Goal: Task Accomplishment & Management: Manage account settings

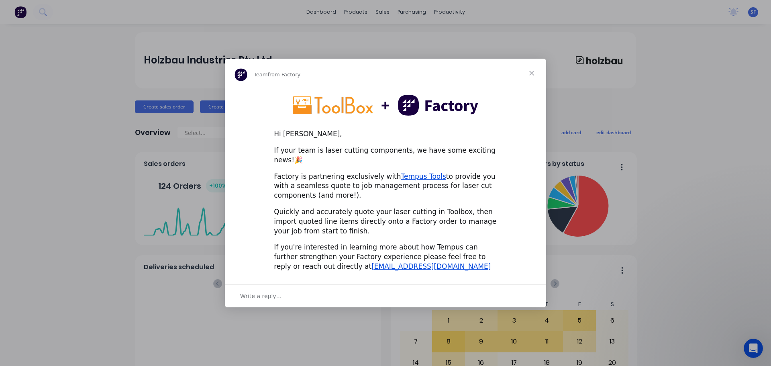
click at [531, 77] on span "Close" at bounding box center [532, 73] width 29 height 29
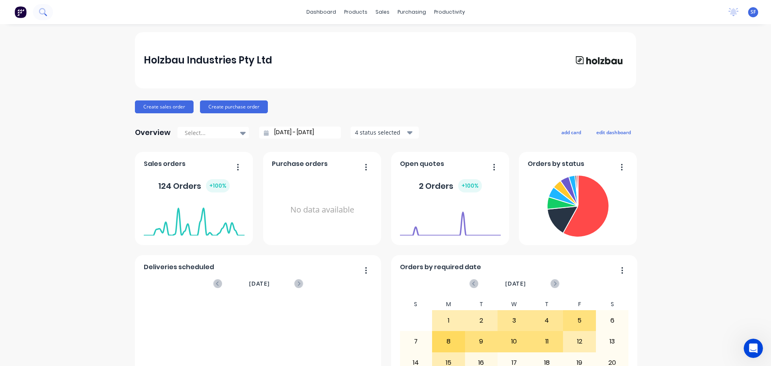
click at [45, 14] on icon at bounding box center [43, 12] width 8 height 8
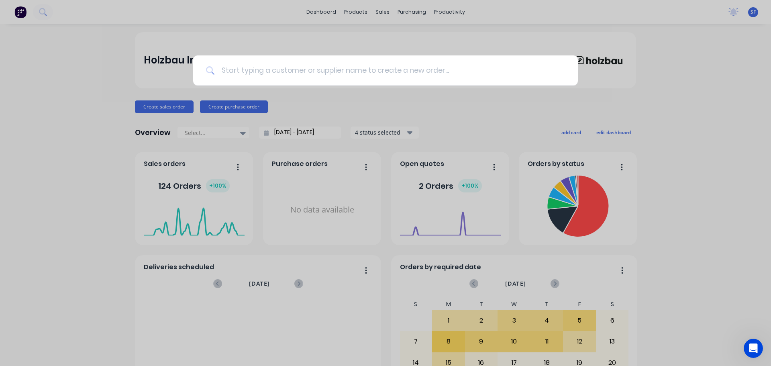
click at [256, 70] on input at bounding box center [390, 70] width 350 height 30
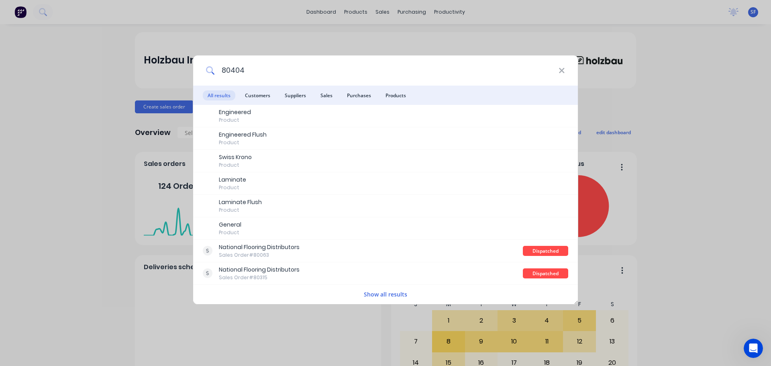
type input "80404"
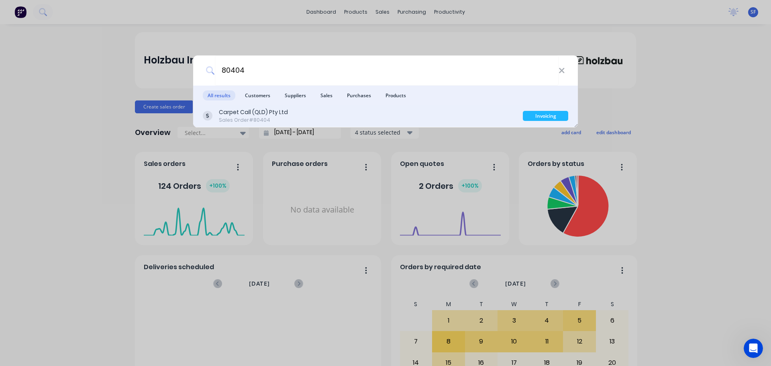
click at [290, 121] on div "Carpet Call (QLD) Pty Ltd Sales Order #80404" at bounding box center [363, 116] width 320 height 16
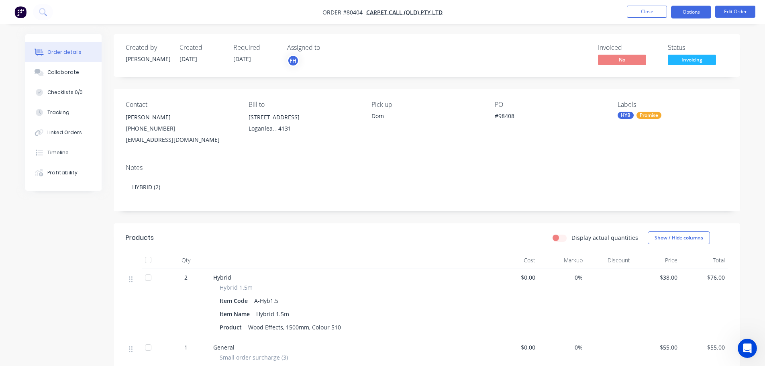
click at [696, 14] on button "Options" at bounding box center [691, 12] width 40 height 13
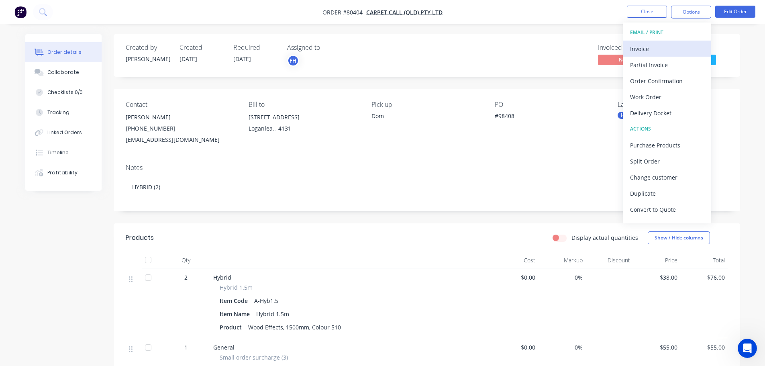
click at [661, 51] on div "Invoice" at bounding box center [667, 49] width 74 height 12
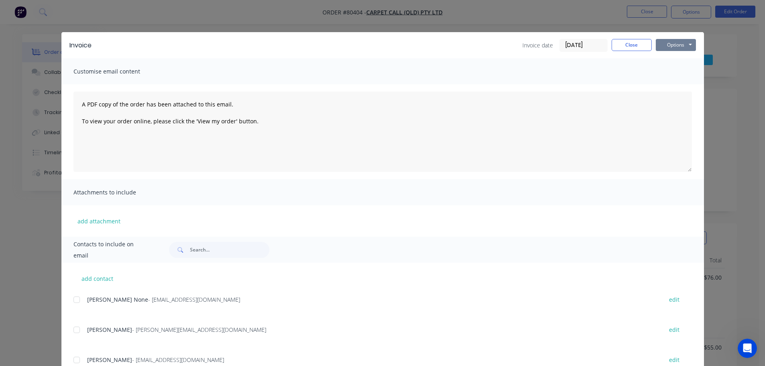
click at [669, 42] on button "Options" at bounding box center [676, 45] width 40 height 12
click at [673, 70] on button "Print" at bounding box center [681, 72] width 51 height 13
click at [642, 43] on button "Close" at bounding box center [632, 45] width 40 height 12
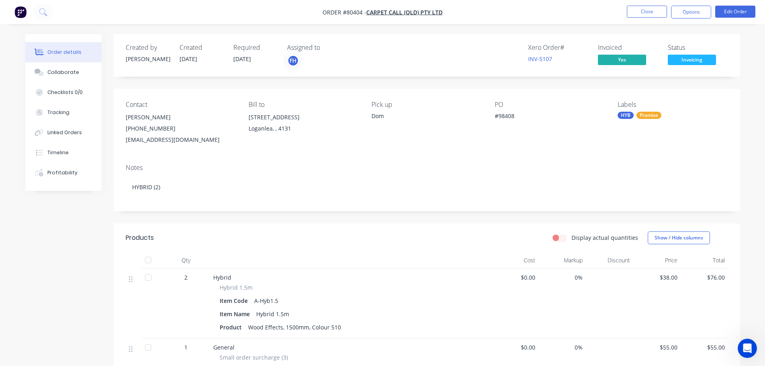
click at [692, 60] on span "Invoicing" at bounding box center [692, 60] width 48 height 10
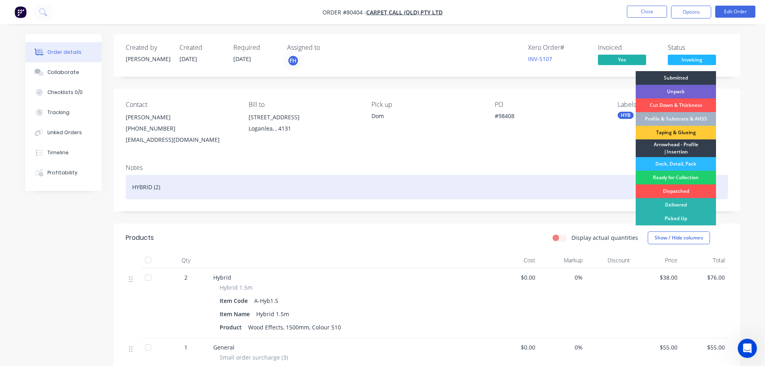
click at [682, 178] on div "Ready for Collection" at bounding box center [676, 178] width 80 height 14
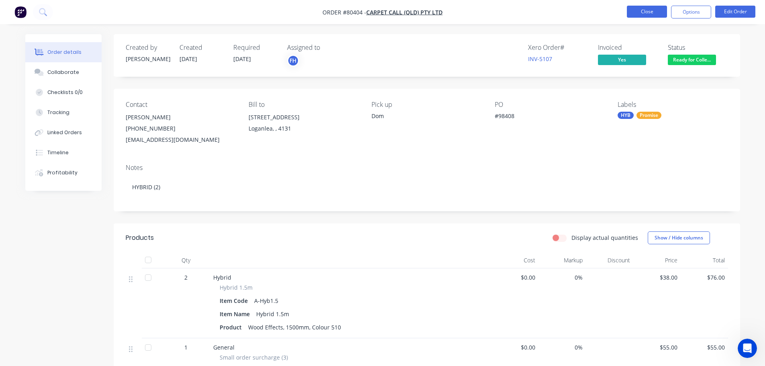
click at [657, 8] on button "Close" at bounding box center [647, 12] width 40 height 12
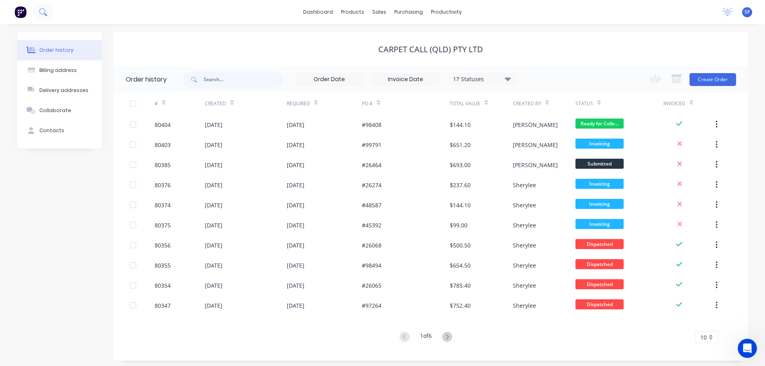
click at [42, 14] on icon at bounding box center [42, 11] width 6 height 6
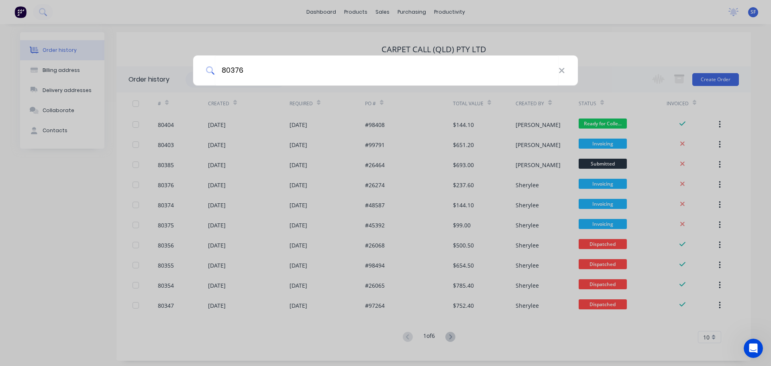
type input "80376"
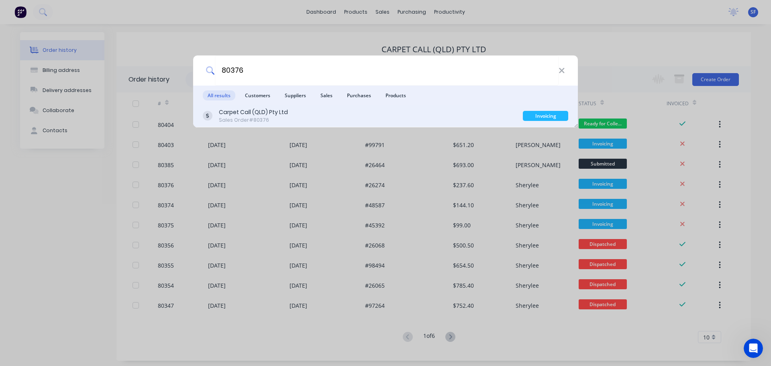
click at [278, 115] on div "Carpet Call (QLD) Pty Ltd" at bounding box center [253, 112] width 69 height 8
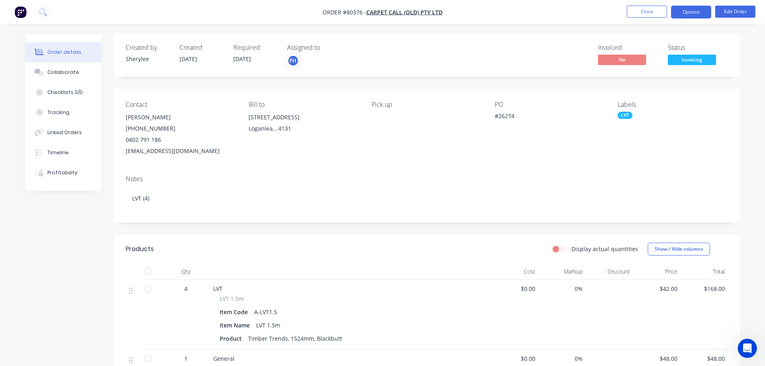
click at [696, 15] on button "Options" at bounding box center [691, 12] width 40 height 13
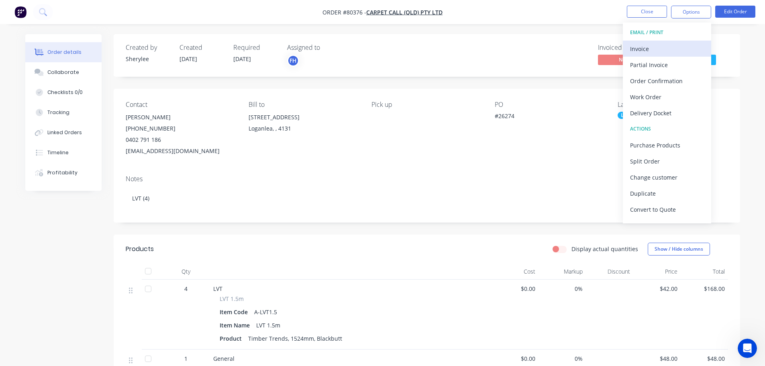
click at [649, 47] on div "Invoice" at bounding box center [667, 49] width 74 height 12
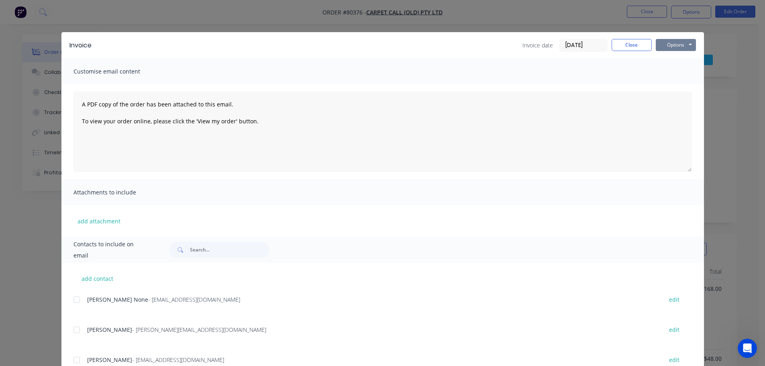
click at [666, 47] on button "Options" at bounding box center [676, 45] width 40 height 12
click at [669, 72] on button "Print" at bounding box center [681, 72] width 51 height 13
click at [628, 43] on button "Close" at bounding box center [632, 45] width 40 height 12
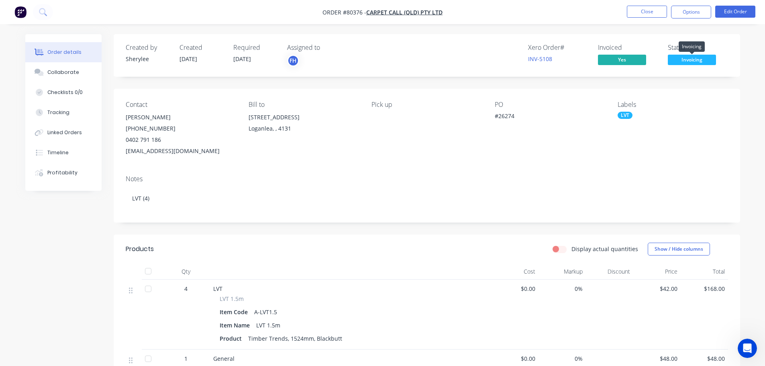
click at [700, 60] on span "Invoicing" at bounding box center [692, 60] width 48 height 10
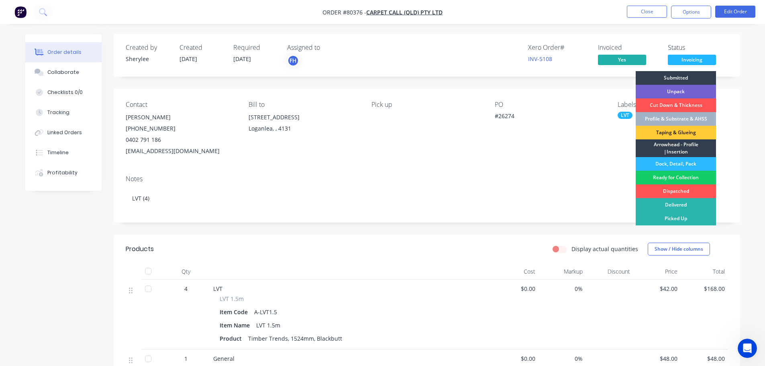
click at [678, 177] on div "Ready for Collection" at bounding box center [676, 178] width 80 height 14
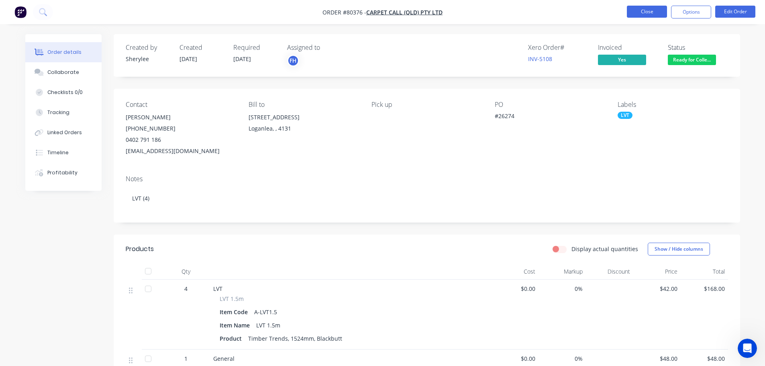
click at [653, 13] on button "Close" at bounding box center [647, 12] width 40 height 12
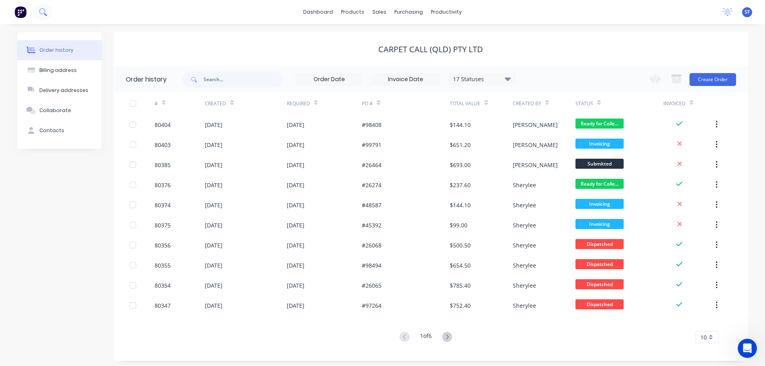
click at [42, 10] on icon at bounding box center [43, 12] width 8 height 8
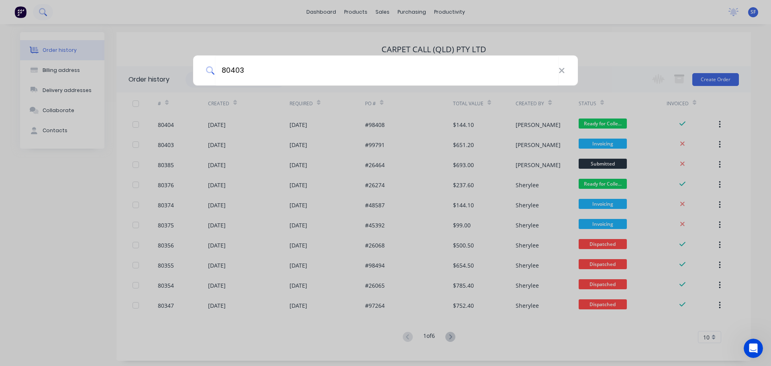
type input "80403"
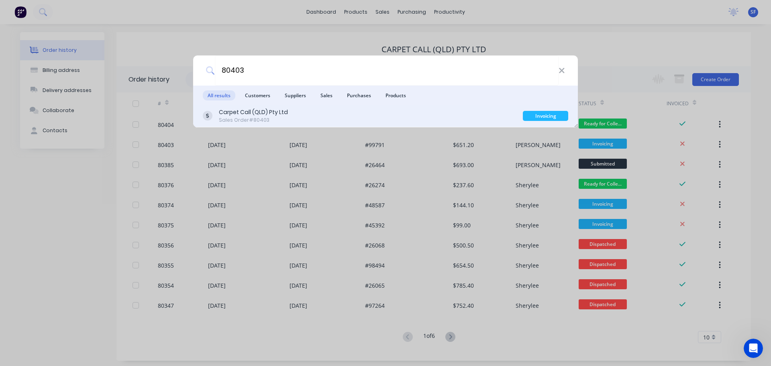
click at [282, 115] on div "Carpet Call (QLD) Pty Ltd" at bounding box center [253, 112] width 69 height 8
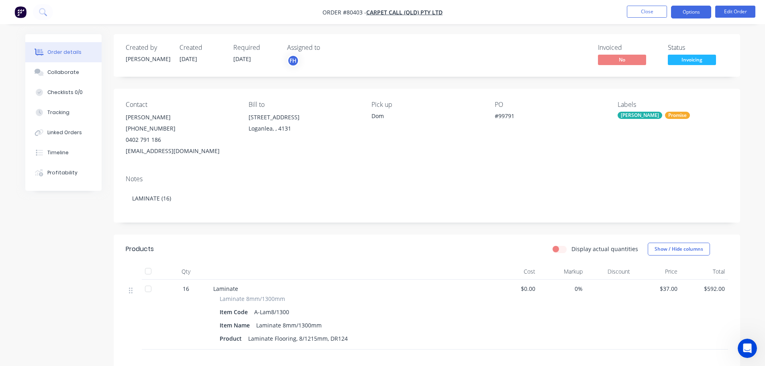
click at [694, 14] on button "Options" at bounding box center [691, 12] width 40 height 13
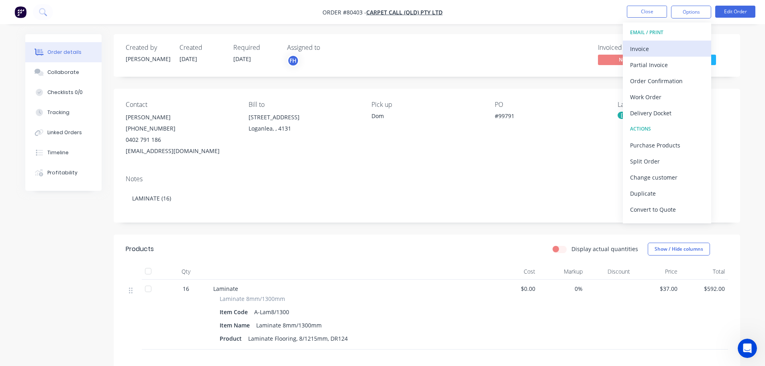
click at [655, 48] on div "Invoice" at bounding box center [667, 49] width 74 height 12
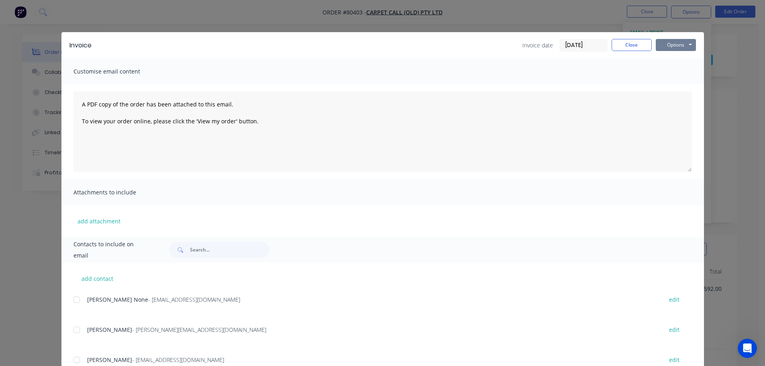
click at [664, 45] on button "Options" at bounding box center [676, 45] width 40 height 12
click at [668, 76] on button "Print" at bounding box center [681, 72] width 51 height 13
click at [636, 47] on button "Close" at bounding box center [632, 45] width 40 height 12
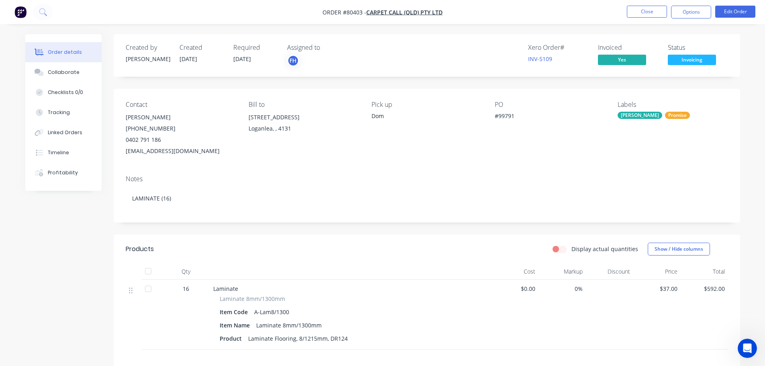
click at [692, 61] on span "Invoicing" at bounding box center [692, 60] width 48 height 10
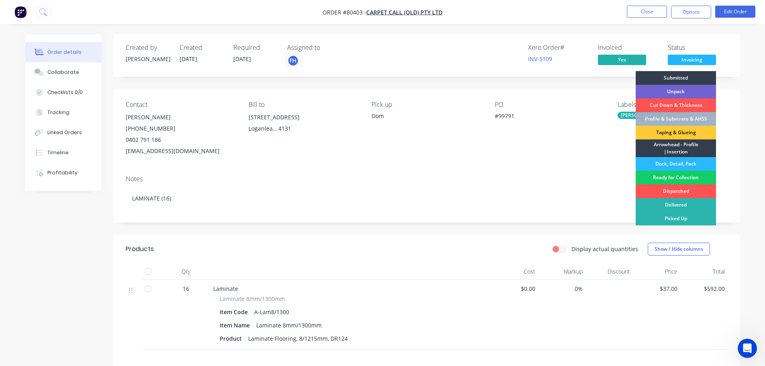
click at [689, 174] on div "Ready for Collection" at bounding box center [676, 178] width 80 height 14
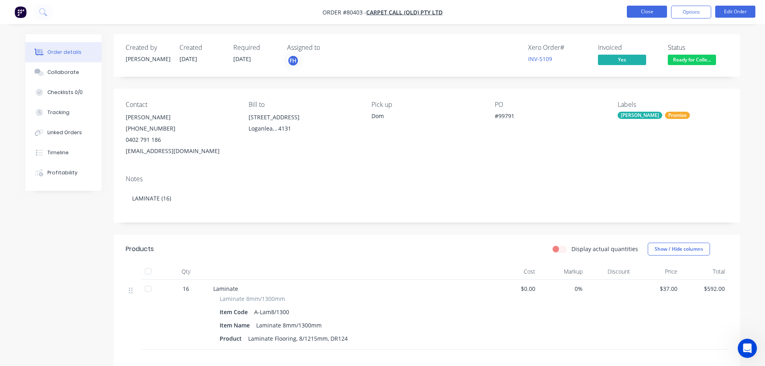
click at [651, 10] on button "Close" at bounding box center [647, 12] width 40 height 12
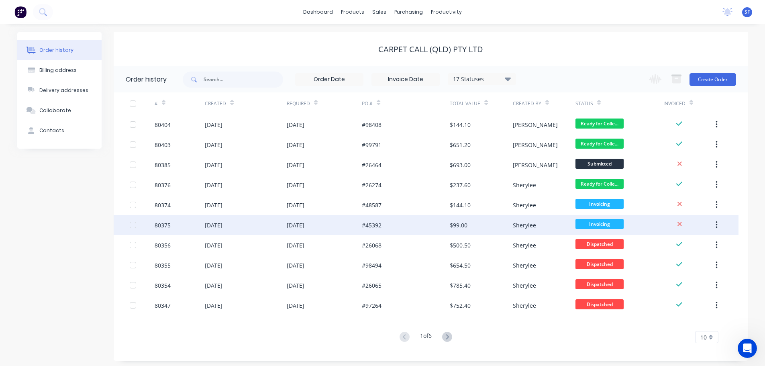
click at [174, 223] on div "80375" at bounding box center [180, 225] width 50 height 20
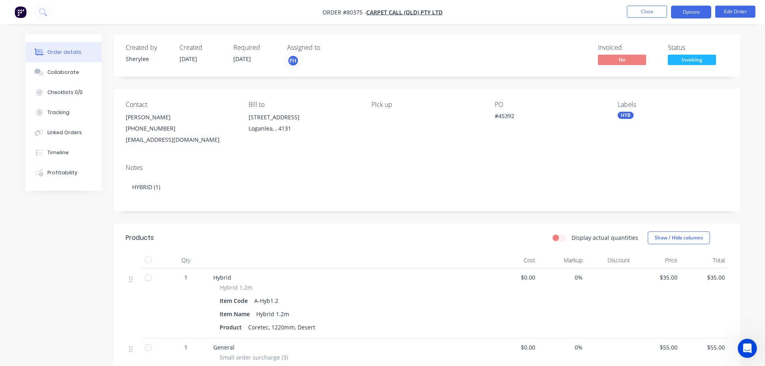
click at [686, 14] on button "Options" at bounding box center [691, 12] width 40 height 13
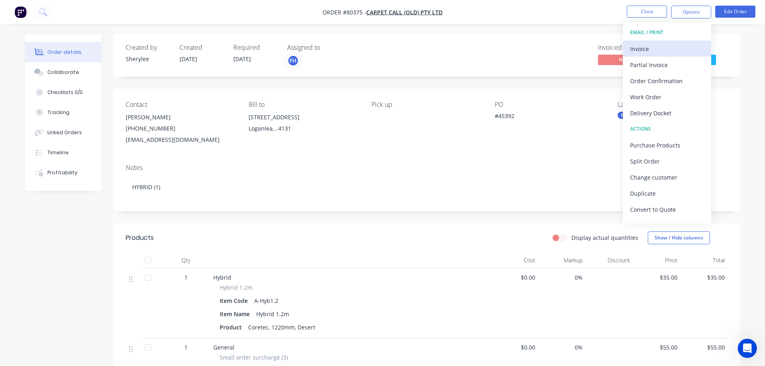
click at [650, 52] on div "Invoice" at bounding box center [667, 49] width 74 height 12
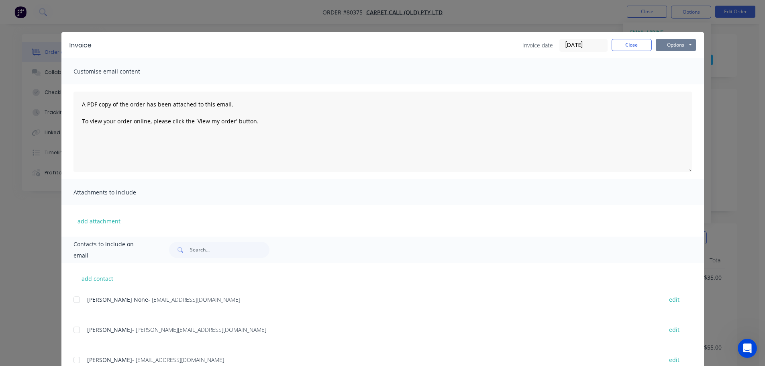
click at [670, 44] on button "Options" at bounding box center [676, 45] width 40 height 12
click at [674, 72] on button "Print" at bounding box center [681, 72] width 51 height 13
click at [637, 47] on button "Close" at bounding box center [632, 45] width 40 height 12
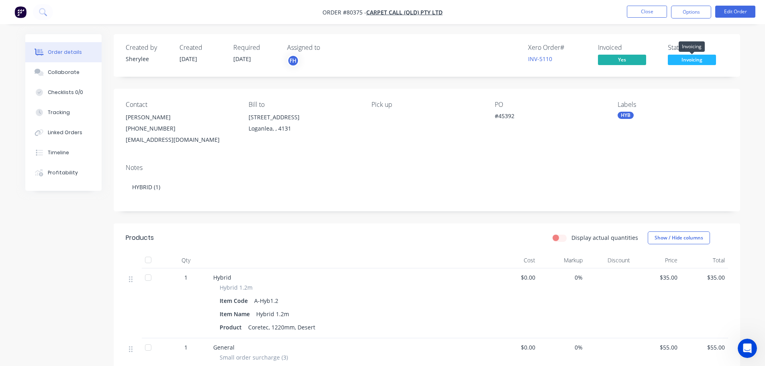
click at [685, 61] on span "Invoicing" at bounding box center [692, 60] width 48 height 10
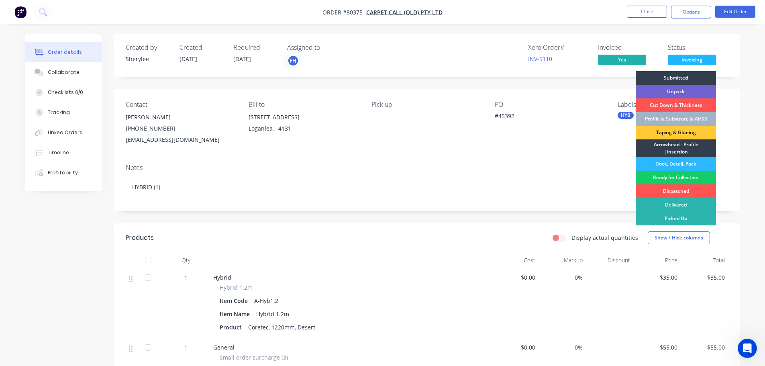
click at [680, 178] on div "Ready for Collection" at bounding box center [676, 178] width 80 height 14
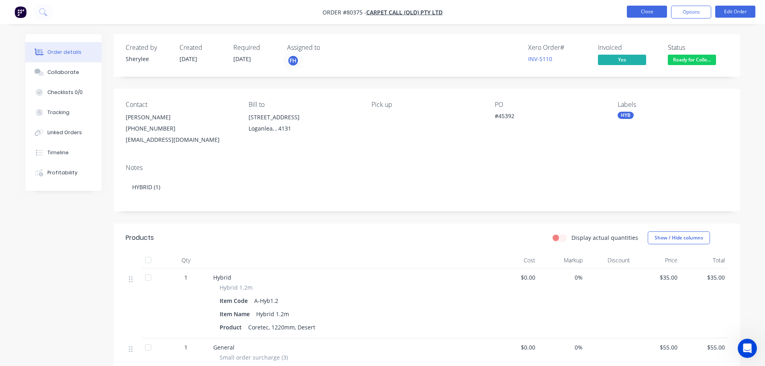
click at [651, 15] on button "Close" at bounding box center [647, 12] width 40 height 12
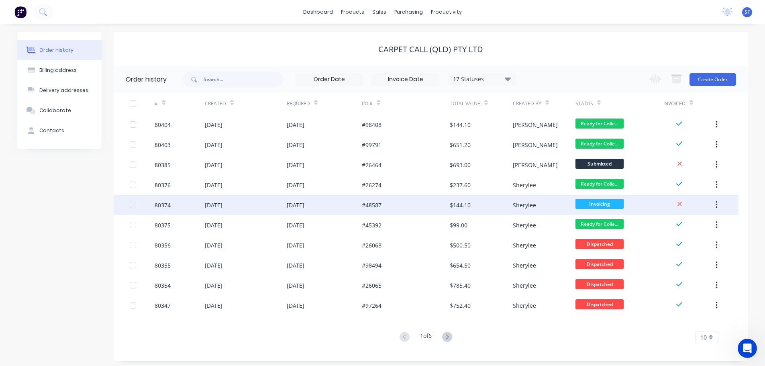
click at [410, 203] on div "#48587" at bounding box center [406, 205] width 88 height 20
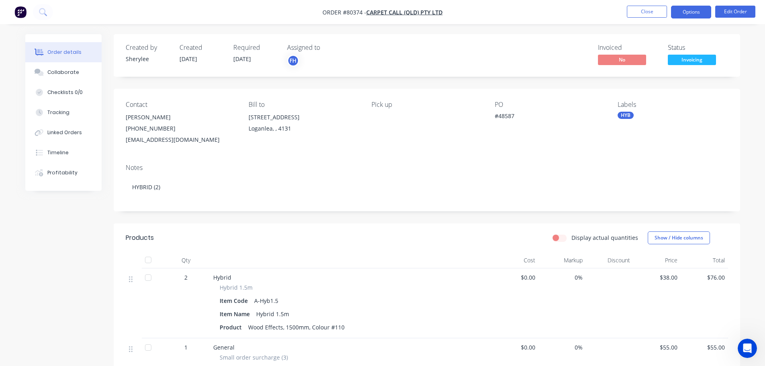
click at [698, 14] on button "Options" at bounding box center [691, 12] width 40 height 13
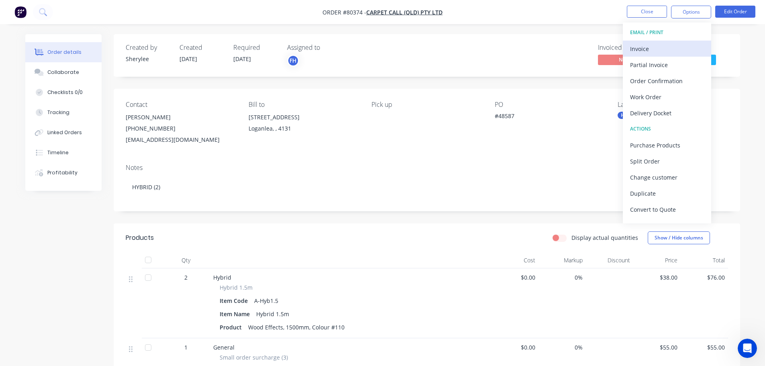
click at [657, 51] on div "Invoice" at bounding box center [667, 49] width 74 height 12
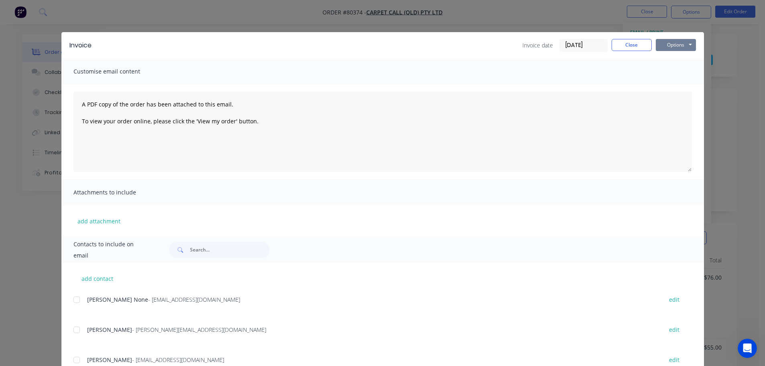
click at [675, 44] on button "Options" at bounding box center [676, 45] width 40 height 12
click at [675, 73] on button "Print" at bounding box center [681, 72] width 51 height 13
click at [625, 46] on button "Close" at bounding box center [632, 45] width 40 height 12
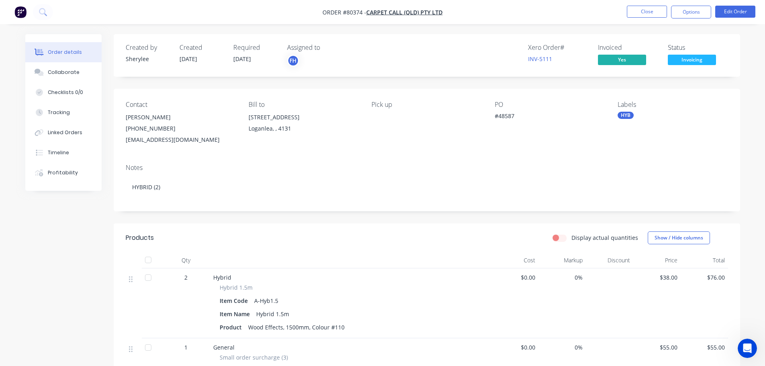
click at [680, 56] on span "Invoicing" at bounding box center [692, 60] width 48 height 10
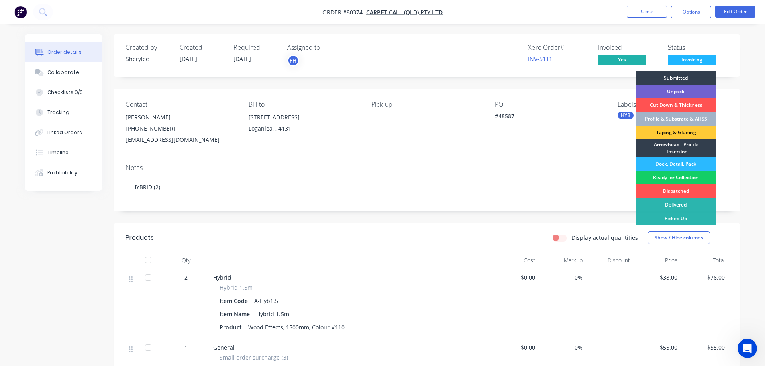
click at [680, 176] on div "Ready for Collection" at bounding box center [676, 178] width 80 height 14
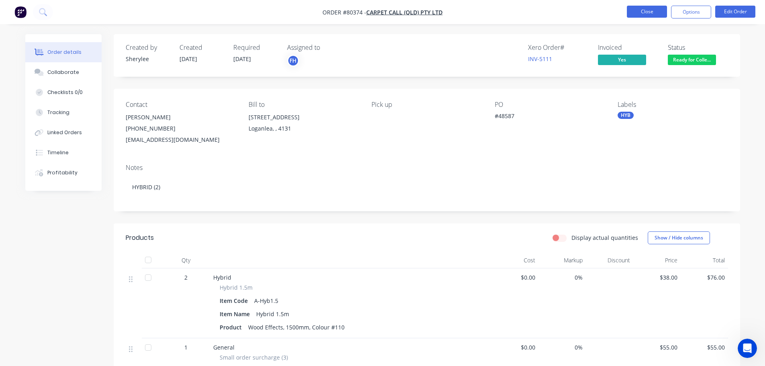
click at [653, 13] on button "Close" at bounding box center [647, 12] width 40 height 12
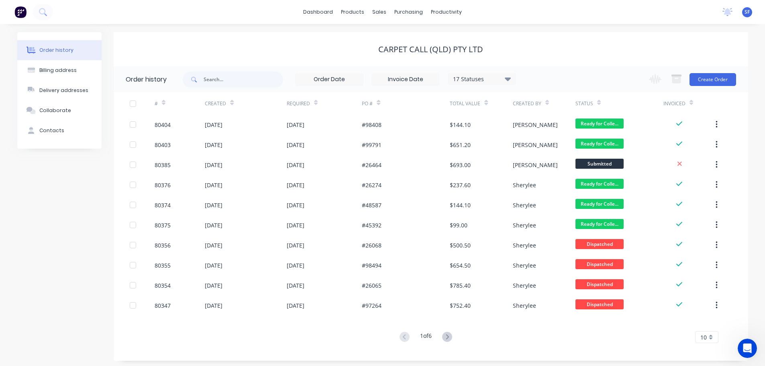
click at [590, 107] on div "Status" at bounding box center [588, 103] width 25 height 14
click at [600, 104] on div "Status" at bounding box center [620, 103] width 88 height 22
click at [622, 104] on div "Status" at bounding box center [620, 103] width 88 height 22
click at [45, 15] on icon at bounding box center [43, 12] width 8 height 8
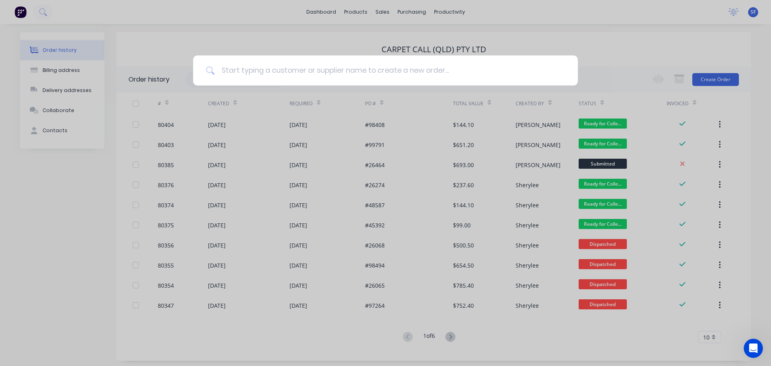
click at [232, 68] on input at bounding box center [390, 70] width 350 height 30
type input "bundall"
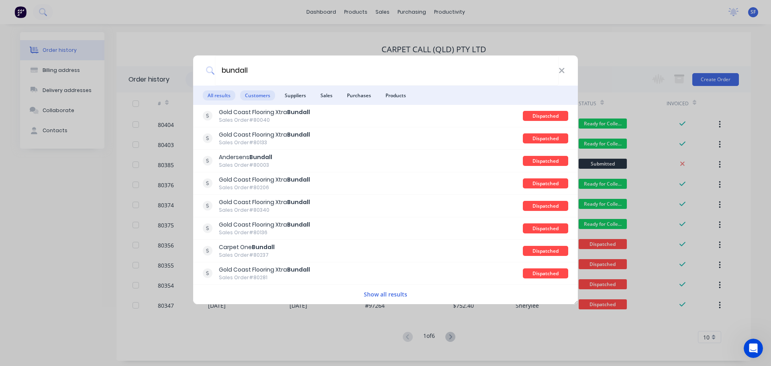
click at [254, 96] on span "Customers" at bounding box center [257, 95] width 35 height 10
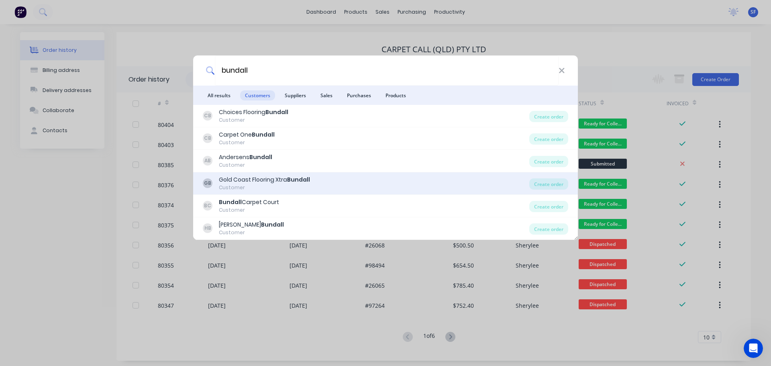
click at [260, 180] on div "Gold Coast Flooring Xtra Bundall" at bounding box center [264, 180] width 91 height 8
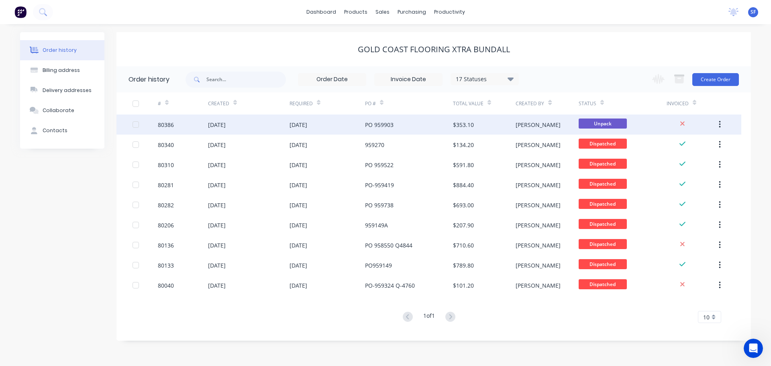
click at [246, 127] on div "[DATE]" at bounding box center [249, 125] width 82 height 20
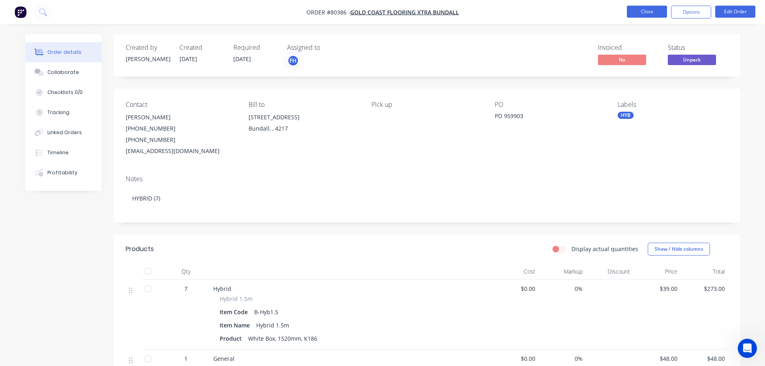
click at [659, 13] on button "Close" at bounding box center [647, 12] width 40 height 12
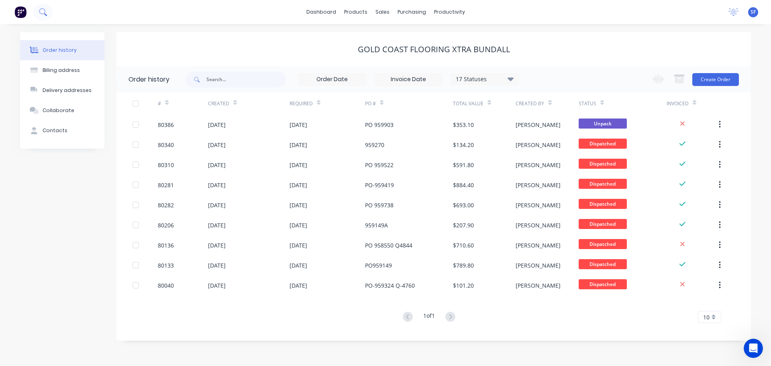
click at [43, 10] on icon at bounding box center [43, 12] width 8 height 8
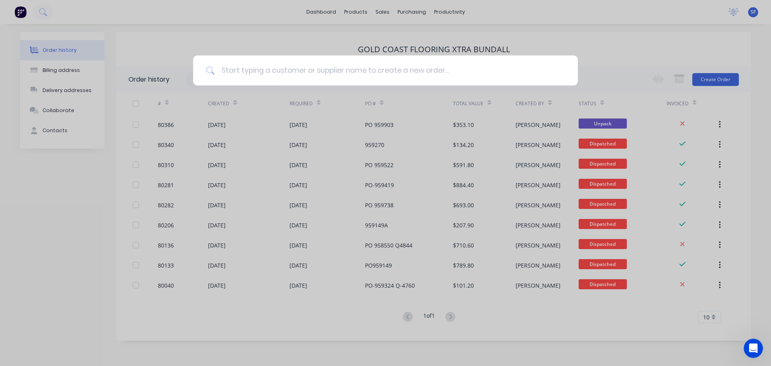
click at [245, 74] on input at bounding box center [390, 70] width 350 height 30
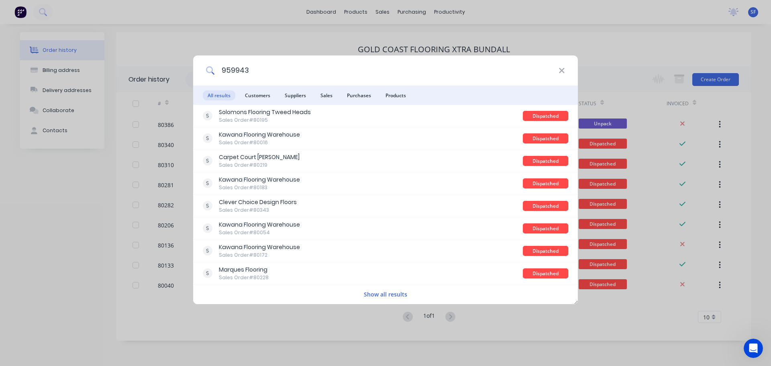
type input "959943"
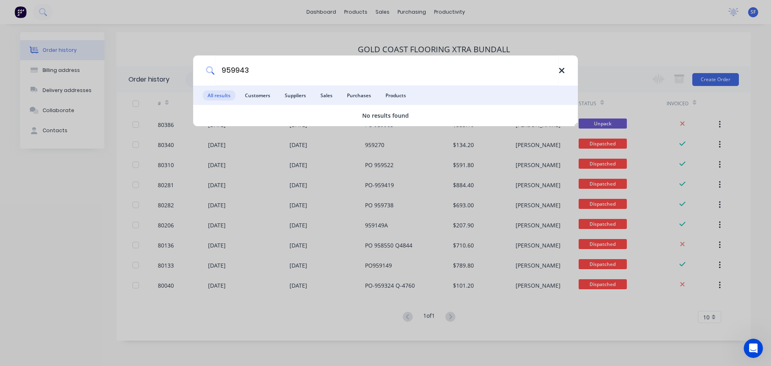
click at [563, 71] on icon at bounding box center [561, 70] width 5 height 5
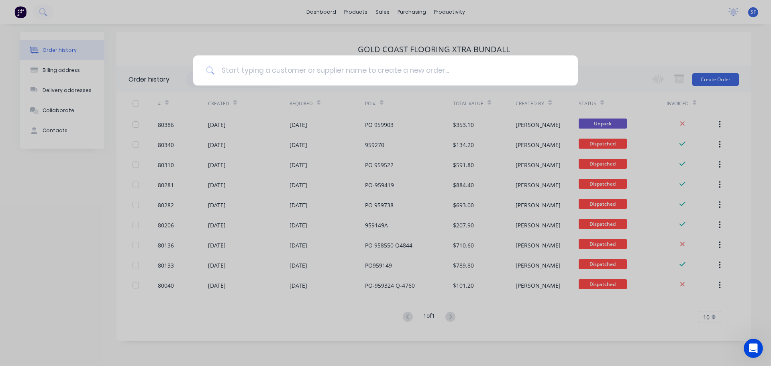
click at [252, 71] on input at bounding box center [390, 70] width 350 height 30
type input "80380"
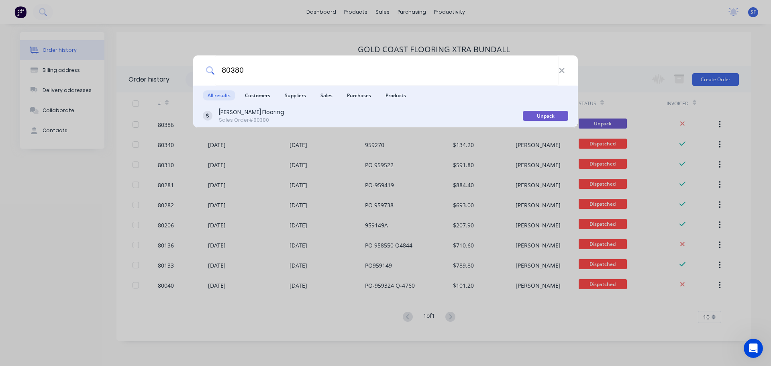
click at [272, 111] on div "[PERSON_NAME] Flooring Sales Order #80380" at bounding box center [363, 116] width 320 height 16
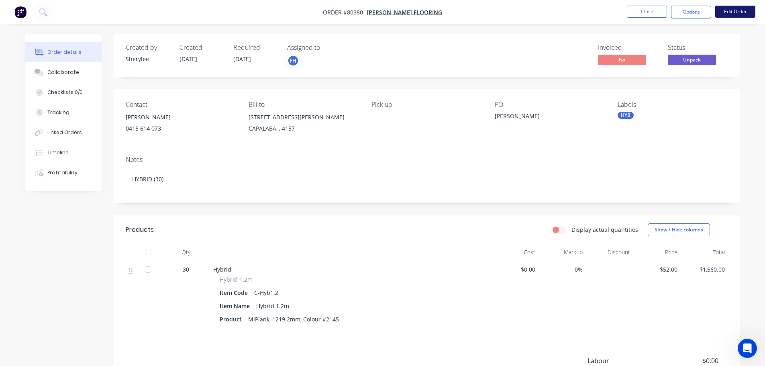
click at [737, 12] on button "Edit Order" at bounding box center [736, 12] width 40 height 12
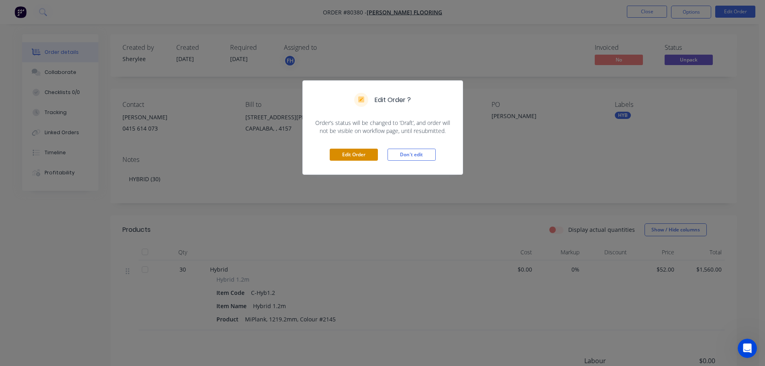
click at [367, 157] on button "Edit Order" at bounding box center [354, 155] width 48 height 12
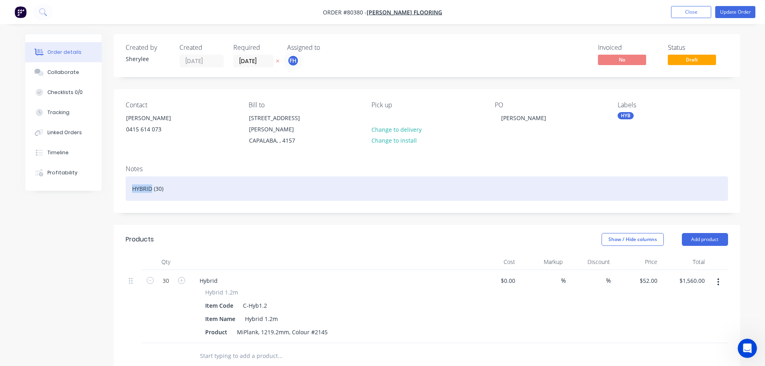
drag, startPoint x: 152, startPoint y: 180, endPoint x: 125, endPoint y: 184, distance: 27.5
click at [125, 184] on div "Notes HYBRID (30)" at bounding box center [427, 186] width 627 height 54
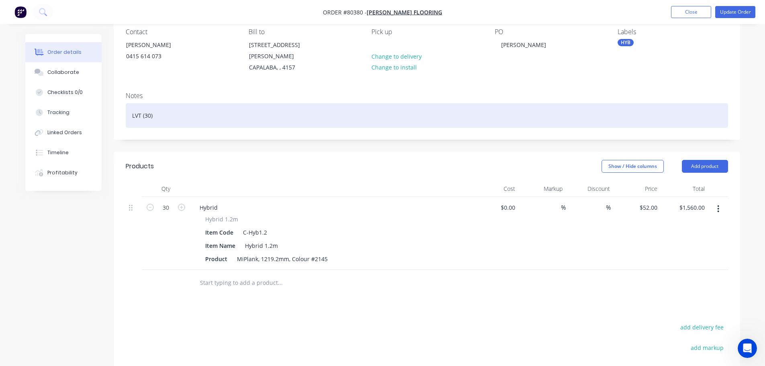
scroll to position [80, 0]
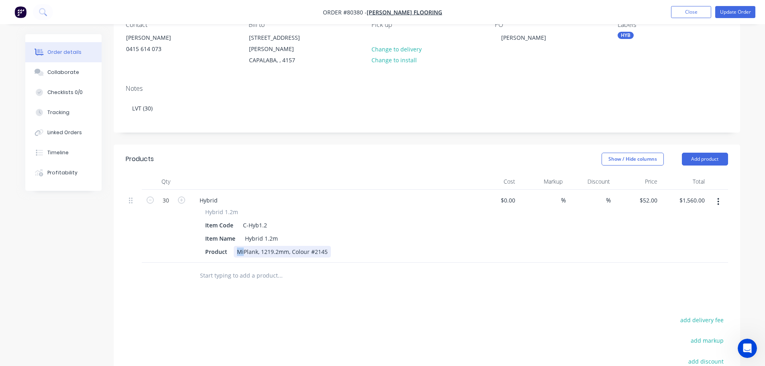
drag, startPoint x: 234, startPoint y: 242, endPoint x: 329, endPoint y: 243, distance: 94.8
click at [329, 246] on div "MiPlank, 1219.2mm, Colour #2145" at bounding box center [282, 252] width 97 height 12
drag, startPoint x: 327, startPoint y: 243, endPoint x: 220, endPoint y: 248, distance: 107.4
click at [220, 248] on div "Product MiPlank, 1219.2mm, Colour #2145" at bounding box center [329, 252] width 254 height 12
click at [234, 250] on div "Hybrid Hybrid 1.2m Item Code C-Hyb1.2 Item Name Hybrid 1.2m Product MiPlank, 12…" at bounding box center [330, 226] width 281 height 73
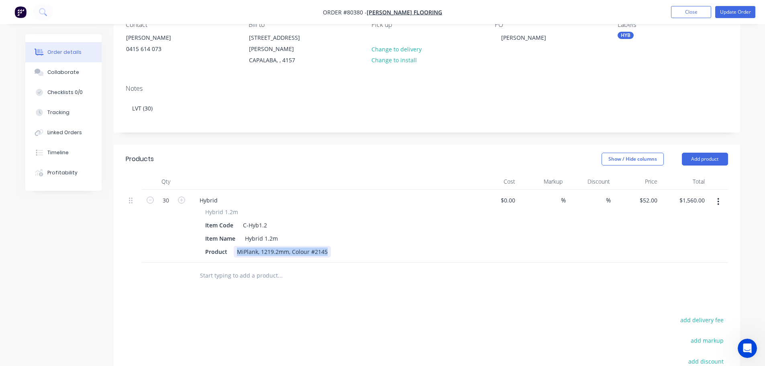
copy div "MiPlank, 1219.2mm, Colour #2145"
click at [229, 268] on input "text" at bounding box center [280, 276] width 161 height 16
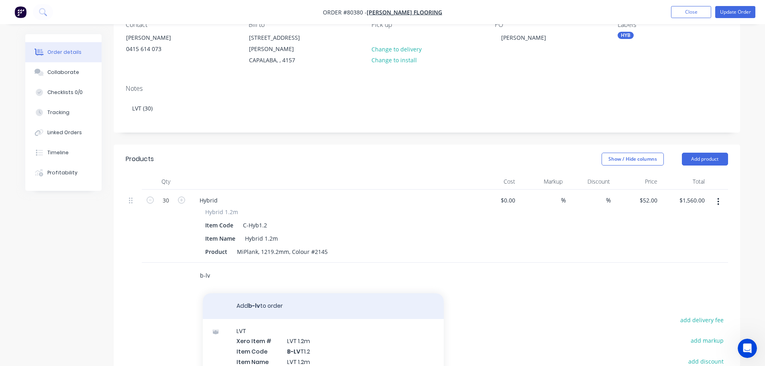
scroll to position [40, 0]
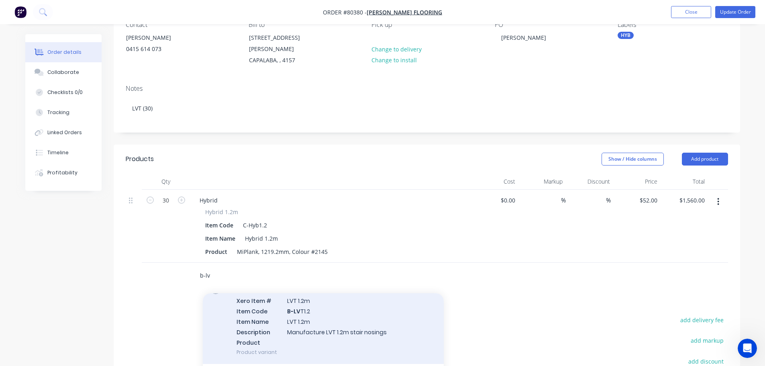
type input "b-lv"
click at [330, 303] on div "LVT Xero Item # LVT 1.2m Item Code B-LV T1.2 Item Name LVT 1.2m Description Man…" at bounding box center [323, 322] width 241 height 86
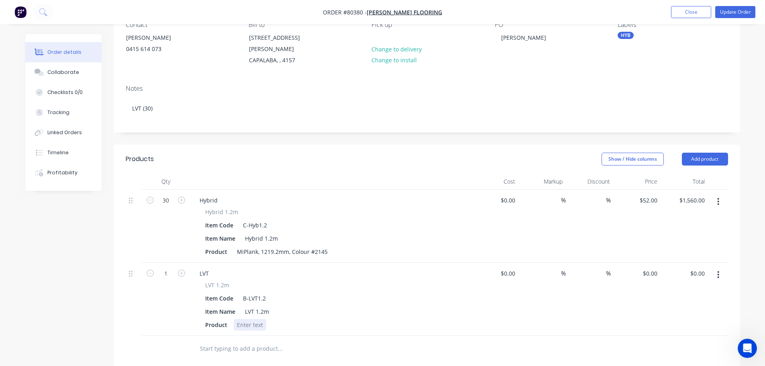
click at [252, 319] on div at bounding box center [250, 325] width 33 height 12
paste div
click at [172, 268] on input "1" at bounding box center [165, 274] width 21 height 12
type input "30"
click at [230, 341] on input "text" at bounding box center [280, 349] width 161 height 16
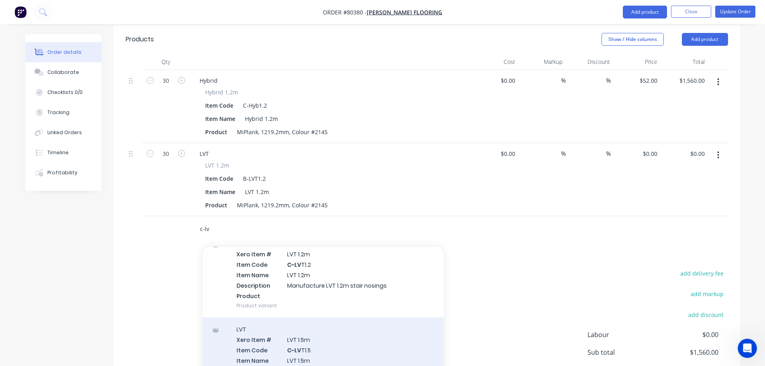
scroll to position [241, 0]
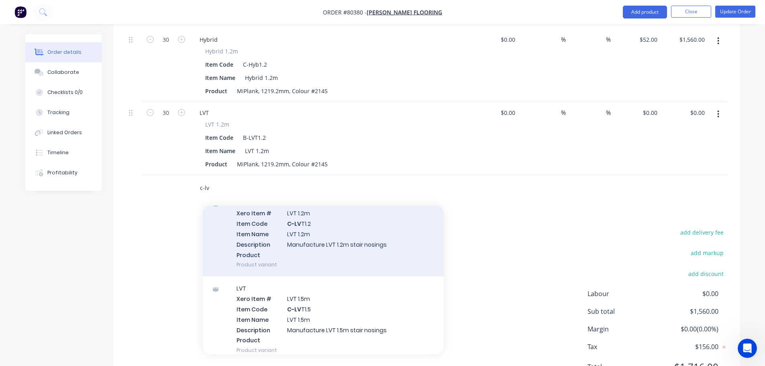
type input "c-lv"
click at [317, 215] on div "LVT Xero Item # LVT 1.2m Item Code C-LV T1.2 Item Name LVT 1.2m Description Man…" at bounding box center [323, 234] width 241 height 86
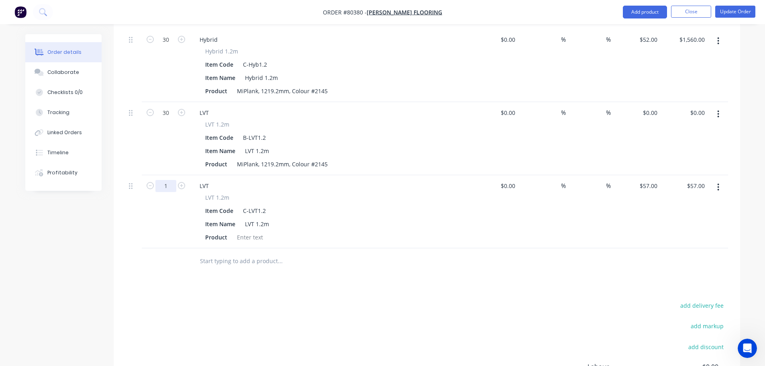
click at [164, 180] on input "1" at bounding box center [165, 186] width 21 height 12
type input "30"
type input "$1,710.00"
click at [245, 231] on div at bounding box center [250, 237] width 33 height 12
click at [243, 231] on div at bounding box center [250, 237] width 33 height 12
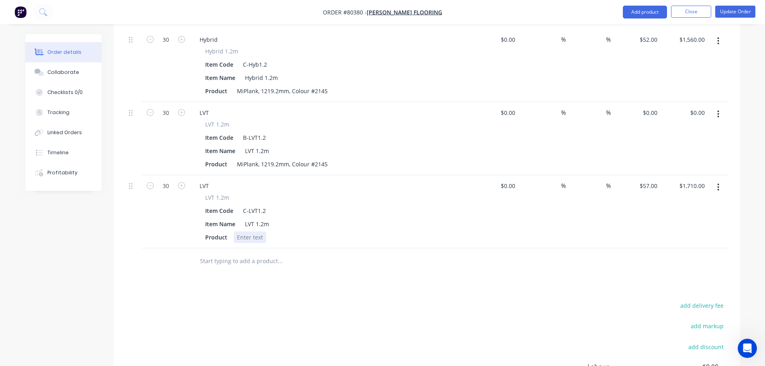
paste div
click at [718, 110] on icon "button" at bounding box center [719, 114] width 2 height 9
click at [676, 178] on div "Delete" at bounding box center [690, 184] width 62 height 12
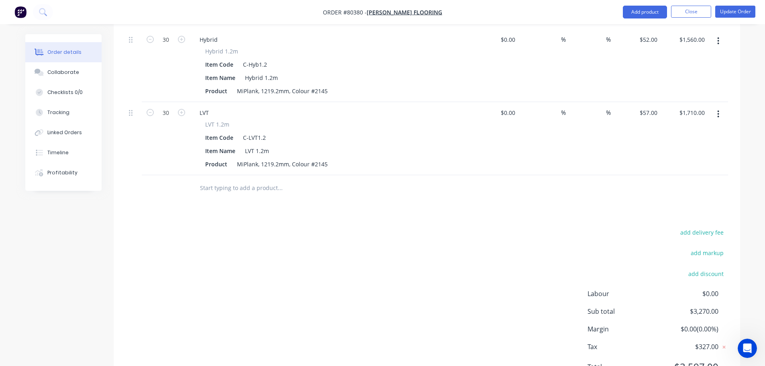
click at [718, 37] on icon "button" at bounding box center [719, 40] width 2 height 7
click at [683, 104] on div "Delete" at bounding box center [690, 110] width 62 height 12
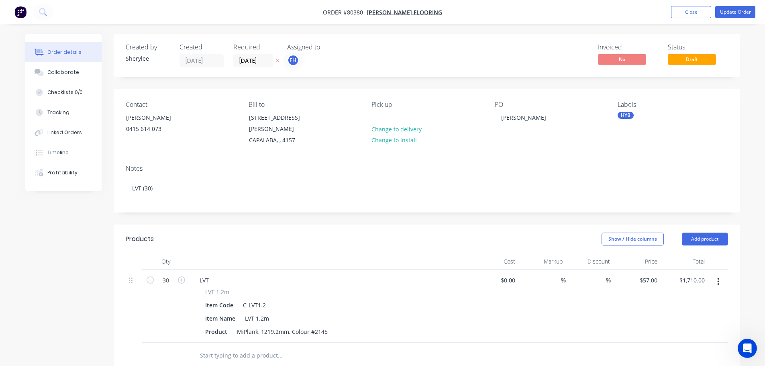
scroll to position [0, 0]
click at [742, 11] on button "Update Order" at bounding box center [736, 12] width 40 height 12
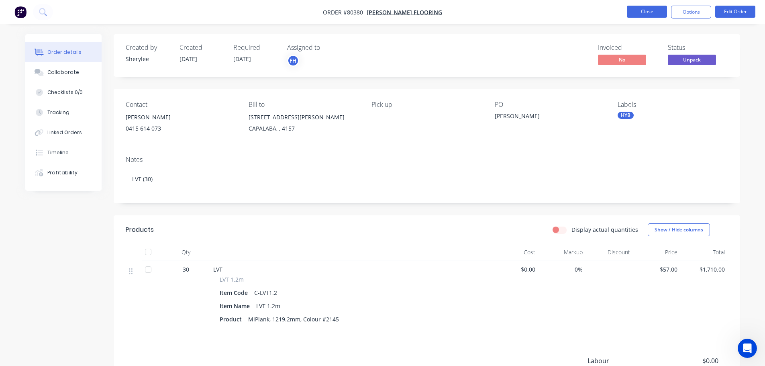
click at [649, 16] on button "Close" at bounding box center [647, 12] width 40 height 12
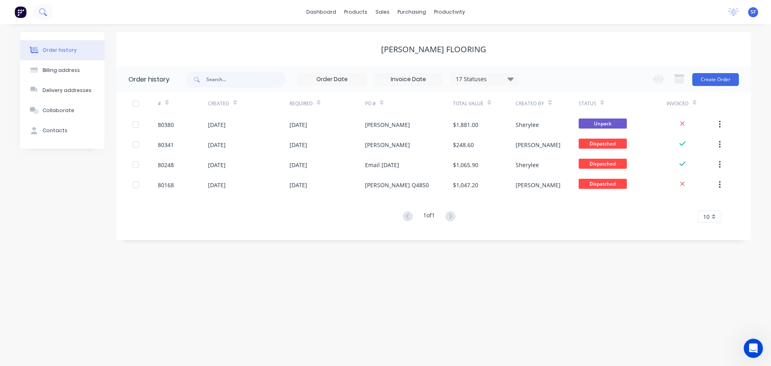
click at [42, 9] on icon at bounding box center [43, 12] width 8 height 8
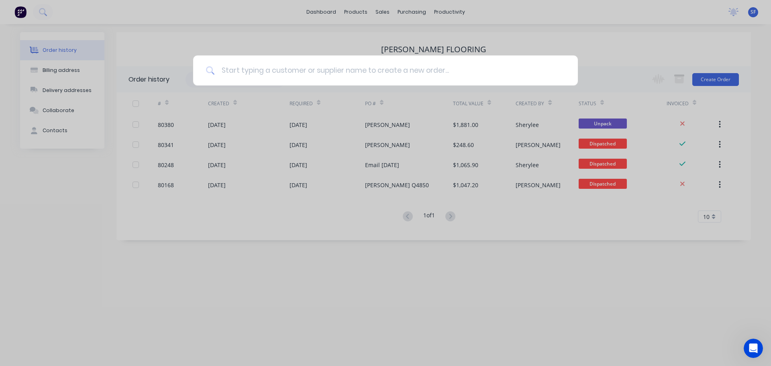
click at [313, 72] on input at bounding box center [390, 70] width 350 height 30
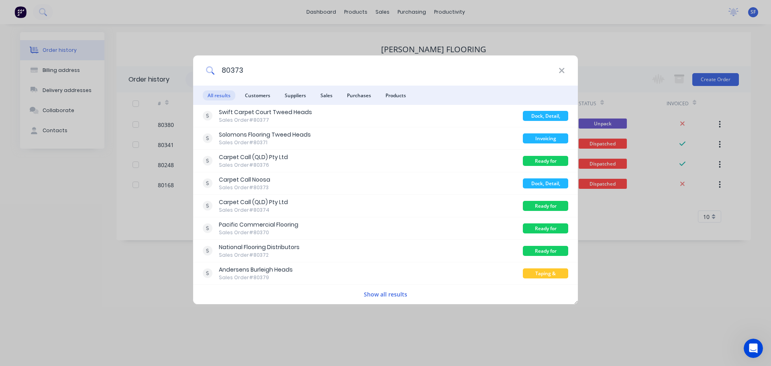
type input "80373"
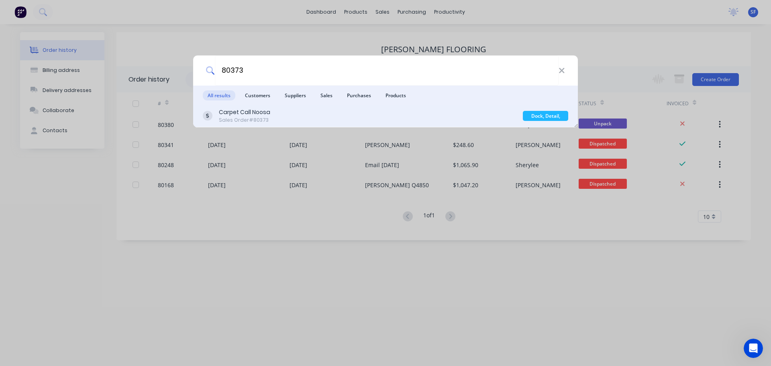
click at [287, 119] on div "Carpet Call Noosa Sales Order #80373" at bounding box center [363, 116] width 320 height 16
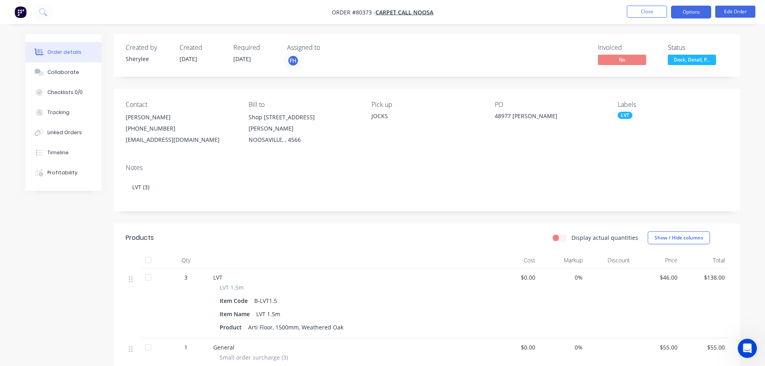
click at [700, 16] on button "Options" at bounding box center [691, 12] width 40 height 13
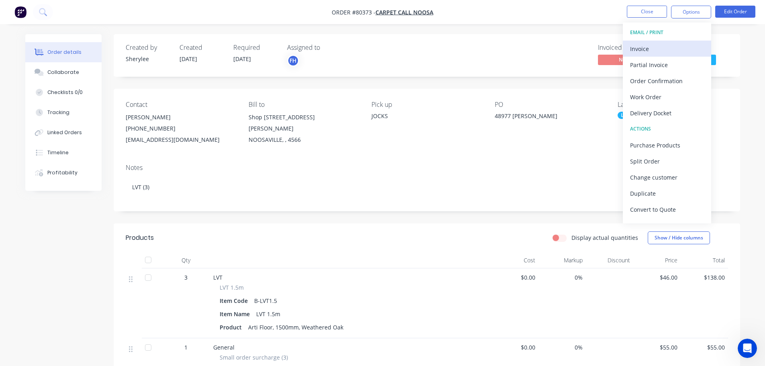
click at [651, 49] on div "Invoice" at bounding box center [667, 49] width 74 height 12
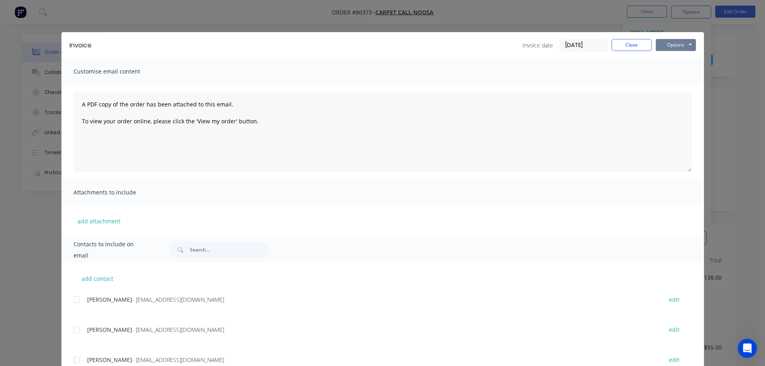
click at [666, 40] on button "Options" at bounding box center [676, 45] width 40 height 12
click at [665, 72] on button "Print" at bounding box center [681, 72] width 51 height 13
drag, startPoint x: 621, startPoint y: 44, endPoint x: 660, endPoint y: 63, distance: 43.1
click at [621, 45] on button "Close" at bounding box center [632, 45] width 40 height 12
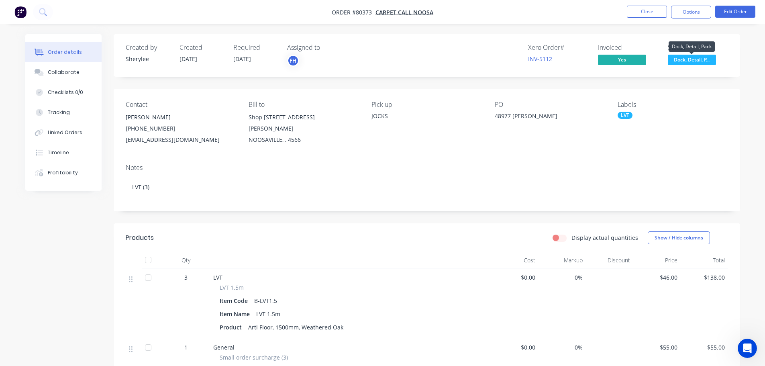
click at [698, 61] on span "Dock, Detail, P..." at bounding box center [692, 60] width 48 height 10
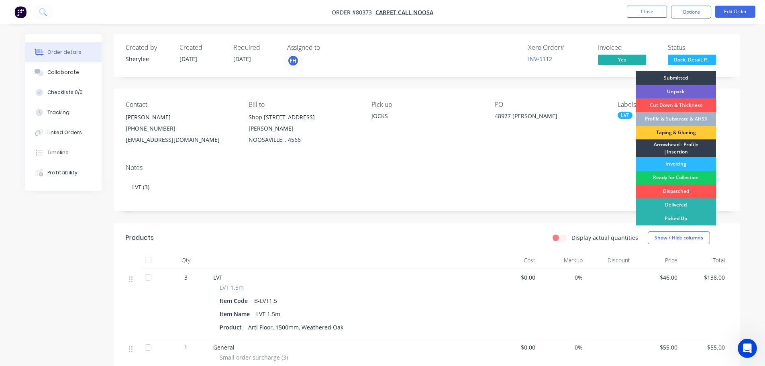
click at [683, 177] on div "Ready for Collection" at bounding box center [676, 178] width 80 height 14
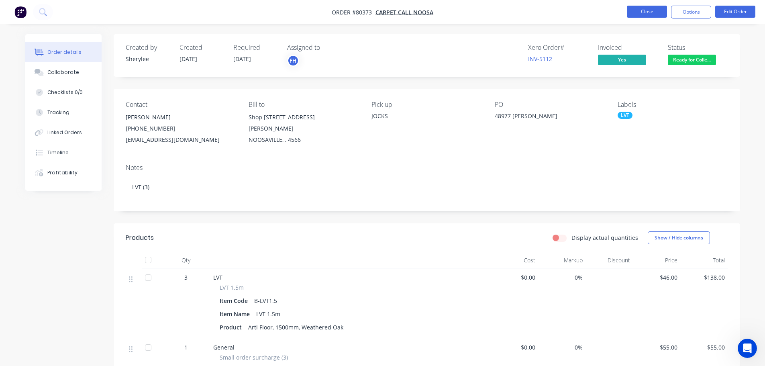
click at [645, 9] on button "Close" at bounding box center [647, 12] width 40 height 12
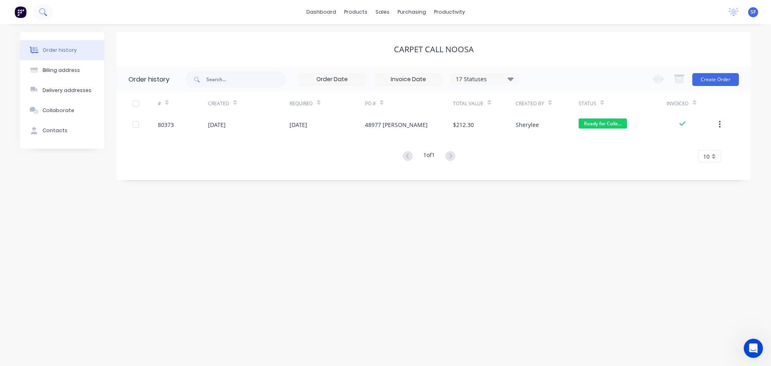
click at [43, 14] on icon at bounding box center [43, 12] width 8 height 8
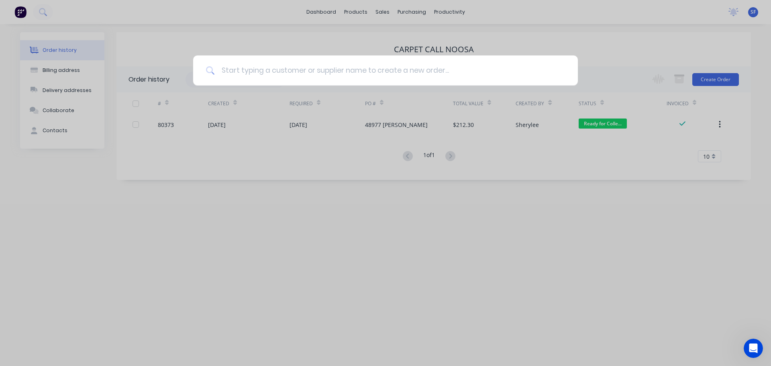
click at [260, 69] on input at bounding box center [390, 70] width 350 height 30
type input "80371"
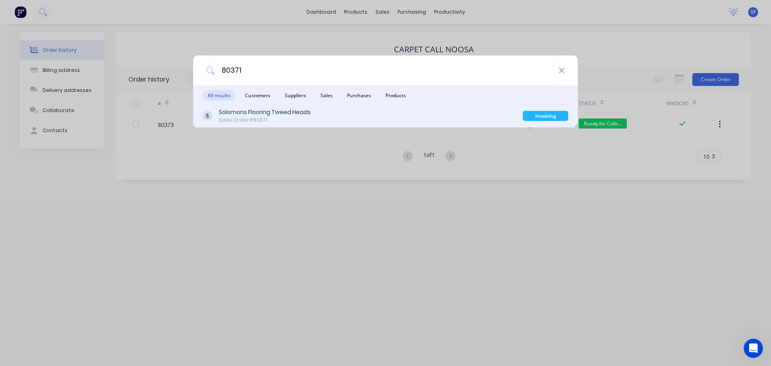
click at [311, 118] on div "Solomons Flooring Tweed Heads Sales Order #80371" at bounding box center [363, 116] width 320 height 16
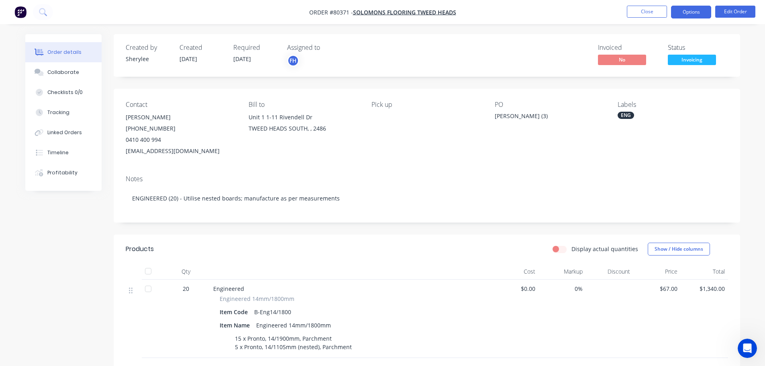
click at [706, 11] on button "Options" at bounding box center [691, 12] width 40 height 13
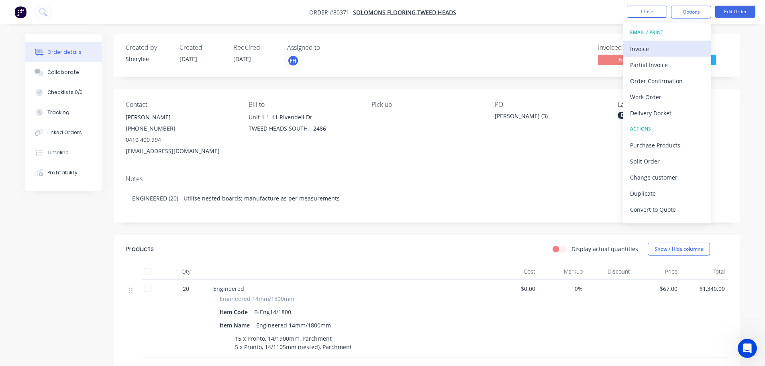
click at [645, 44] on div "Invoice" at bounding box center [667, 49] width 74 height 12
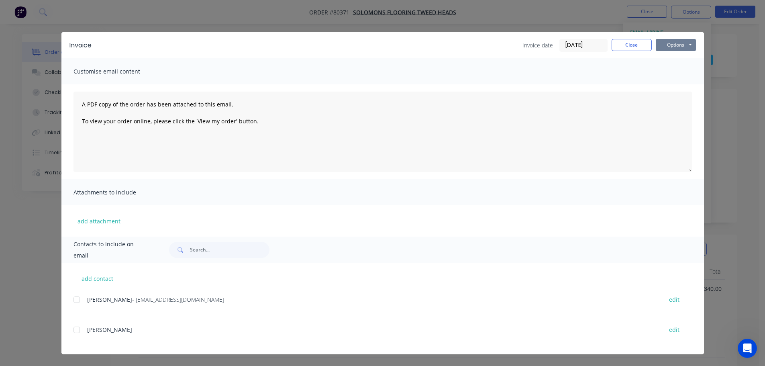
click at [667, 49] on button "Options" at bounding box center [676, 45] width 40 height 12
click at [677, 74] on button "Print" at bounding box center [681, 72] width 51 height 13
click at [645, 45] on button "Close" at bounding box center [632, 45] width 40 height 12
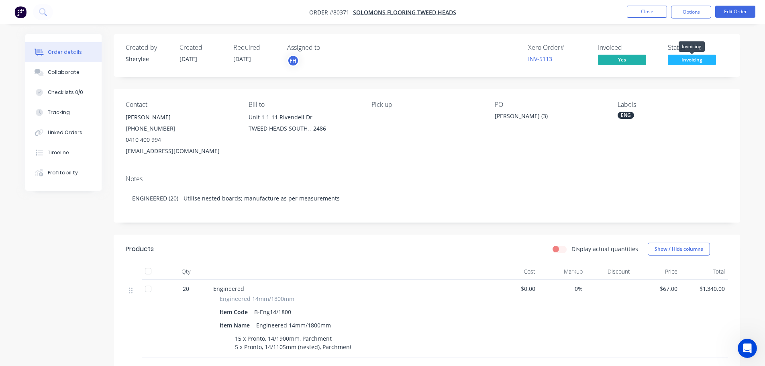
click at [691, 56] on span "Invoicing" at bounding box center [692, 60] width 48 height 10
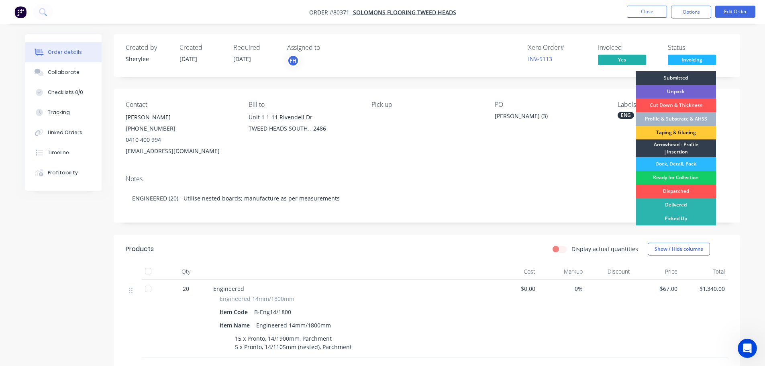
click at [683, 177] on div "Ready for Collection" at bounding box center [676, 178] width 80 height 14
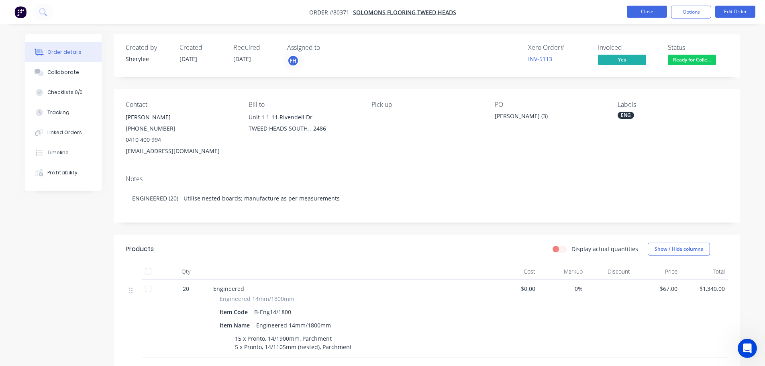
click at [642, 11] on button "Close" at bounding box center [647, 12] width 40 height 12
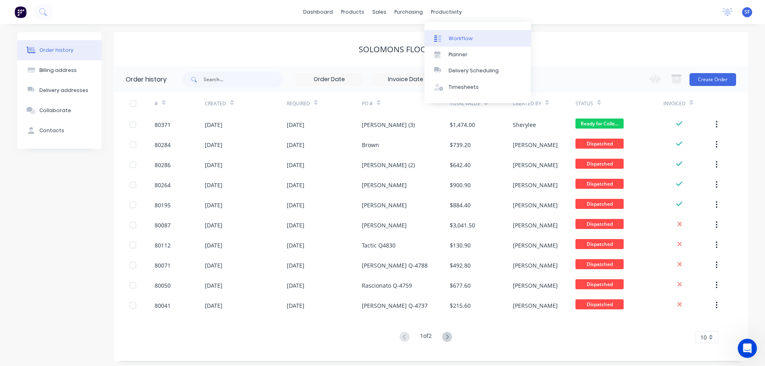
click at [452, 40] on div "Workflow" at bounding box center [461, 38] width 24 height 7
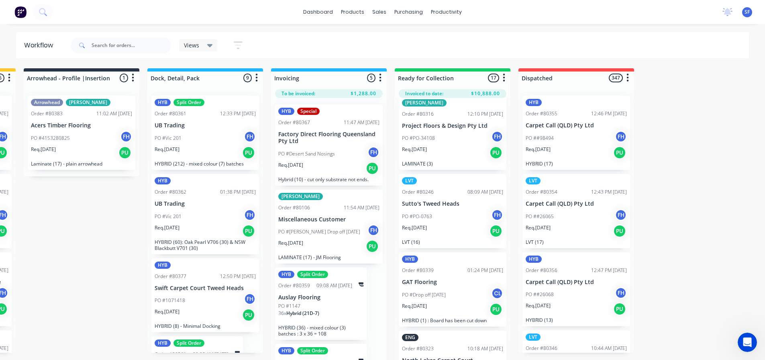
scroll to position [964, 0]
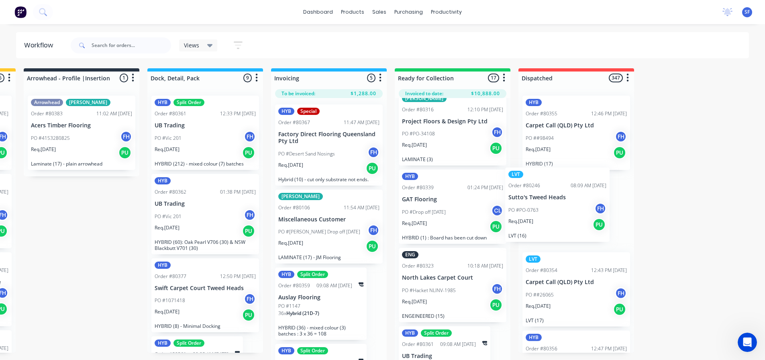
drag, startPoint x: 461, startPoint y: 217, endPoint x: 572, endPoint y: 215, distance: 110.5
click at [572, 215] on div "Submitted 20 Summaries Total order value Invoiced to date To be invoiced HYB Or…" at bounding box center [110, 214] width 1457 height 293
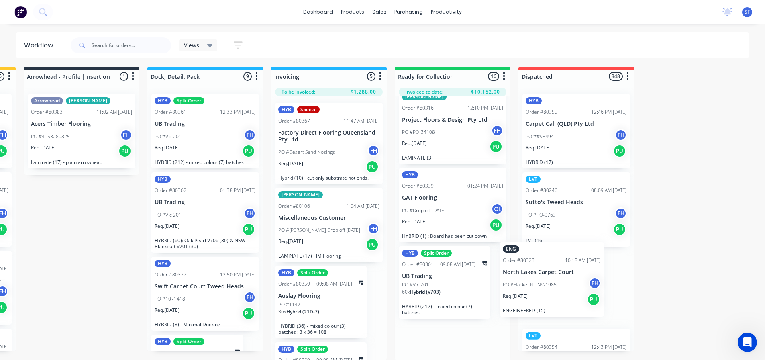
scroll to position [8, 612]
drag, startPoint x: 542, startPoint y: 293, endPoint x: 579, endPoint y: 286, distance: 38.4
click at [579, 286] on div "Submitted 20 Summaries Total order value Invoiced to date To be invoiced HYB Or…" at bounding box center [110, 213] width 1457 height 293
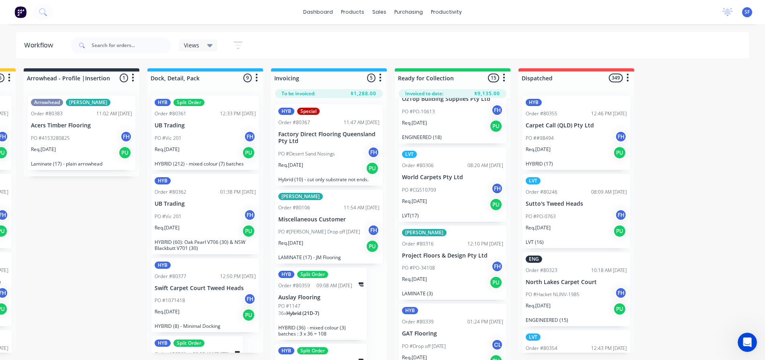
scroll to position [844, 0]
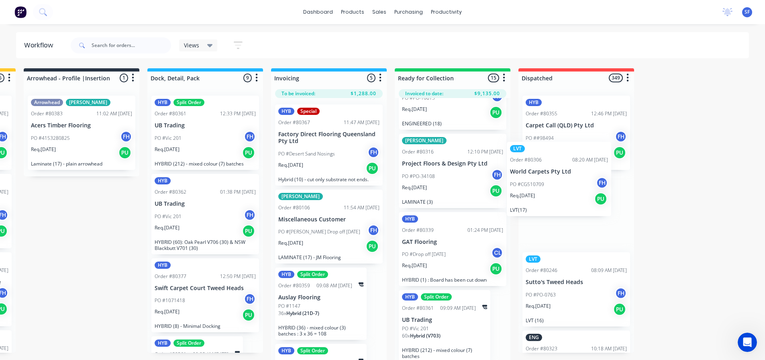
drag, startPoint x: 449, startPoint y: 180, endPoint x: 566, endPoint y: 188, distance: 117.6
click at [566, 188] on div "Submitted 20 Summaries Total order value Invoiced to date To be invoiced HYB Or…" at bounding box center [110, 214] width 1457 height 293
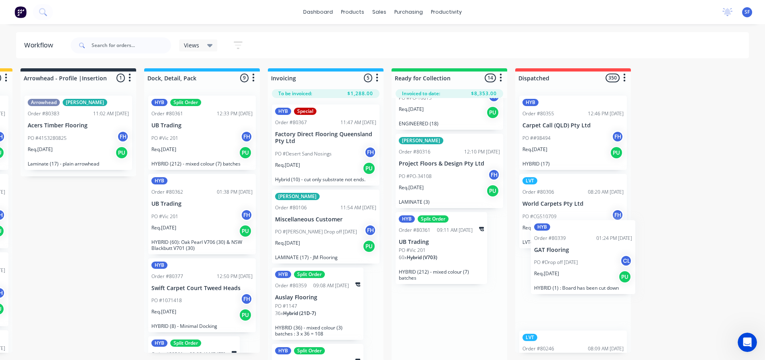
scroll to position [0, 620]
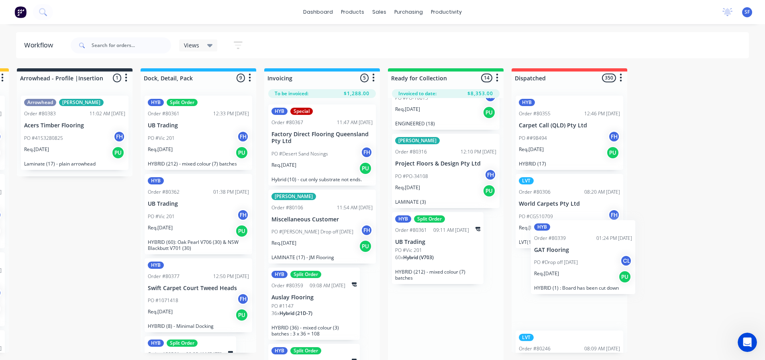
drag, startPoint x: 460, startPoint y: 249, endPoint x: 595, endPoint y: 257, distance: 135.2
click at [595, 257] on div "Submitted 20 Summaries Total order value Invoiced to date To be invoiced HYB Or…" at bounding box center [103, 214] width 1457 height 293
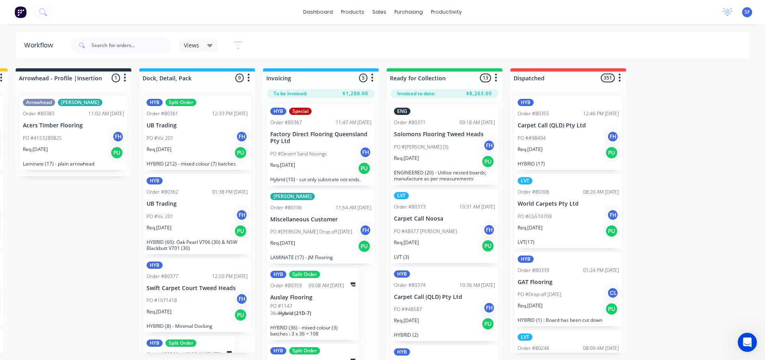
click at [328, 156] on div "PO #Desert Sand Nosings FH" at bounding box center [320, 153] width 101 height 15
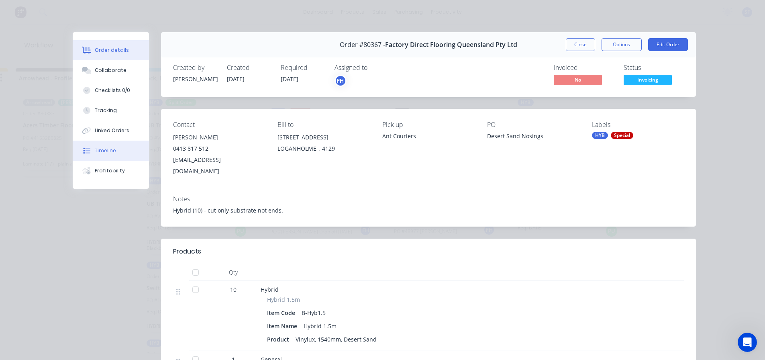
click at [103, 148] on div "Timeline" at bounding box center [105, 150] width 21 height 7
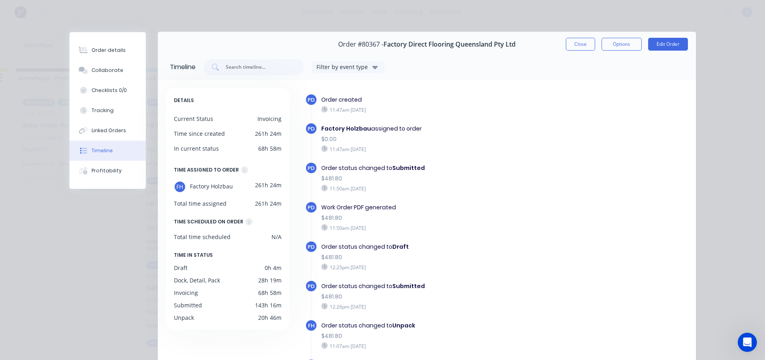
scroll to position [0, 0]
click at [573, 46] on button "Close" at bounding box center [580, 44] width 29 height 13
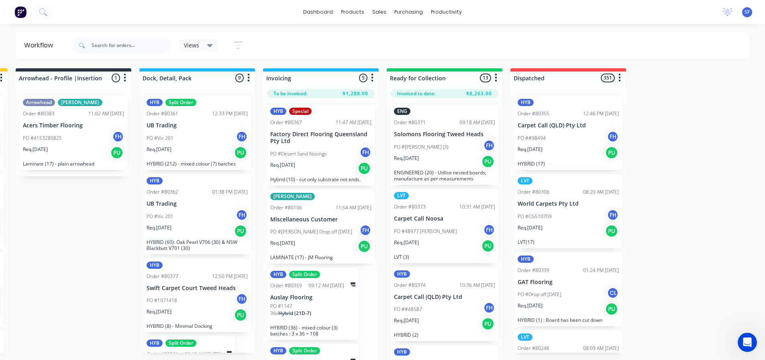
click at [335, 161] on div "PO #Desert Sand Nosings FH" at bounding box center [320, 153] width 101 height 15
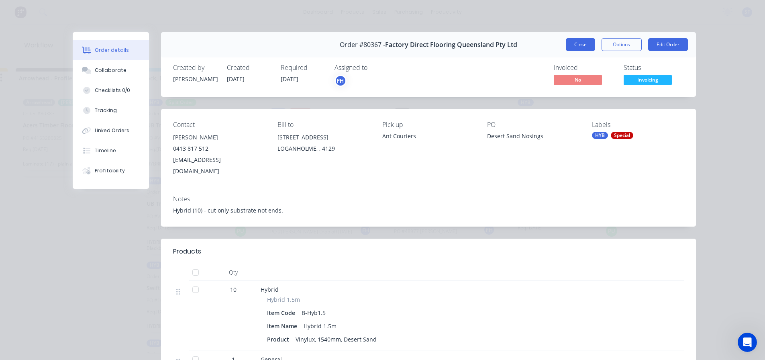
click at [574, 42] on button "Close" at bounding box center [580, 44] width 29 height 13
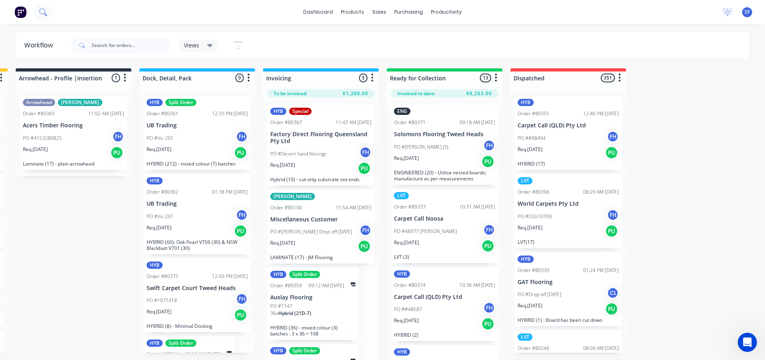
click at [38, 12] on button at bounding box center [43, 12] width 20 height 16
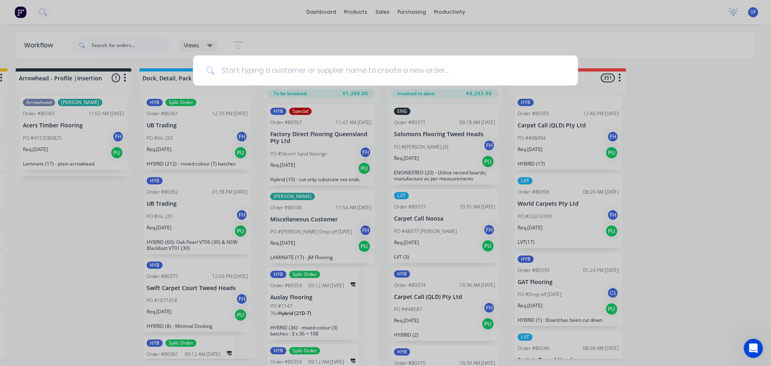
click at [235, 69] on input at bounding box center [390, 70] width 350 height 30
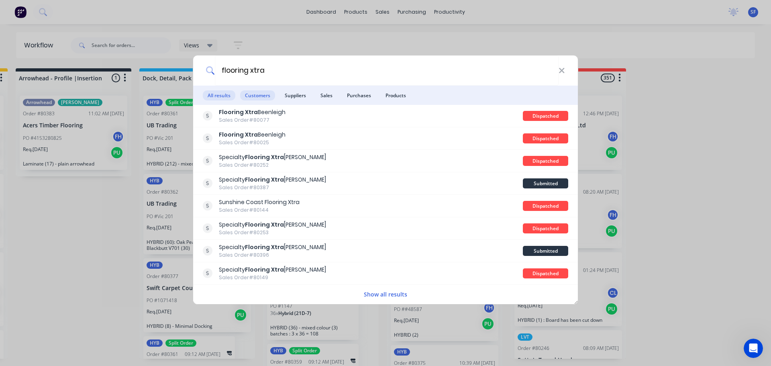
click at [257, 94] on span "Customers" at bounding box center [257, 95] width 35 height 10
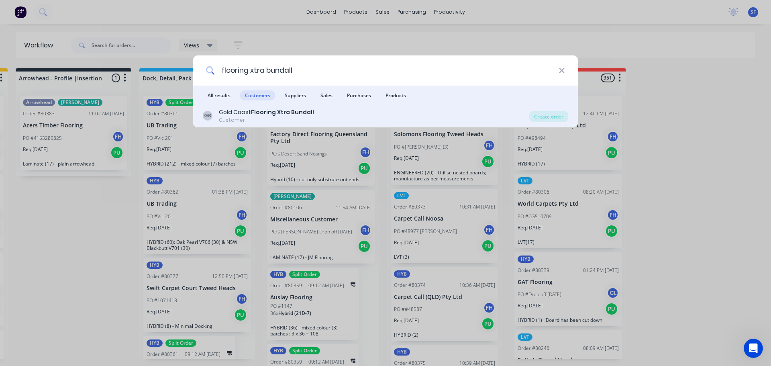
type input "flooring xtra bundall"
click at [268, 113] on b "Flooring Xtra Bundall" at bounding box center [282, 112] width 63 height 8
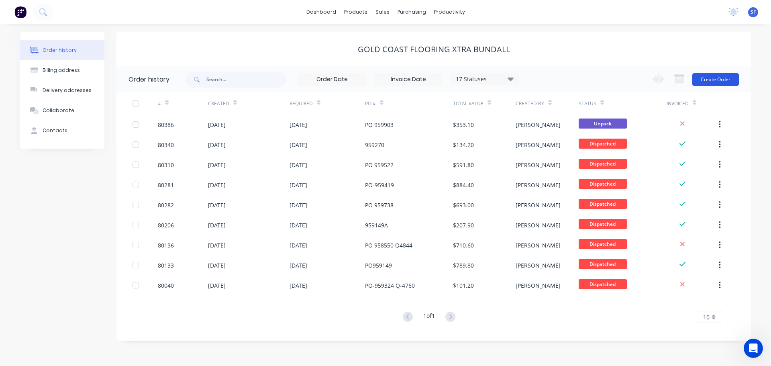
click at [710, 79] on button "Create Order" at bounding box center [716, 79] width 47 height 13
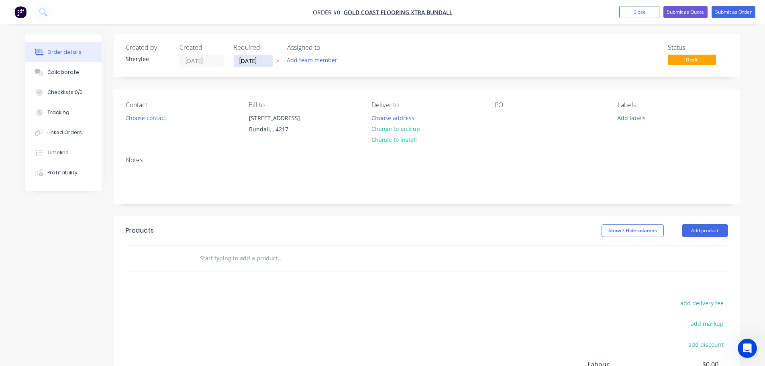
click at [246, 62] on input "[DATE]" at bounding box center [253, 61] width 39 height 12
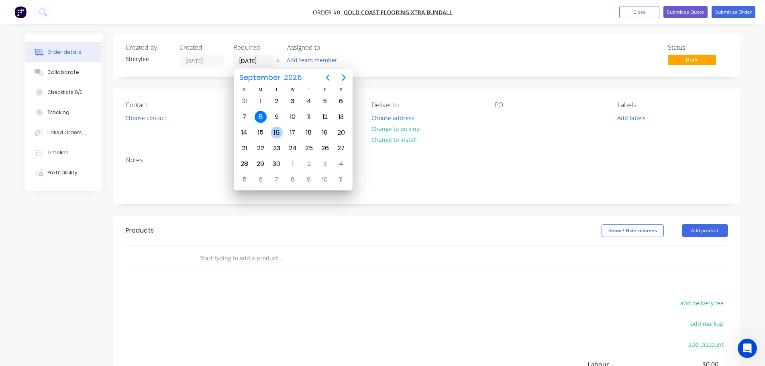
click at [279, 133] on div "16" at bounding box center [277, 133] width 12 height 12
type input "[DATE]"
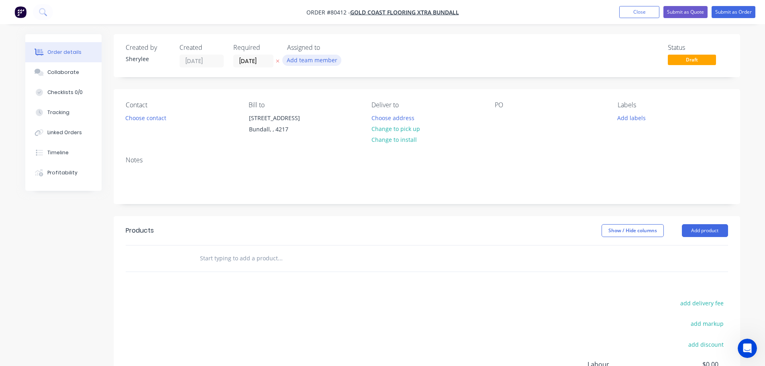
click at [303, 61] on button "Add team member" at bounding box center [311, 60] width 59 height 11
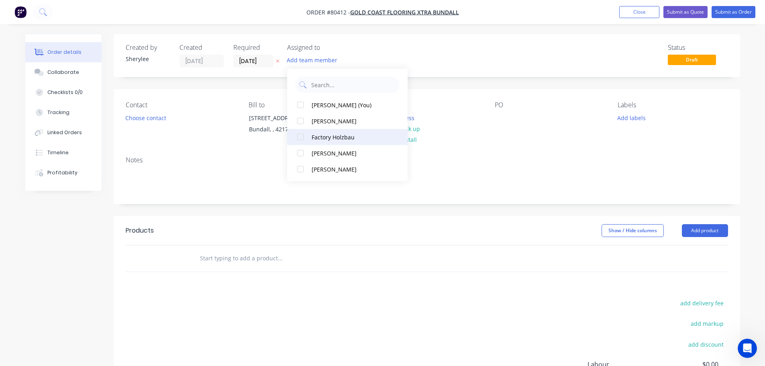
click at [301, 138] on div at bounding box center [301, 137] width 16 height 16
click at [145, 121] on button "Choose contact" at bounding box center [145, 117] width 49 height 11
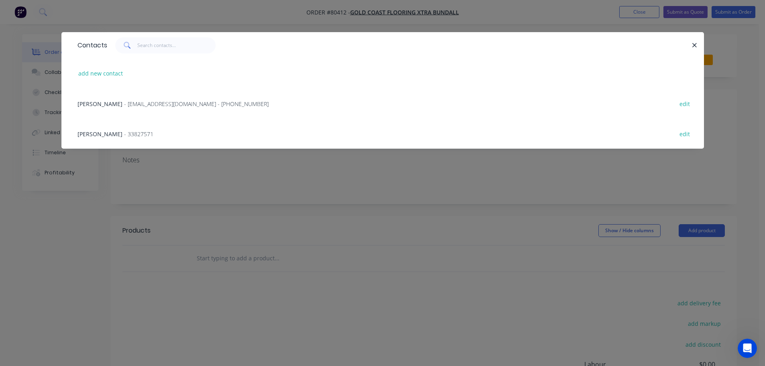
click at [139, 100] on span "- [EMAIL_ADDRESS][DOMAIN_NAME] - [PHONE_NUMBER]" at bounding box center [196, 104] width 145 height 8
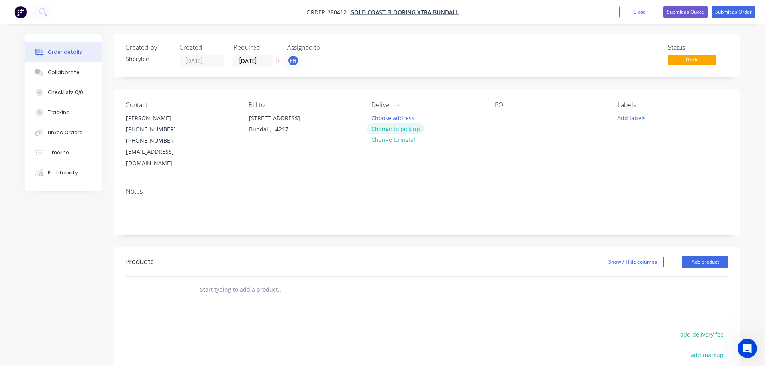
click at [395, 129] on button "Change to pick up" at bounding box center [395, 128] width 57 height 11
click at [501, 122] on div at bounding box center [501, 118] width 13 height 12
click at [631, 121] on button "Add labels" at bounding box center [632, 117] width 37 height 11
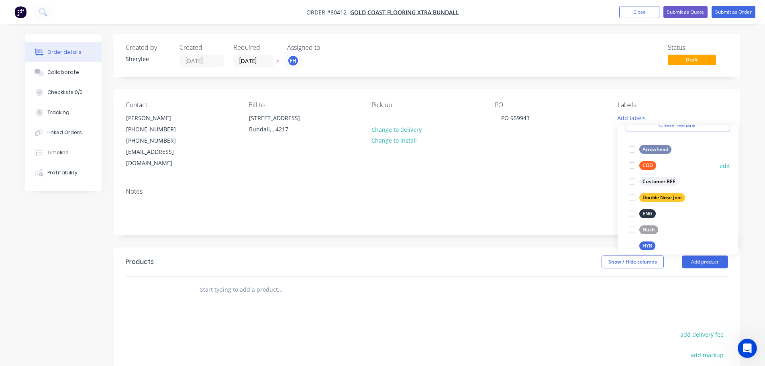
scroll to position [80, 0]
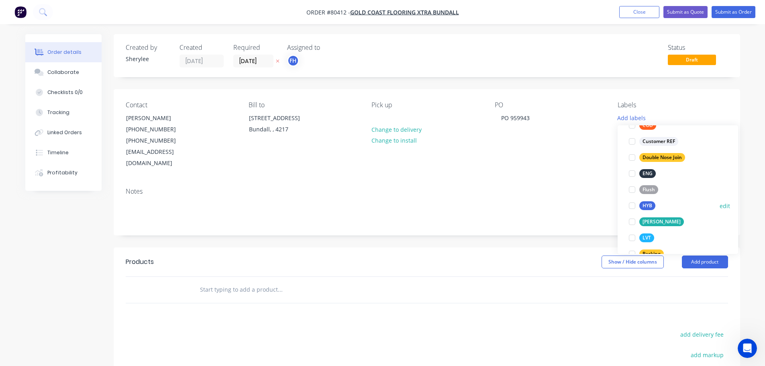
click at [632, 207] on div at bounding box center [632, 206] width 16 height 16
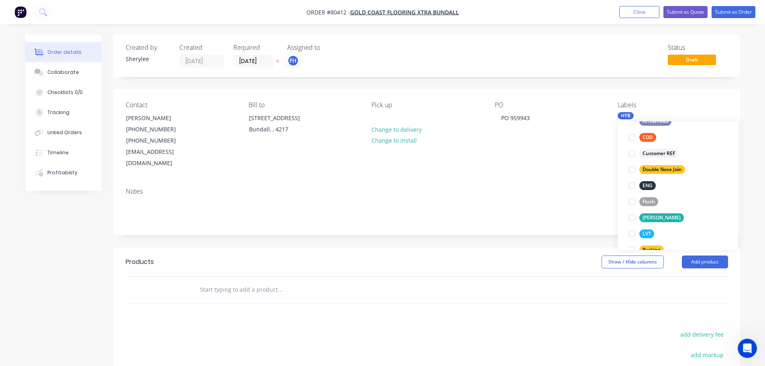
scroll to position [0, 0]
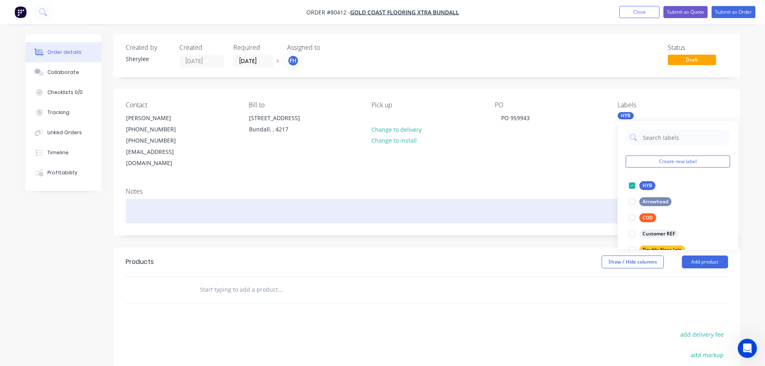
click at [226, 199] on div at bounding box center [427, 211] width 603 height 25
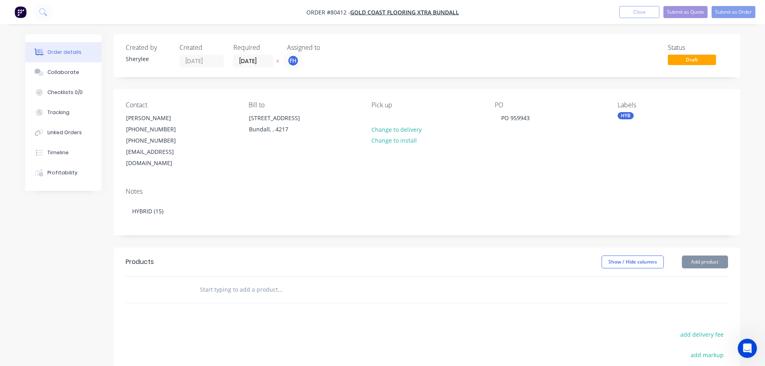
click at [222, 282] on input "text" at bounding box center [280, 290] width 161 height 16
type input "b-hy"
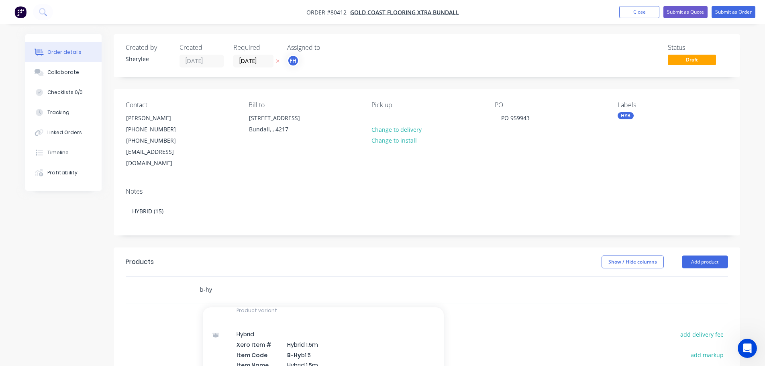
scroll to position [281, 0]
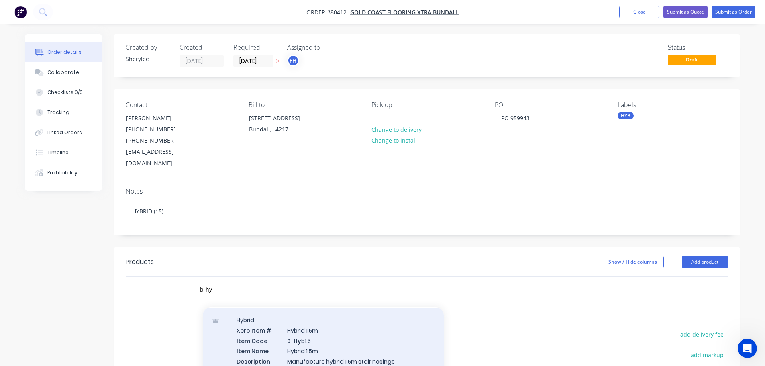
click at [320, 335] on div "Hybrid Xero Item # Hybrid 1.5m Item Code B-Hy b1.5 Item Name Hybrid 1.5m Descri…" at bounding box center [323, 351] width 241 height 86
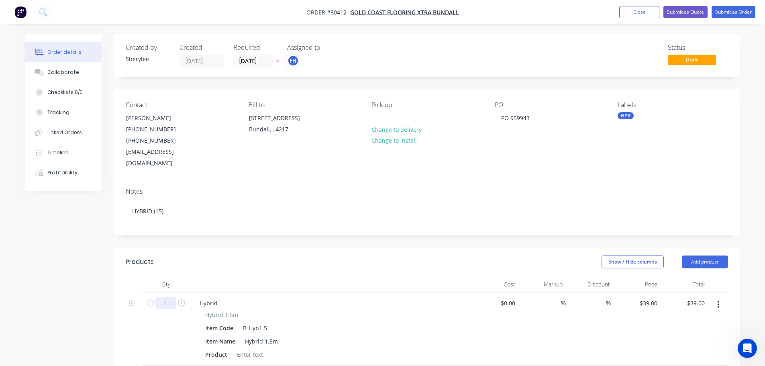
click at [169, 297] on input "1" at bounding box center [165, 303] width 21 height 12
type input "15"
type input "$585.00"
click at [243, 349] on div at bounding box center [250, 355] width 33 height 12
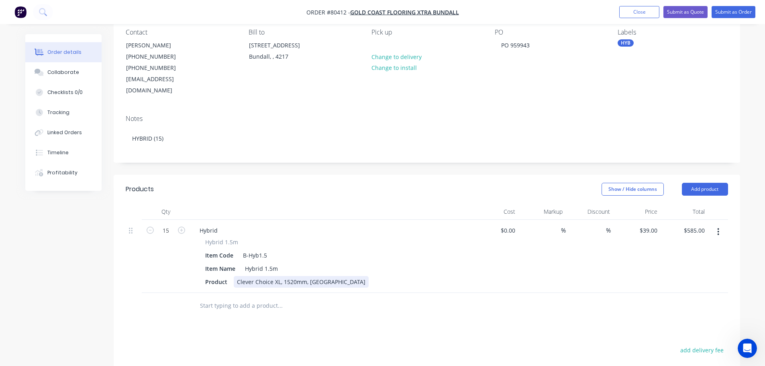
scroll to position [0, 0]
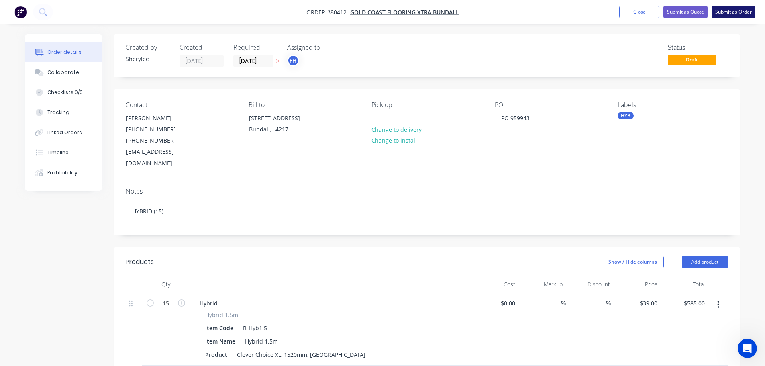
click at [736, 10] on button "Submit as Order" at bounding box center [734, 12] width 44 height 12
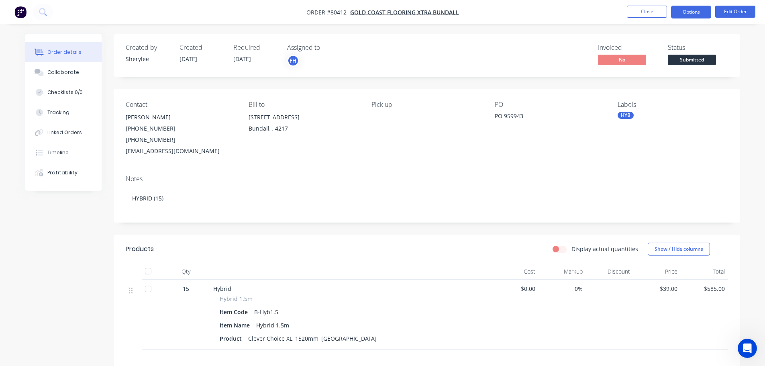
click at [698, 10] on button "Options" at bounding box center [691, 12] width 40 height 13
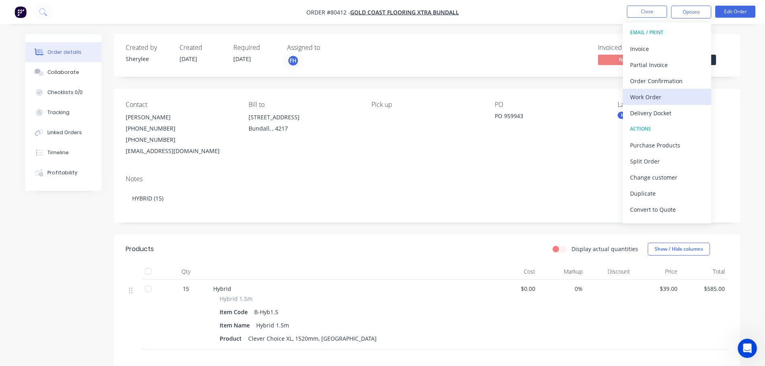
click at [654, 94] on div "Work Order" at bounding box center [667, 97] width 74 height 12
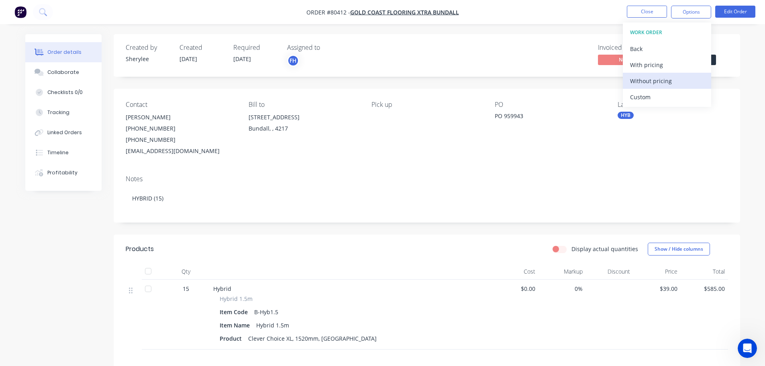
click at [659, 81] on div "Without pricing" at bounding box center [667, 81] width 74 height 12
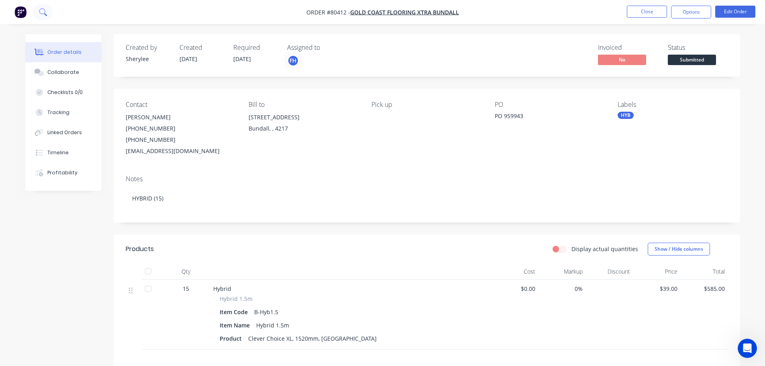
click at [43, 12] on icon at bounding box center [43, 12] width 8 height 8
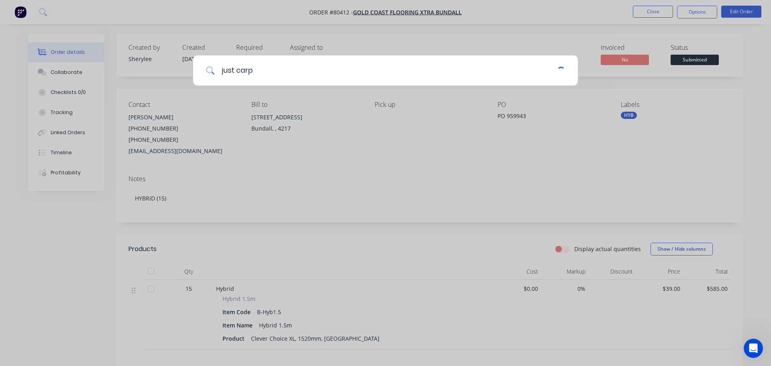
type input "just carp"
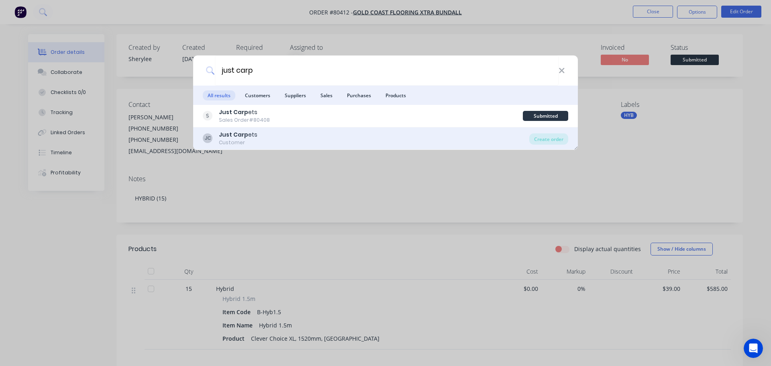
click at [239, 134] on b "Just Carp" at bounding box center [233, 135] width 29 height 8
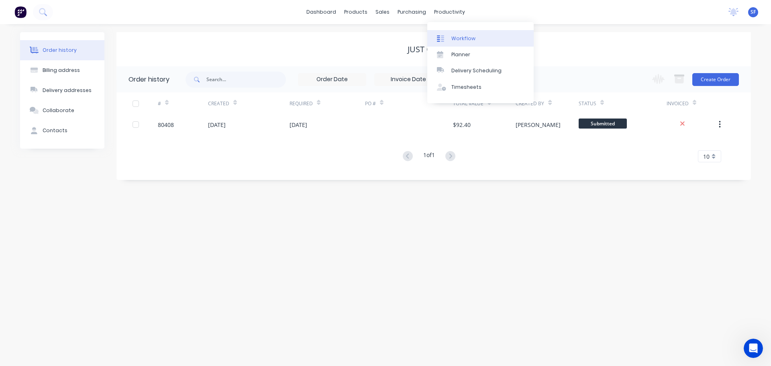
click at [457, 36] on div "Workflow" at bounding box center [464, 38] width 24 height 7
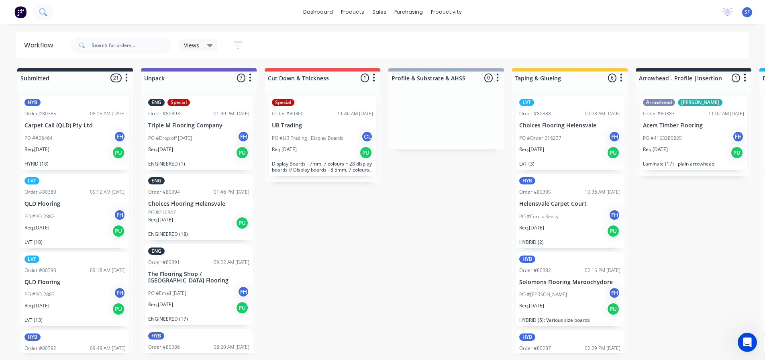
click at [43, 8] on icon at bounding box center [43, 12] width 8 height 8
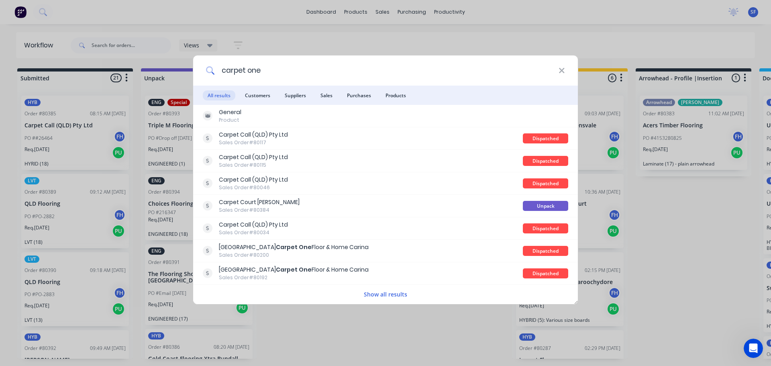
type input "carpet one"
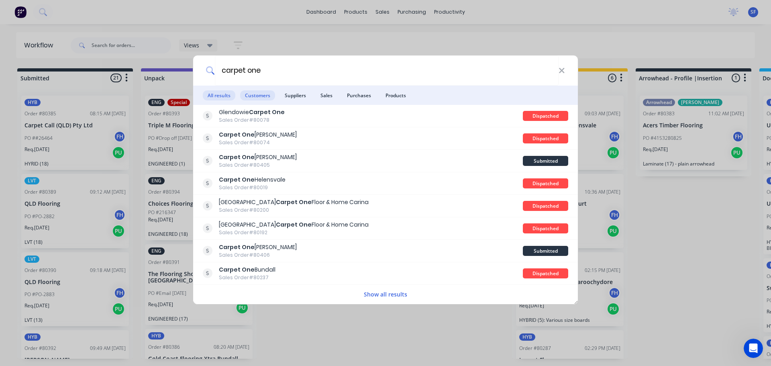
click at [258, 90] on span "Customers" at bounding box center [257, 95] width 35 height 10
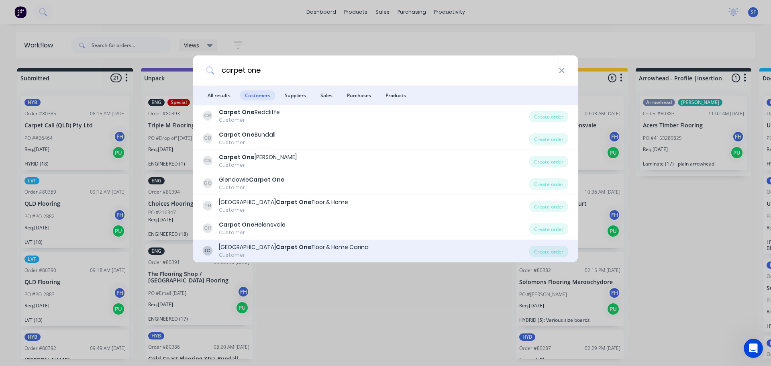
click at [276, 246] on b "Carpet One" at bounding box center [294, 247] width 36 height 8
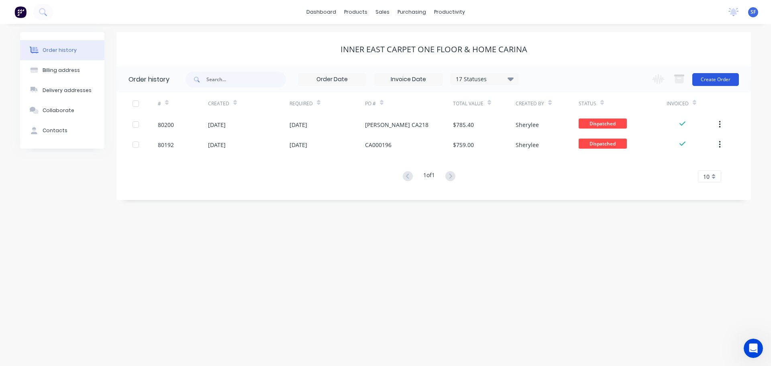
click at [710, 77] on button "Create Order" at bounding box center [716, 79] width 47 height 13
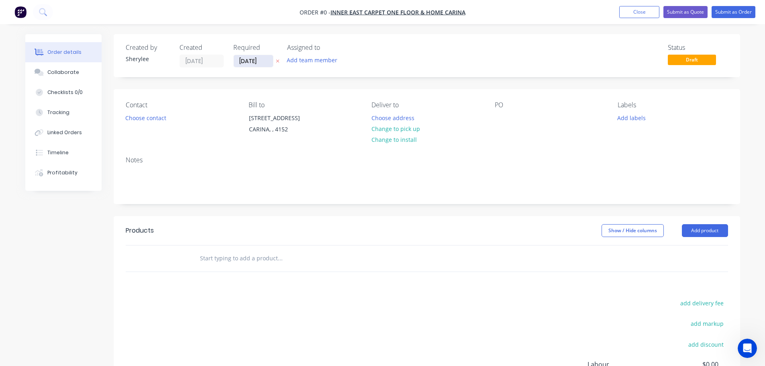
click at [256, 60] on input "[DATE]" at bounding box center [253, 61] width 39 height 12
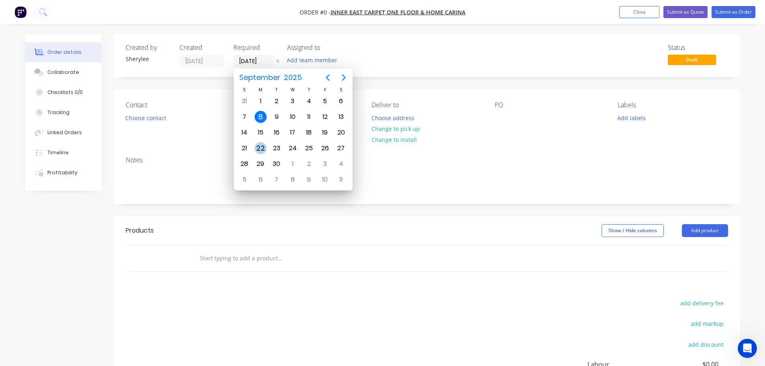
click at [262, 148] on div "22" at bounding box center [261, 148] width 12 height 12
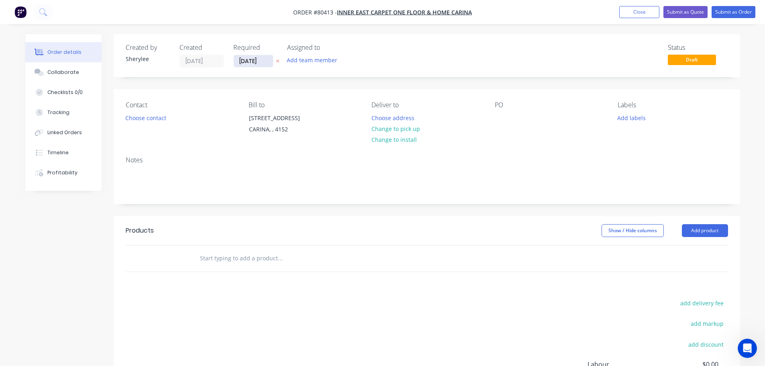
click at [247, 59] on input "[DATE]" at bounding box center [253, 61] width 39 height 12
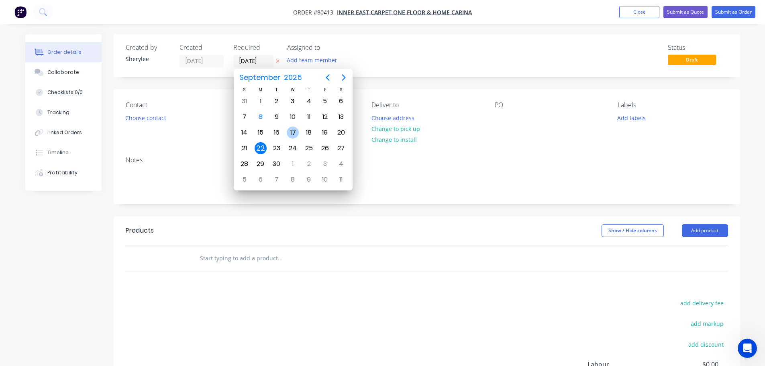
click at [291, 132] on div "17" at bounding box center [293, 133] width 12 height 12
type input "[DATE]"
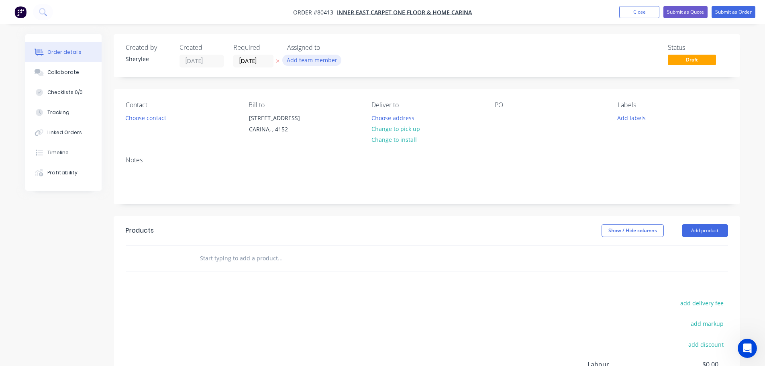
click at [309, 62] on button "Add team member" at bounding box center [311, 60] width 59 height 11
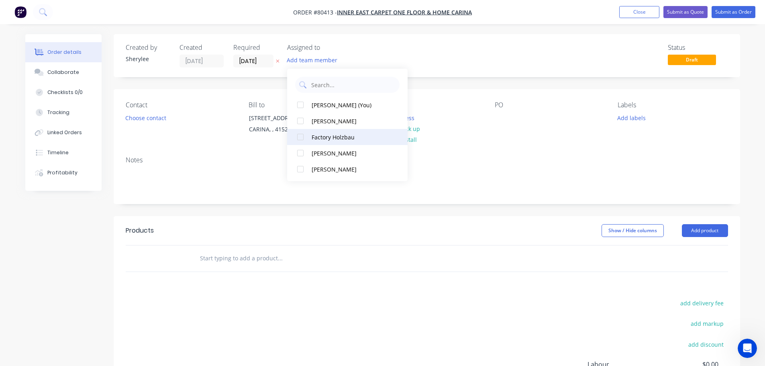
click at [302, 135] on div at bounding box center [301, 137] width 16 height 16
click at [153, 117] on button "Choose contact" at bounding box center [145, 117] width 49 height 11
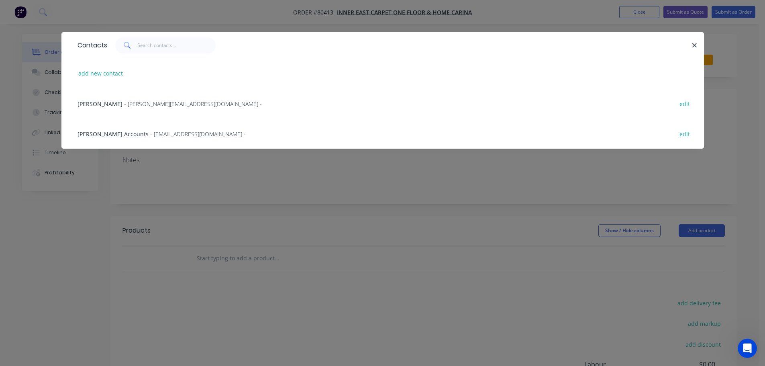
click at [164, 102] on span "- [PERSON_NAME][EMAIL_ADDRESS][DOMAIN_NAME] -" at bounding box center [193, 104] width 138 height 8
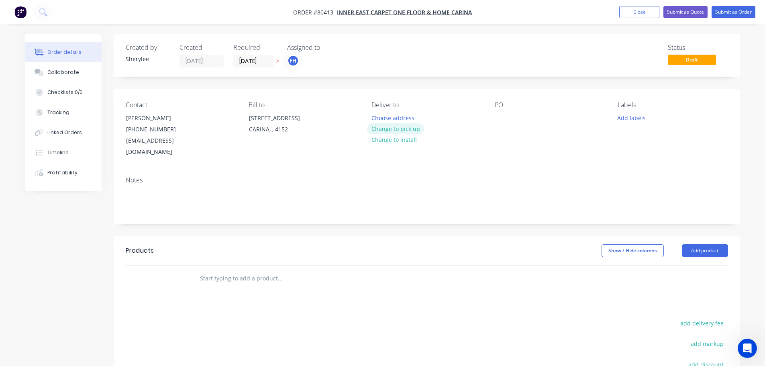
click at [394, 129] on button "Change to pick up" at bounding box center [395, 128] width 57 height 11
click at [497, 121] on div at bounding box center [501, 118] width 13 height 12
click at [631, 119] on button "Add labels" at bounding box center [632, 117] width 37 height 11
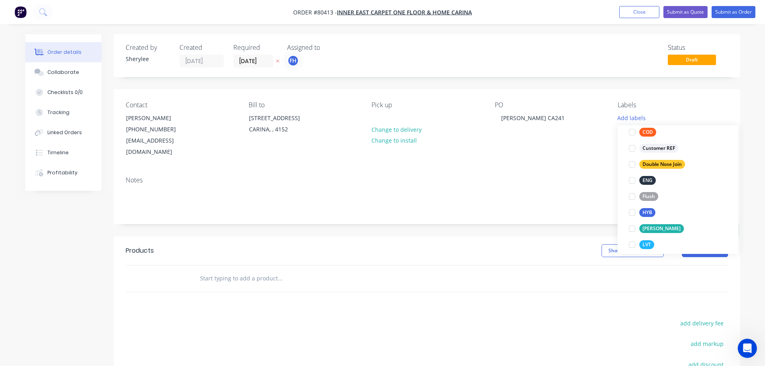
scroll to position [80, 0]
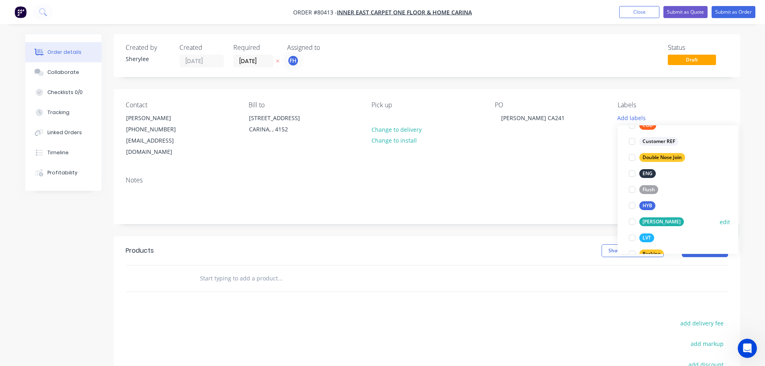
click at [633, 221] on div at bounding box center [632, 222] width 16 height 16
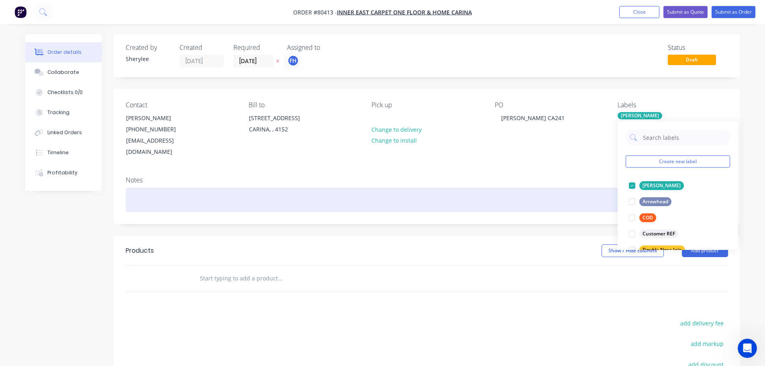
click at [216, 191] on div at bounding box center [427, 200] width 603 height 25
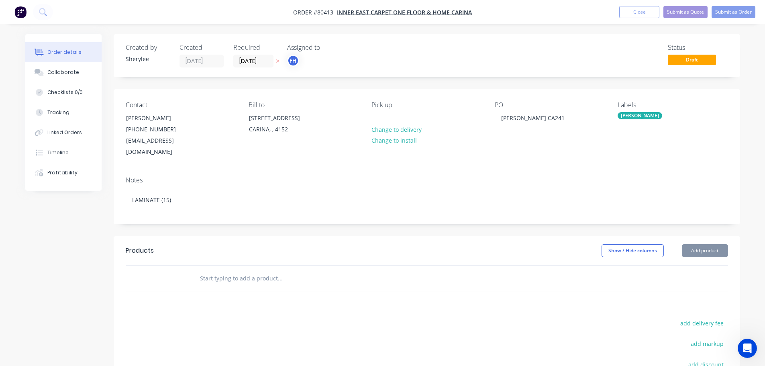
click at [212, 270] on input "text" at bounding box center [280, 278] width 161 height 16
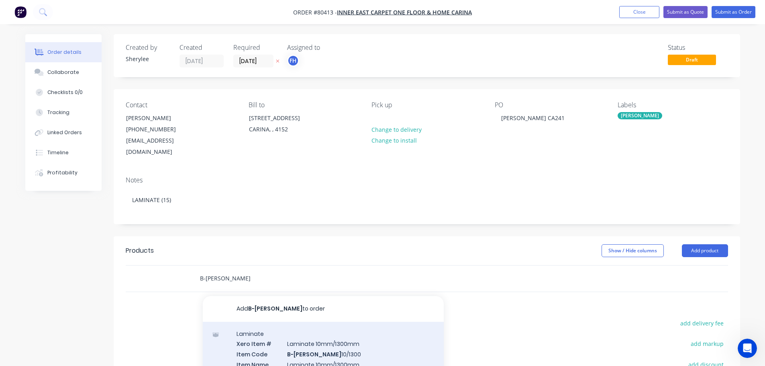
type input "B-[PERSON_NAME]"
click at [351, 347] on div "Laminate Xero Item # Laminate 10mm/1300mm Item Code B-[PERSON_NAME] 10/1300 Ite…" at bounding box center [323, 369] width 241 height 94
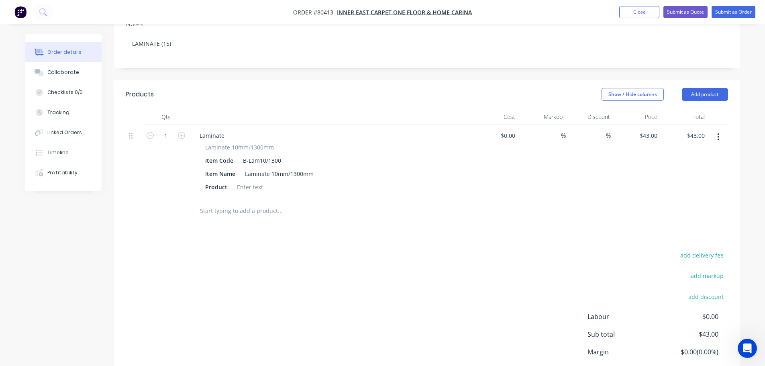
scroll to position [161, 0]
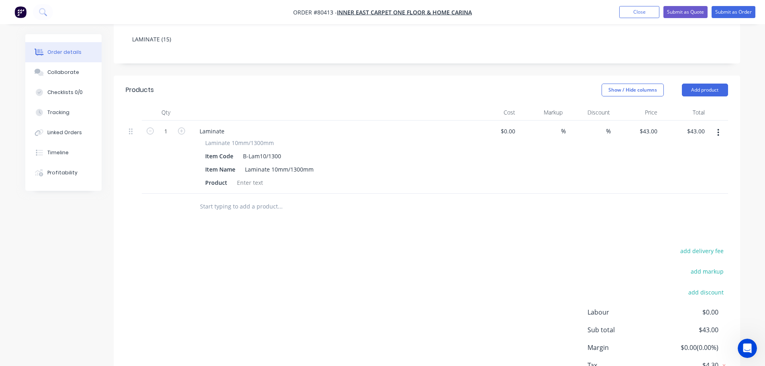
click at [168, 127] on div "1" at bounding box center [166, 157] width 48 height 73
click at [169, 125] on input "1" at bounding box center [165, 131] width 21 height 12
type input "15"
type input "$645.00"
click at [242, 177] on div at bounding box center [250, 183] width 33 height 12
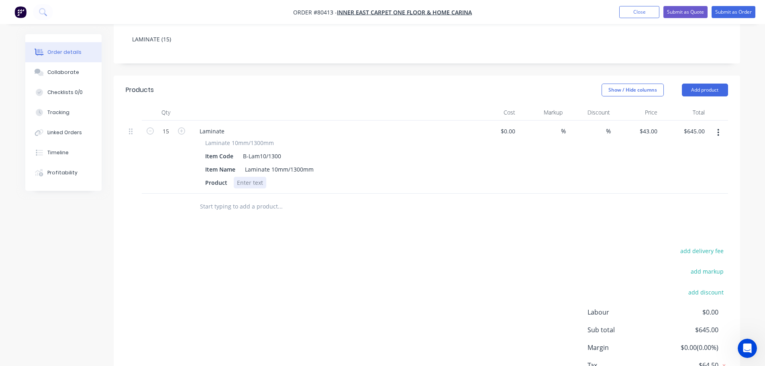
click at [246, 177] on div at bounding box center [250, 183] width 33 height 12
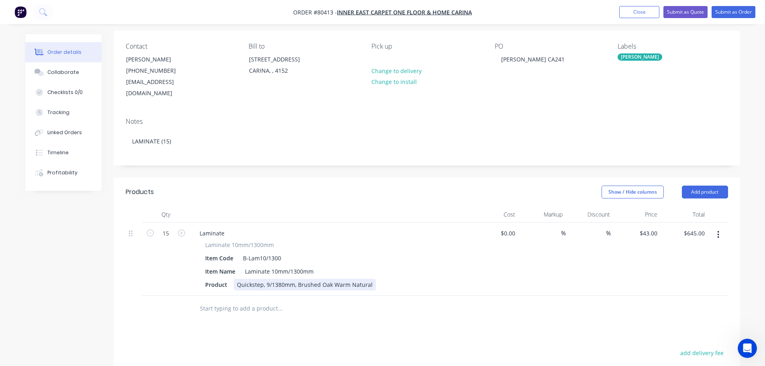
scroll to position [0, 0]
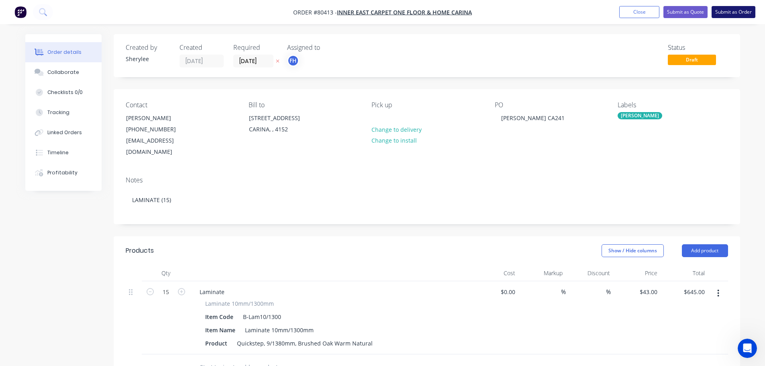
click at [732, 10] on button "Submit as Order" at bounding box center [734, 12] width 44 height 12
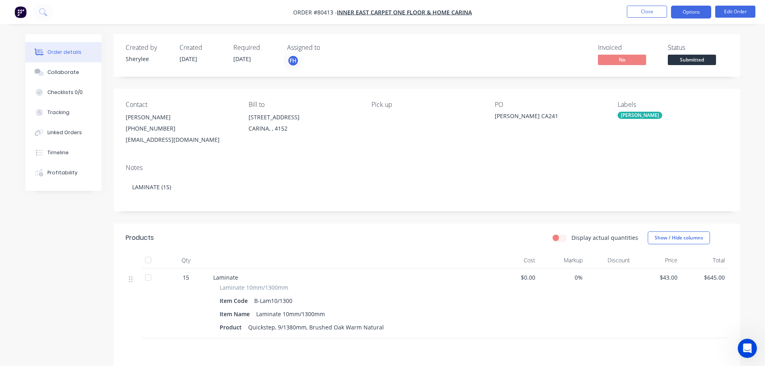
click at [698, 14] on button "Options" at bounding box center [691, 12] width 40 height 13
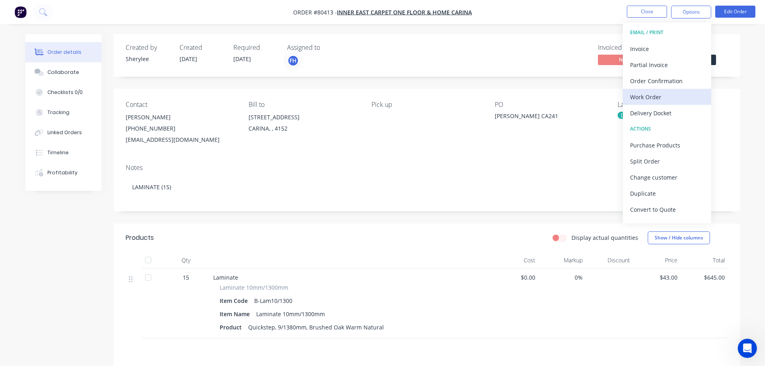
click at [651, 93] on div "Work Order" at bounding box center [667, 97] width 74 height 12
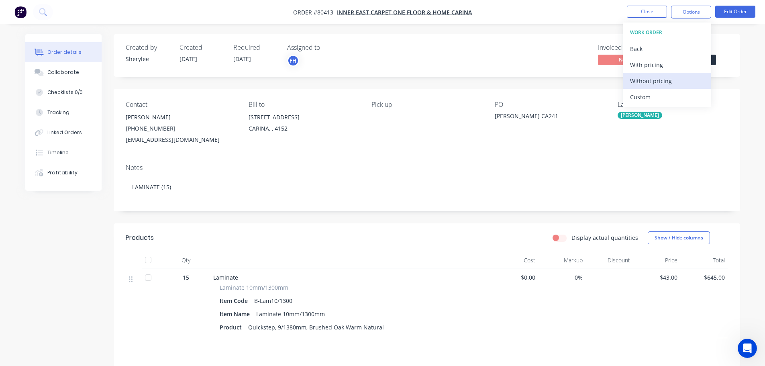
click at [657, 81] on div "Without pricing" at bounding box center [667, 81] width 74 height 12
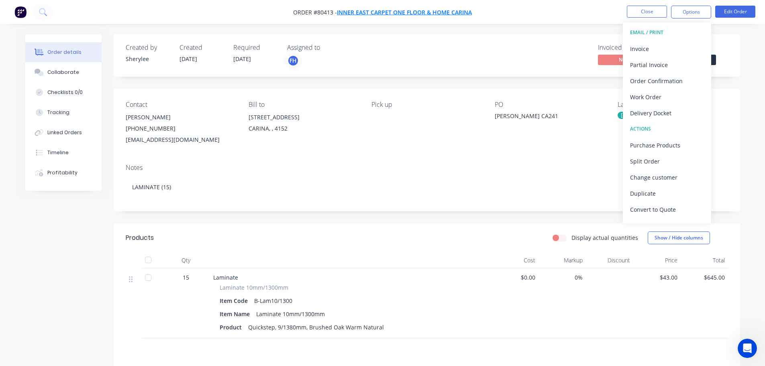
click at [404, 13] on span "Inner East Carpet One Floor & Home Carina" at bounding box center [404, 12] width 135 height 8
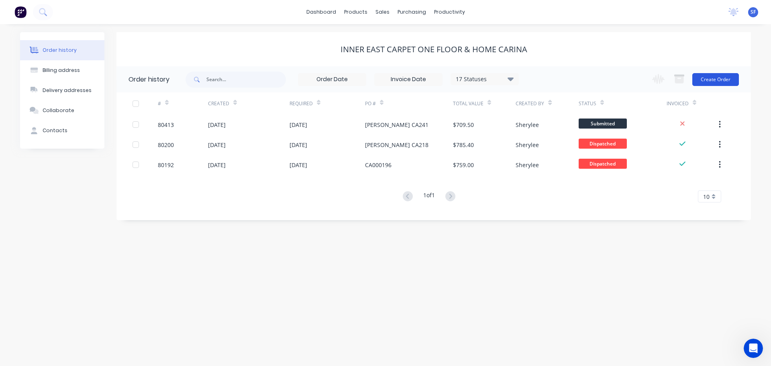
click at [718, 80] on button "Create Order" at bounding box center [716, 79] width 47 height 13
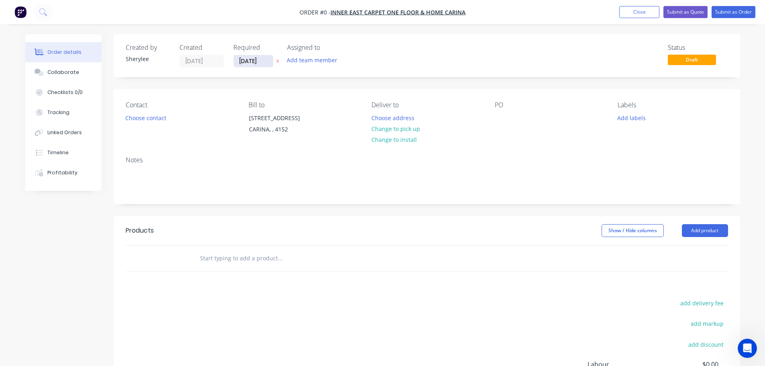
click at [266, 63] on input "[DATE]" at bounding box center [253, 61] width 39 height 12
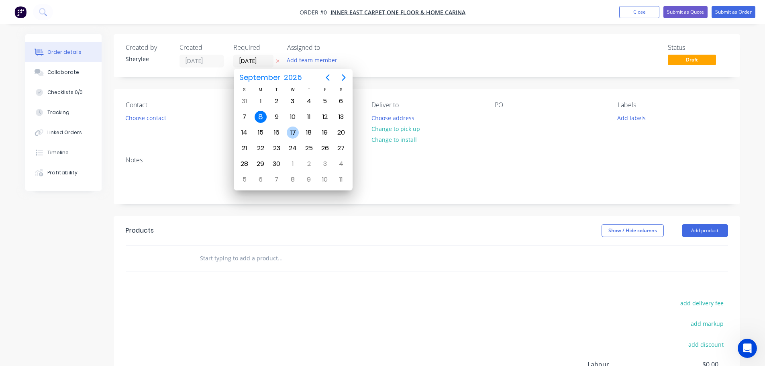
click at [291, 132] on div "17" at bounding box center [293, 133] width 12 height 12
type input "[DATE]"
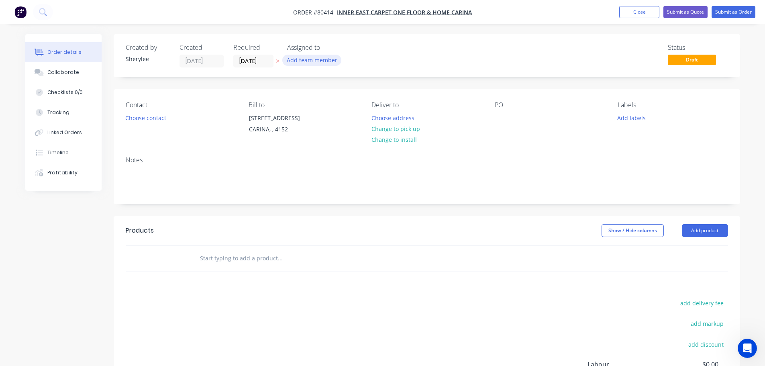
click at [304, 62] on button "Add team member" at bounding box center [311, 60] width 59 height 11
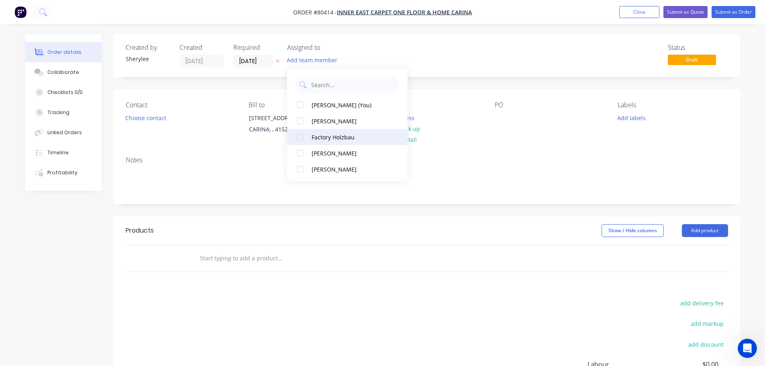
click at [300, 138] on div at bounding box center [301, 137] width 16 height 16
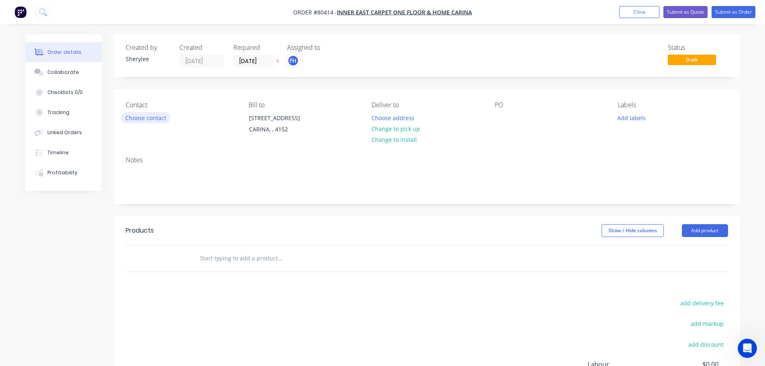
click at [147, 115] on button "Choose contact" at bounding box center [145, 117] width 49 height 11
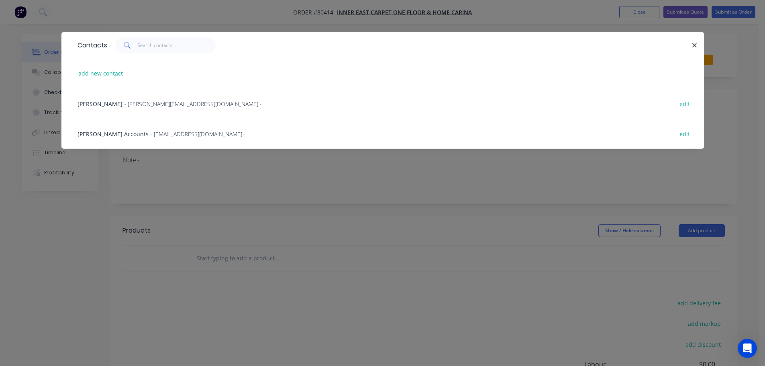
click at [127, 102] on span "- [PERSON_NAME][EMAIL_ADDRESS][DOMAIN_NAME] -" at bounding box center [193, 104] width 138 height 8
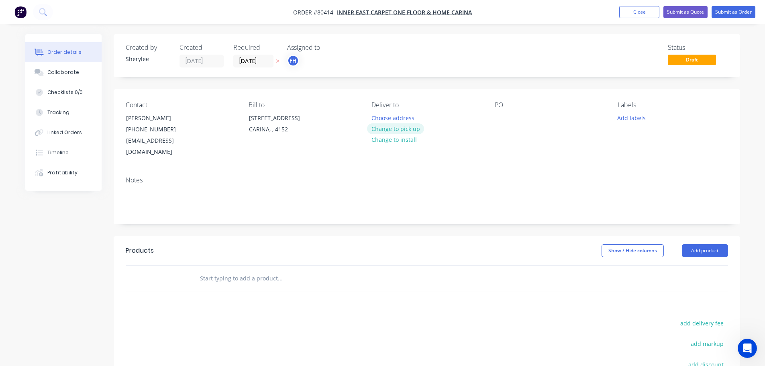
click at [393, 130] on button "Change to pick up" at bounding box center [395, 128] width 57 height 11
click at [503, 116] on div at bounding box center [501, 118] width 13 height 12
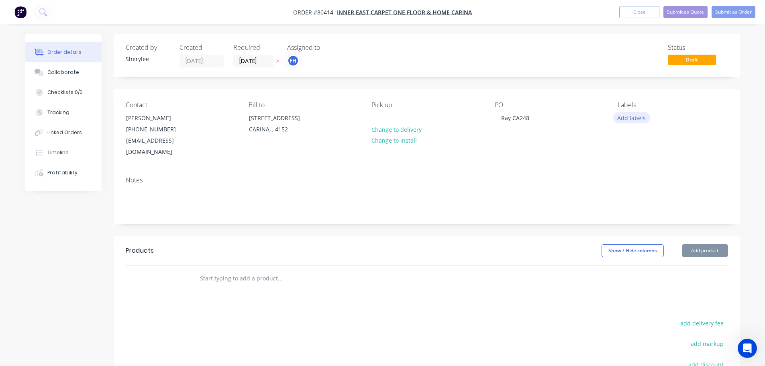
click at [637, 117] on button "Add labels" at bounding box center [632, 117] width 37 height 11
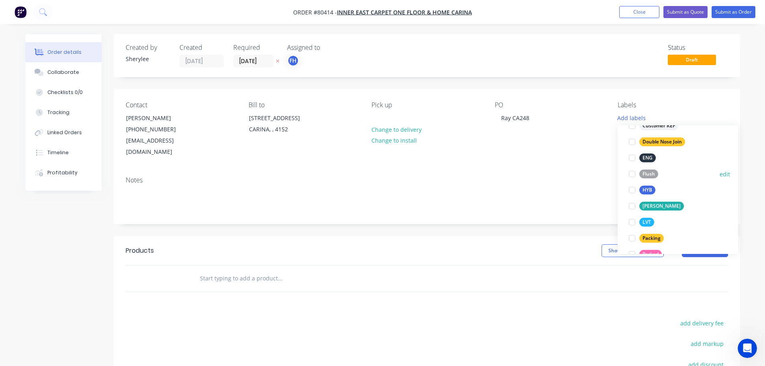
scroll to position [121, 0]
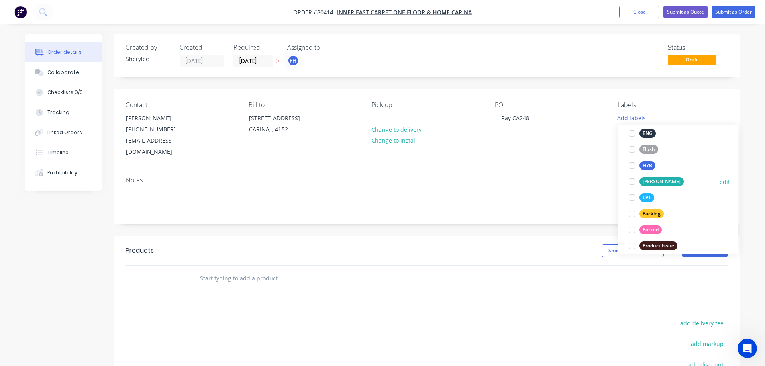
click at [633, 182] on div at bounding box center [632, 182] width 16 height 16
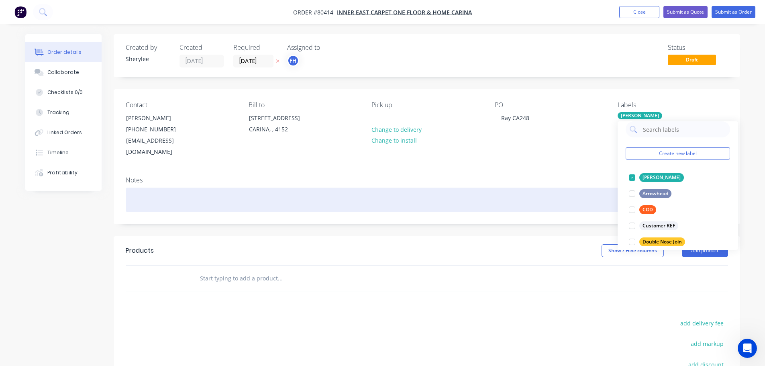
click at [158, 188] on div at bounding box center [427, 200] width 603 height 25
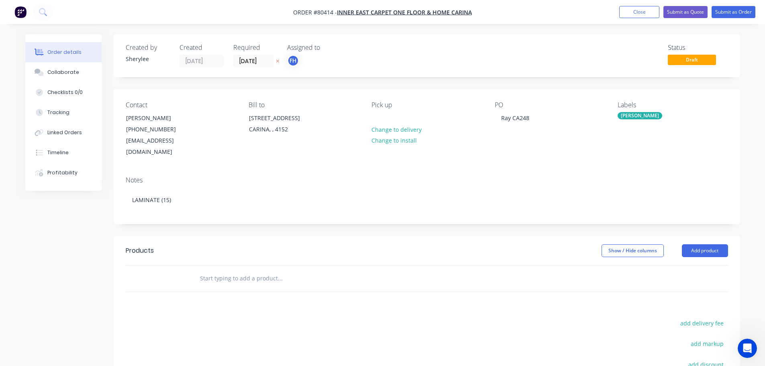
click at [227, 270] on input "text" at bounding box center [280, 278] width 161 height 16
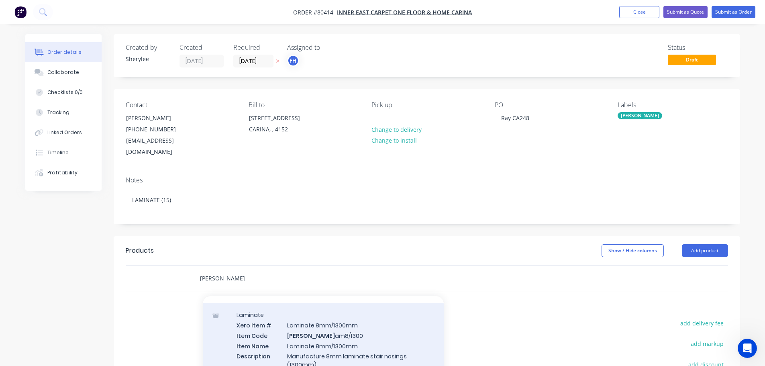
scroll to position [1045, 0]
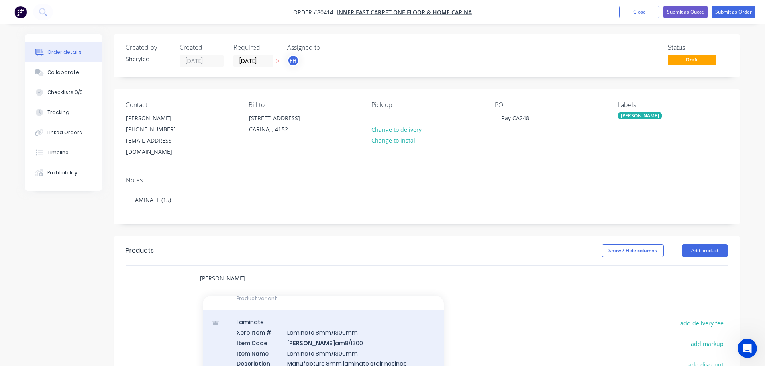
type input "[PERSON_NAME]"
click at [361, 333] on div "Laminate Xero Item # Laminate 8mm/1300mm Item Code [PERSON_NAME] am8/1300 Item …" at bounding box center [323, 357] width 241 height 94
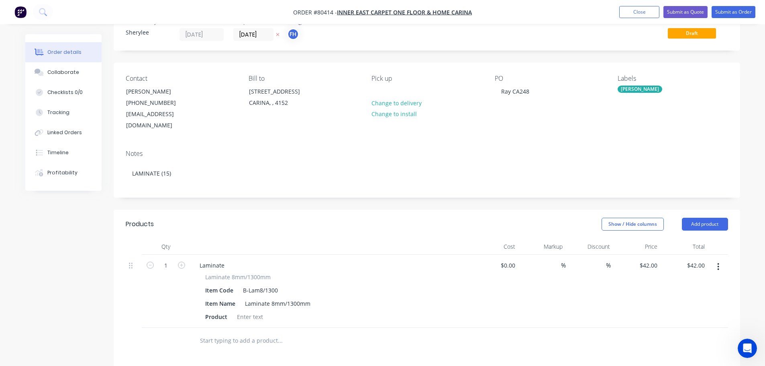
scroll to position [40, 0]
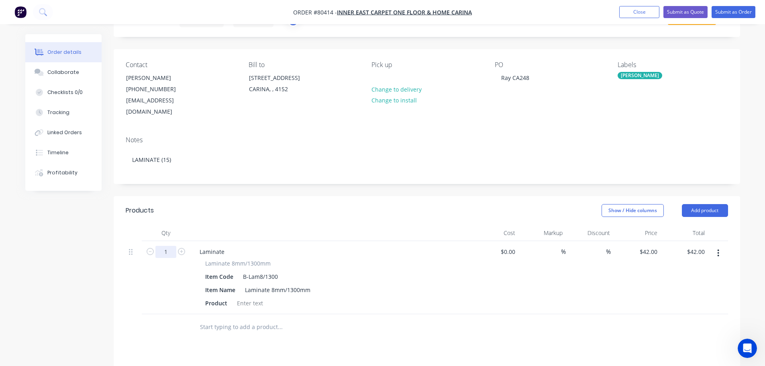
click at [170, 246] on input "1" at bounding box center [165, 252] width 21 height 12
type input "15"
type input "$630.00"
click at [247, 297] on div at bounding box center [250, 303] width 33 height 12
click at [244, 297] on div at bounding box center [250, 303] width 33 height 12
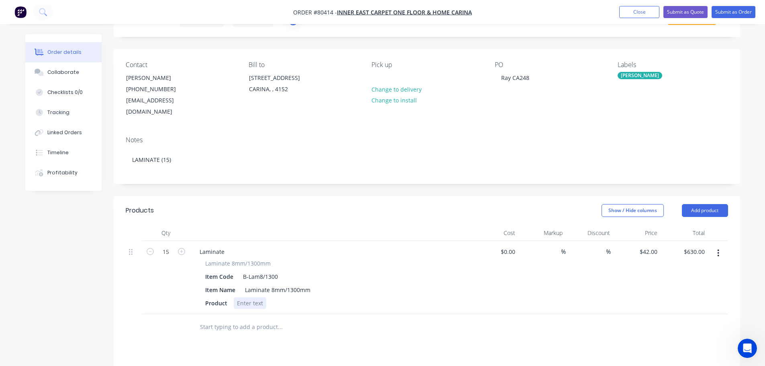
click at [246, 297] on div at bounding box center [250, 303] width 33 height 12
click at [741, 14] on button "Submit as Order" at bounding box center [734, 12] width 44 height 12
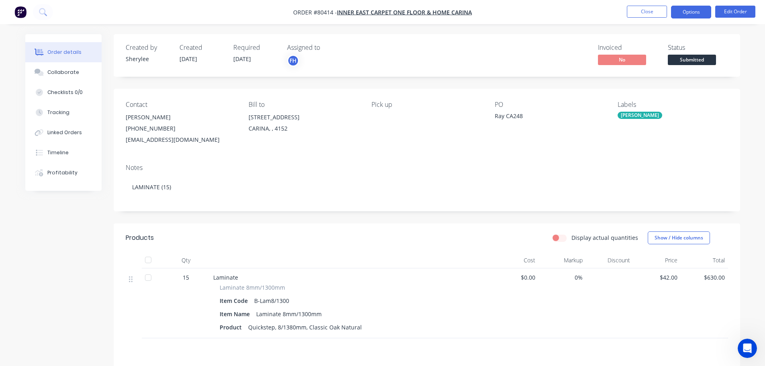
click at [695, 16] on button "Options" at bounding box center [691, 12] width 40 height 13
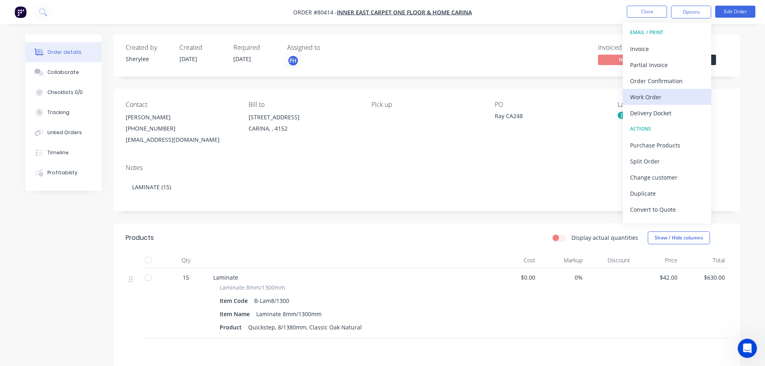
click at [657, 96] on div "Work Order" at bounding box center [667, 97] width 74 height 12
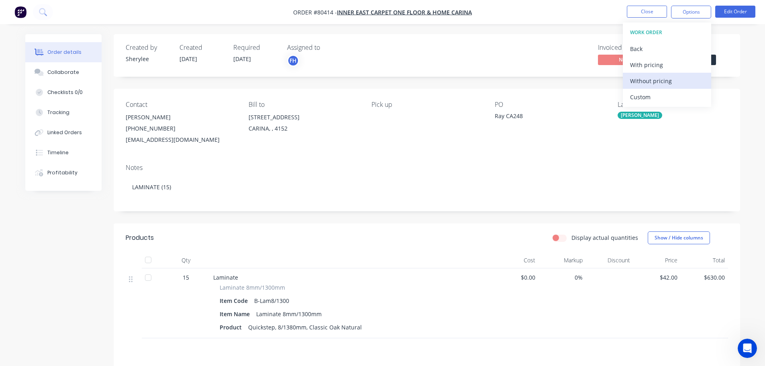
click at [658, 78] on div "Without pricing" at bounding box center [667, 81] width 74 height 12
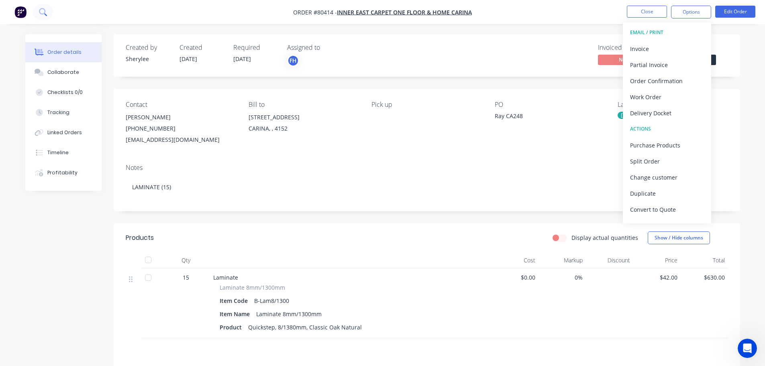
click at [39, 12] on icon at bounding box center [42, 11] width 6 height 6
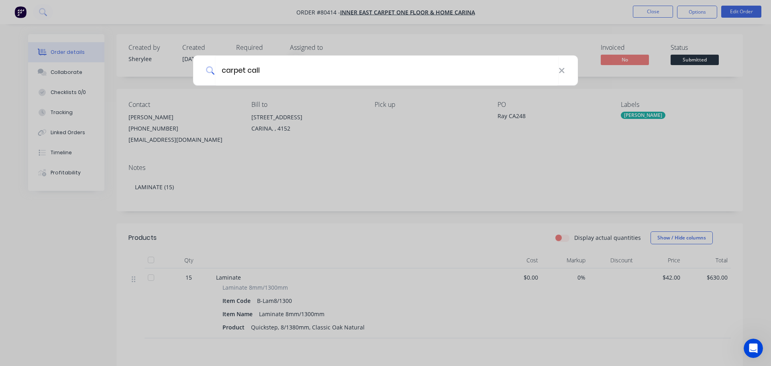
type input "carpet call"
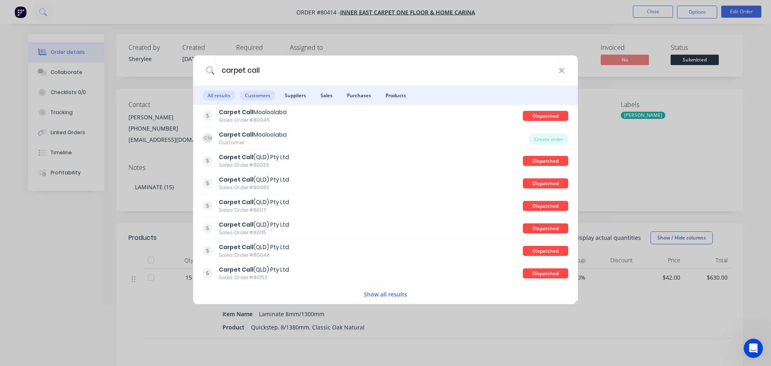
click at [258, 96] on span "Customers" at bounding box center [257, 95] width 35 height 10
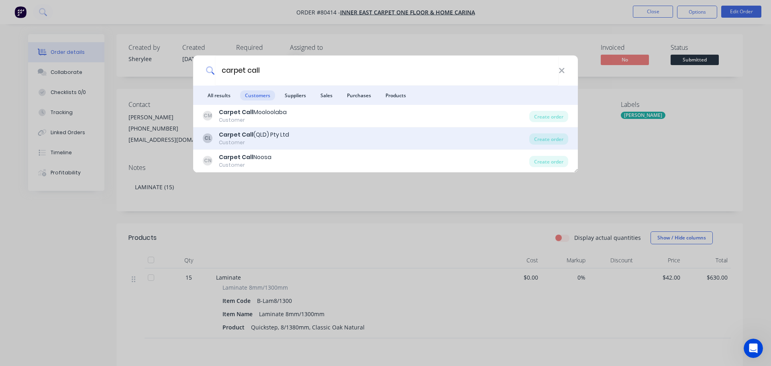
click at [257, 132] on div "Carpet Call (QLD) Pty Ltd" at bounding box center [254, 135] width 70 height 8
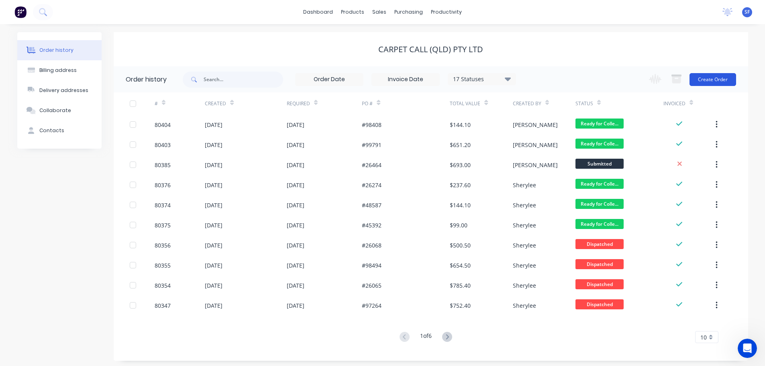
click at [718, 81] on button "Create Order" at bounding box center [713, 79] width 47 height 13
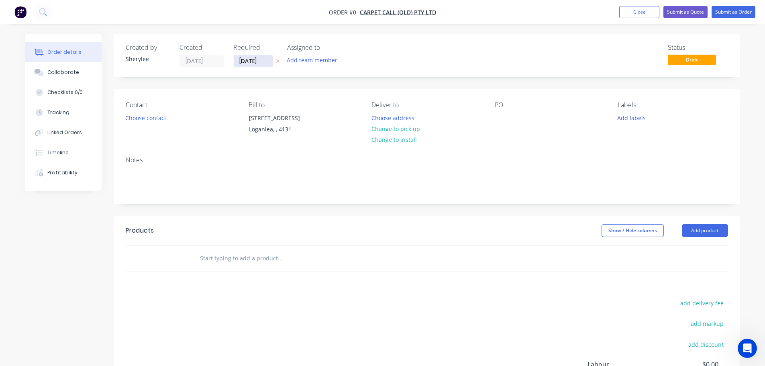
click at [246, 59] on input "[DATE]" at bounding box center [253, 61] width 39 height 12
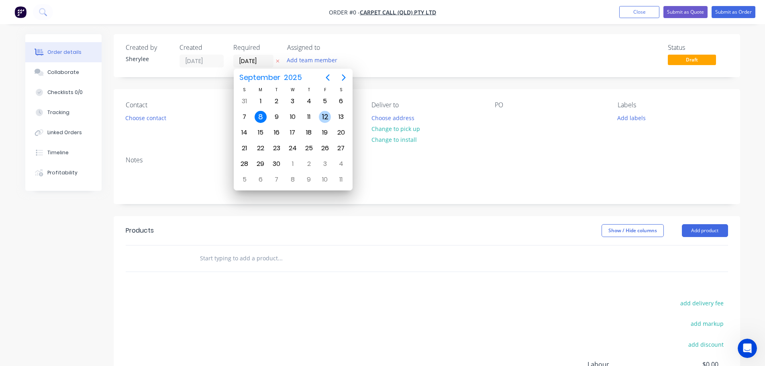
click at [328, 117] on div "12" at bounding box center [325, 117] width 12 height 12
type input "[DATE]"
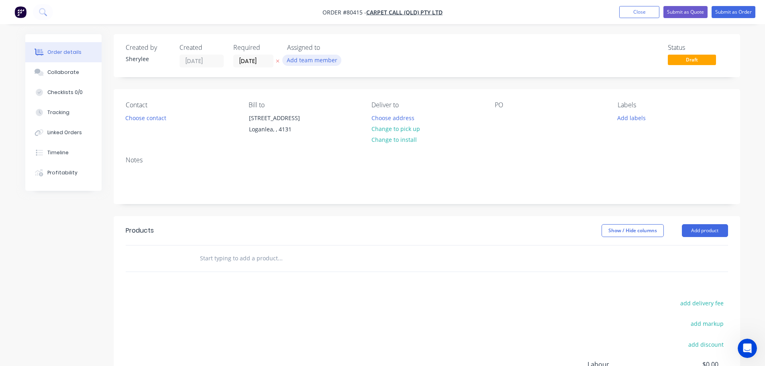
click at [316, 55] on button "Add team member" at bounding box center [311, 60] width 59 height 11
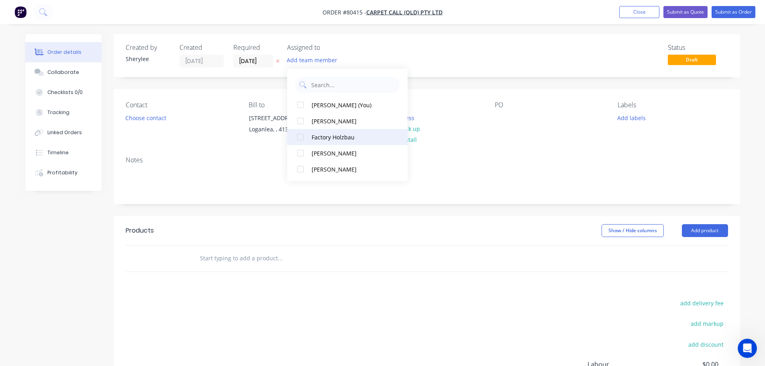
click at [302, 138] on div at bounding box center [301, 137] width 16 height 16
click at [149, 119] on button "Choose contact" at bounding box center [145, 117] width 49 height 11
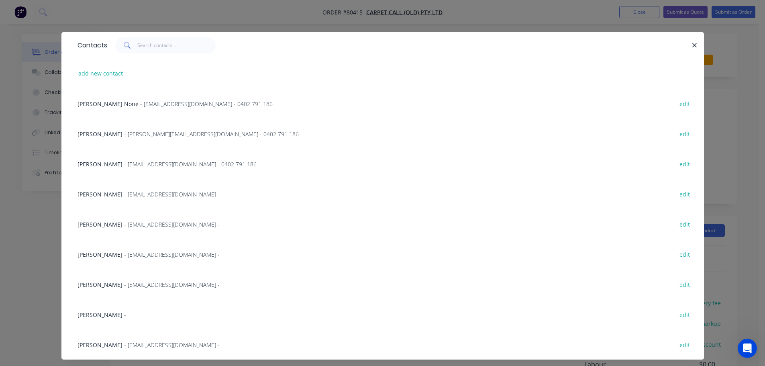
click at [124, 223] on span "- [EMAIL_ADDRESS][DOMAIN_NAME] -" at bounding box center [172, 225] width 96 height 8
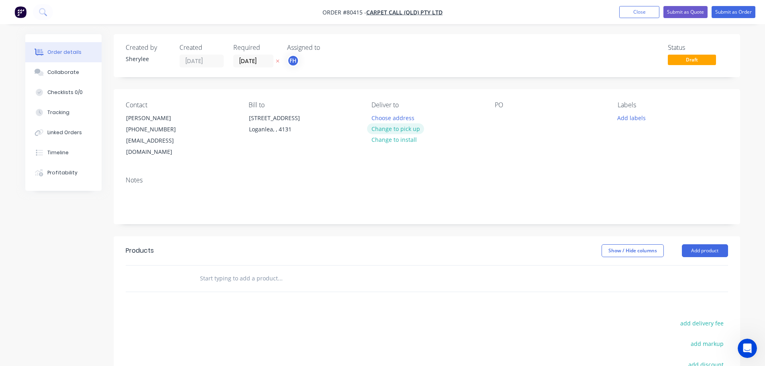
click at [409, 131] on button "Change to pick up" at bounding box center [395, 128] width 57 height 11
click at [509, 122] on div "PO" at bounding box center [550, 129] width 110 height 57
click at [507, 122] on div at bounding box center [501, 118] width 13 height 12
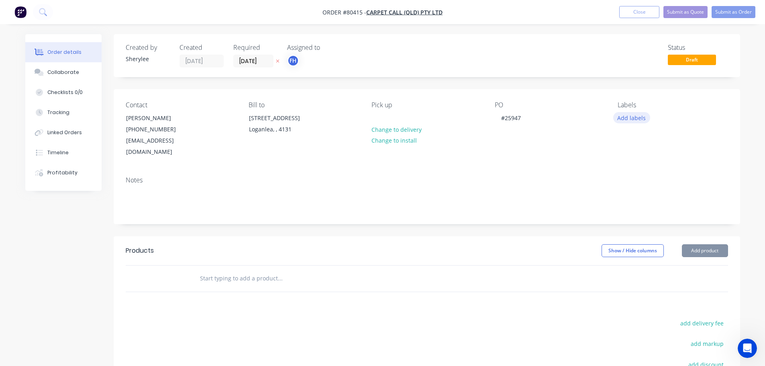
click at [633, 119] on button "Add labels" at bounding box center [632, 117] width 37 height 11
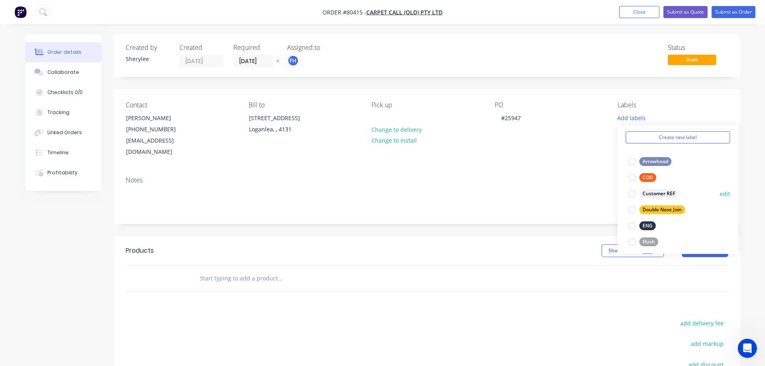
scroll to position [40, 0]
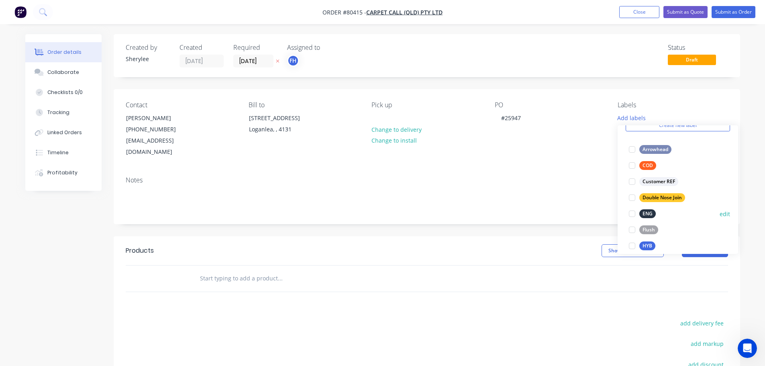
click at [632, 213] on div at bounding box center [632, 214] width 16 height 16
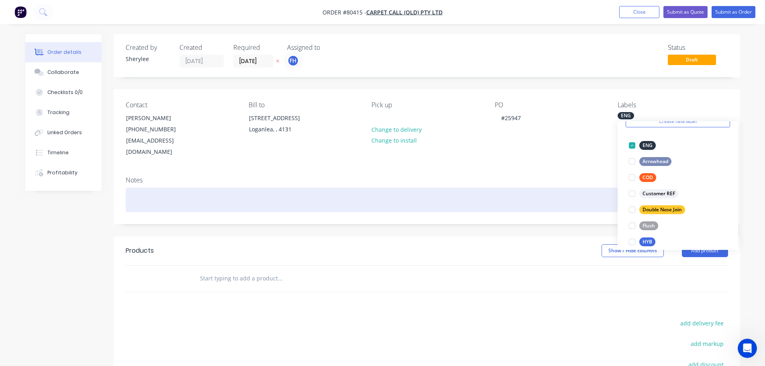
click at [205, 194] on div at bounding box center [427, 200] width 603 height 25
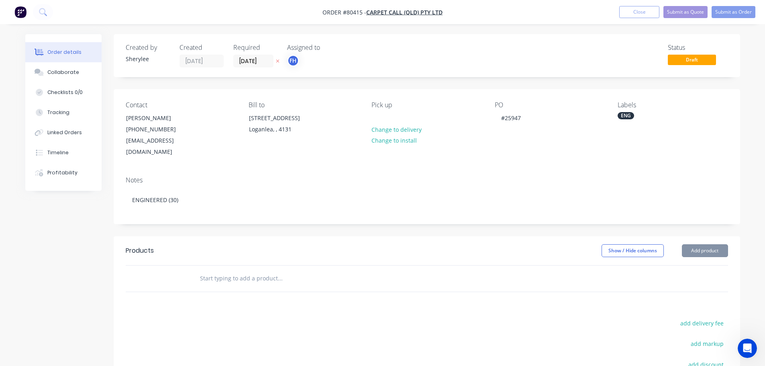
click at [227, 270] on input "text" at bounding box center [280, 278] width 161 height 16
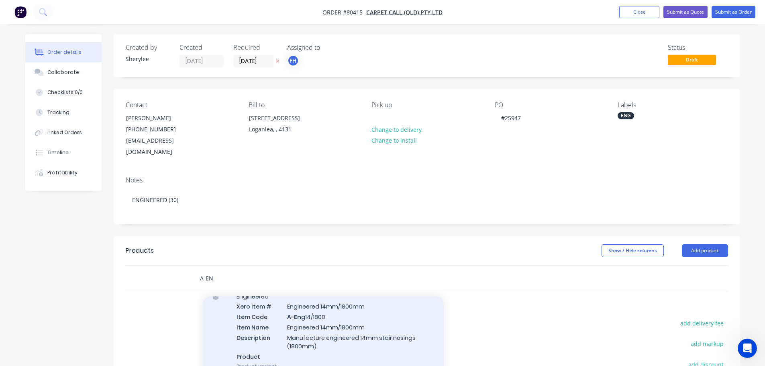
scroll to position [0, 0]
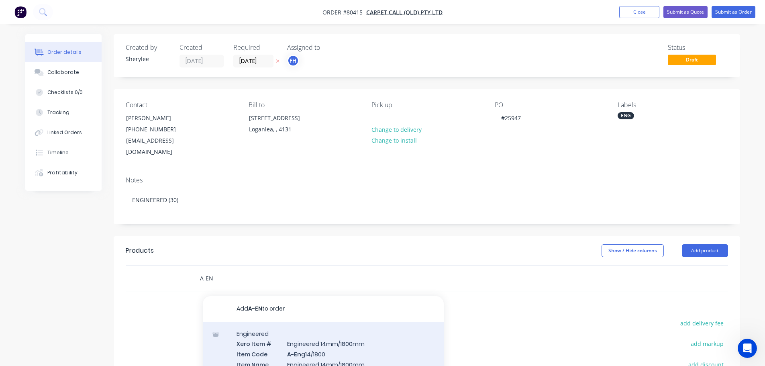
type input "A-EN"
click at [346, 339] on div "Engineered Xero Item # Engineered 14mm/1800mm Item Code A-En g14/1800 Item Name…" at bounding box center [323, 369] width 241 height 94
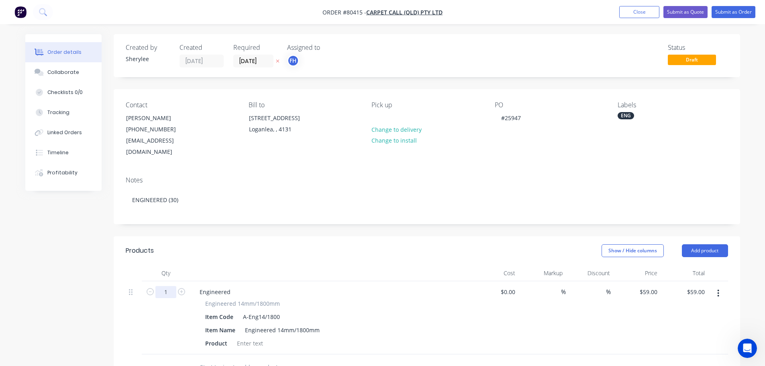
click at [172, 286] on input "1" at bounding box center [165, 292] width 21 height 12
type input "30"
type input "$1,770.00"
click at [248, 338] on div at bounding box center [250, 344] width 33 height 12
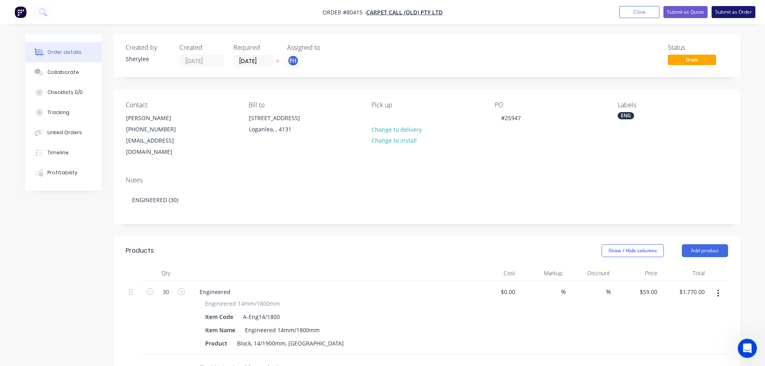
click at [726, 7] on button "Submit as Order" at bounding box center [734, 12] width 44 height 12
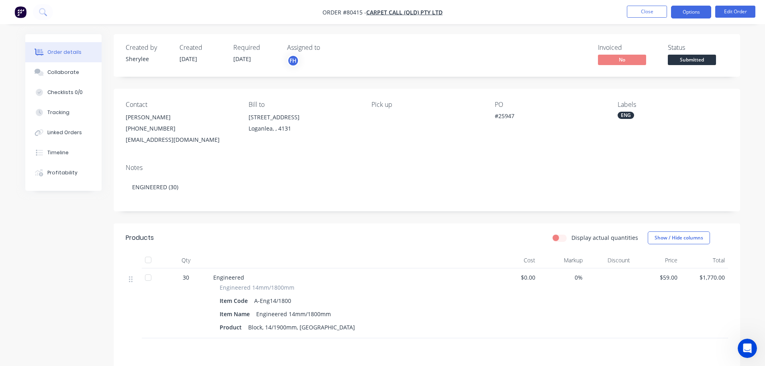
click at [705, 13] on button "Options" at bounding box center [691, 12] width 40 height 13
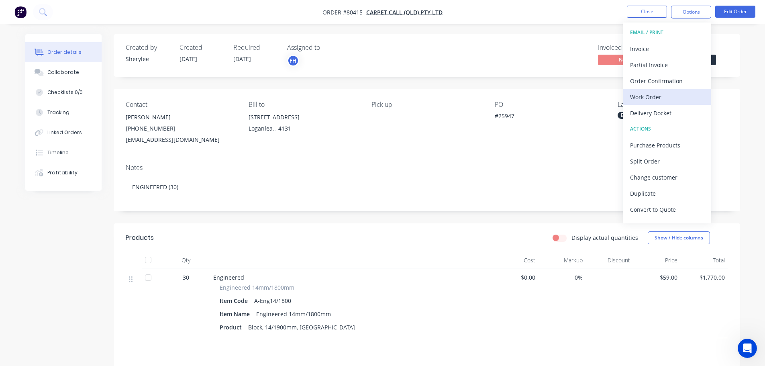
click at [651, 95] on div "Work Order" at bounding box center [667, 97] width 74 height 12
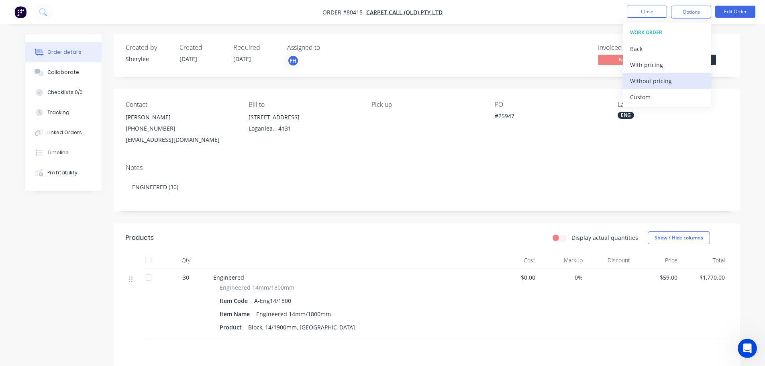
click at [652, 83] on div "Without pricing" at bounding box center [667, 81] width 74 height 12
click at [41, 9] on icon at bounding box center [42, 11] width 6 height 6
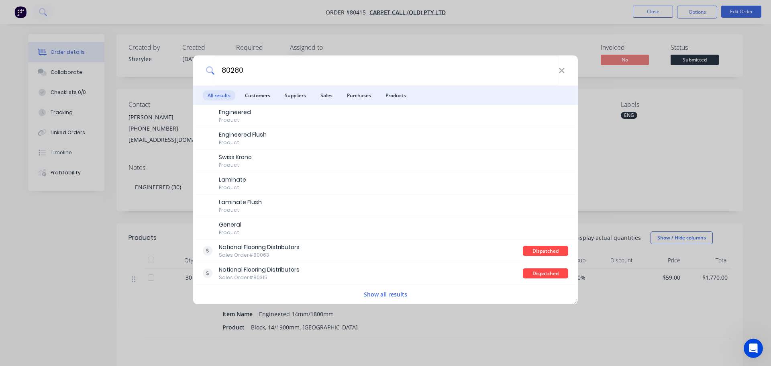
type input "80280"
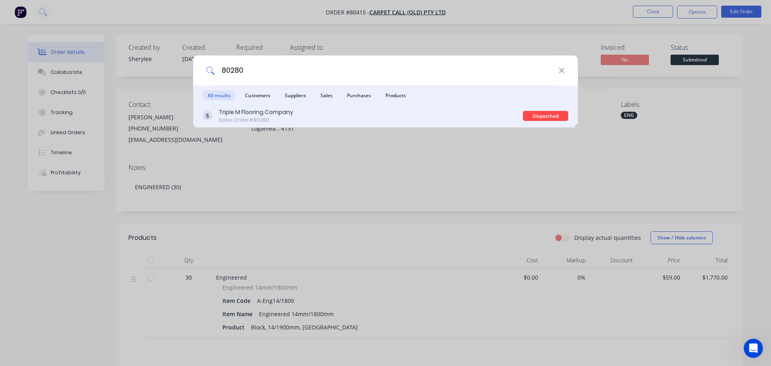
click at [308, 121] on div "Triple M Flooring Company Sales Order #80280" at bounding box center [363, 116] width 320 height 16
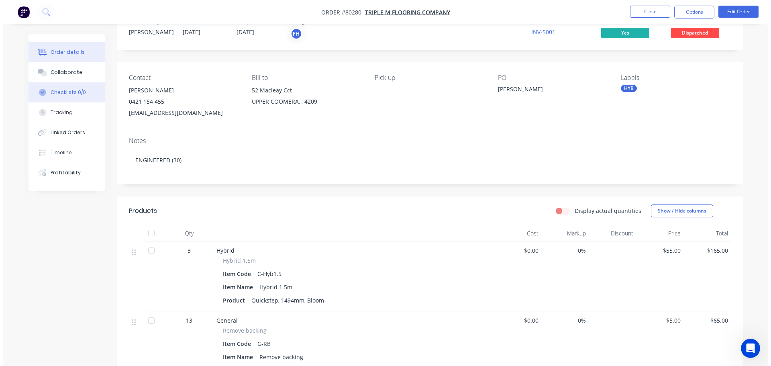
scroll to position [40, 0]
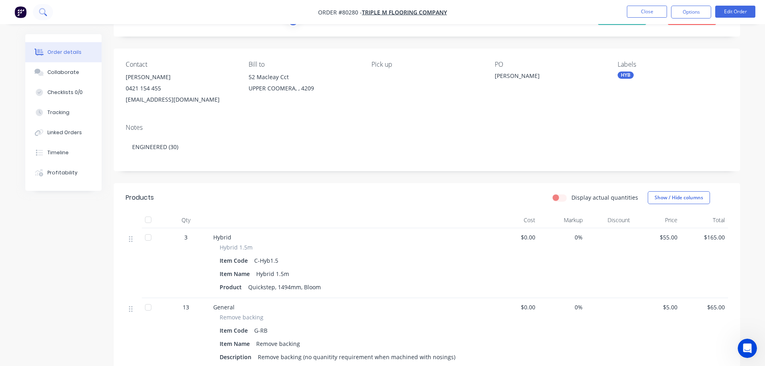
click at [41, 11] on icon at bounding box center [43, 12] width 8 height 8
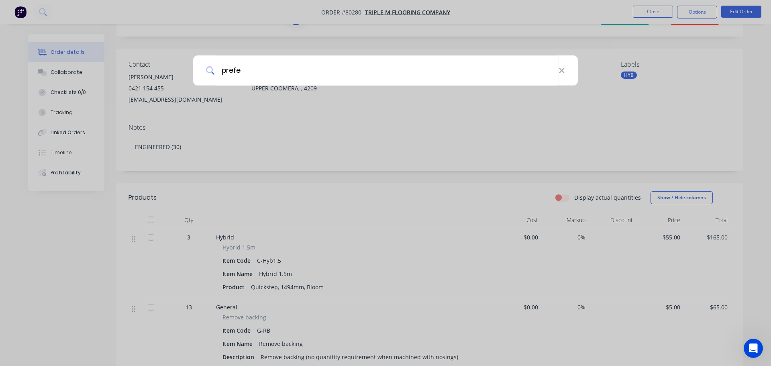
type input "prefe"
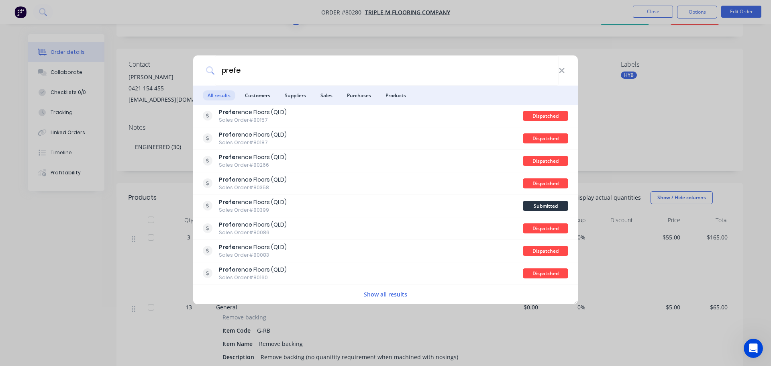
click at [250, 89] on li "Customers" at bounding box center [257, 95] width 35 height 19
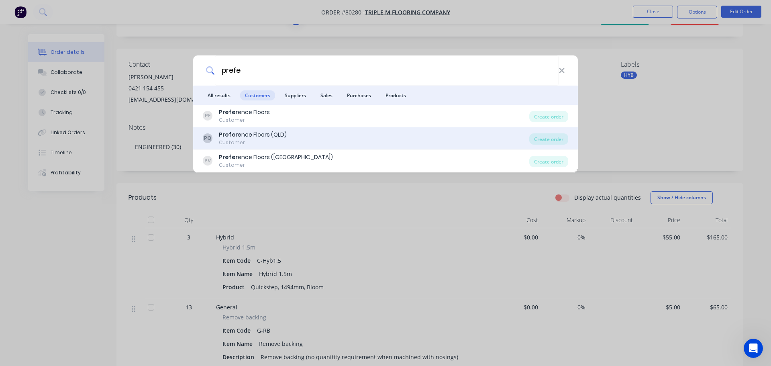
click at [265, 134] on div "Prefe rence Floors (QLD)" at bounding box center [253, 135] width 68 height 8
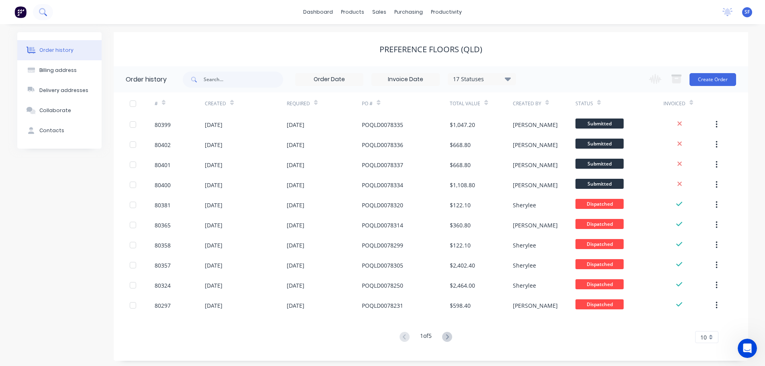
click at [42, 8] on icon at bounding box center [43, 12] width 8 height 8
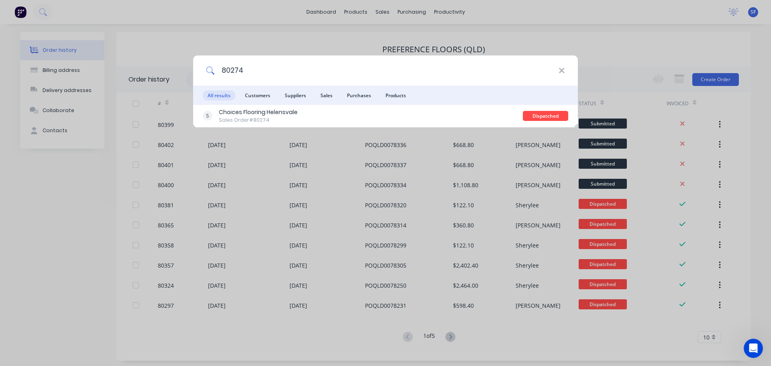
drag, startPoint x: 252, startPoint y: 68, endPoint x: 216, endPoint y: 70, distance: 35.8
click at [216, 70] on input "80274" at bounding box center [387, 70] width 344 height 30
type input "80394"
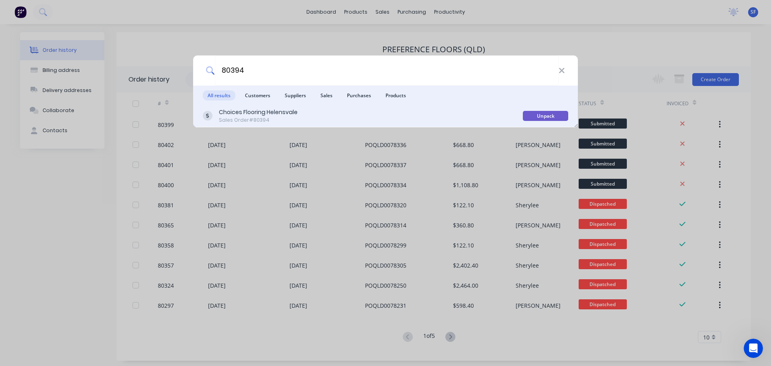
click at [255, 111] on div "Choices Flooring Helensvale" at bounding box center [258, 112] width 79 height 8
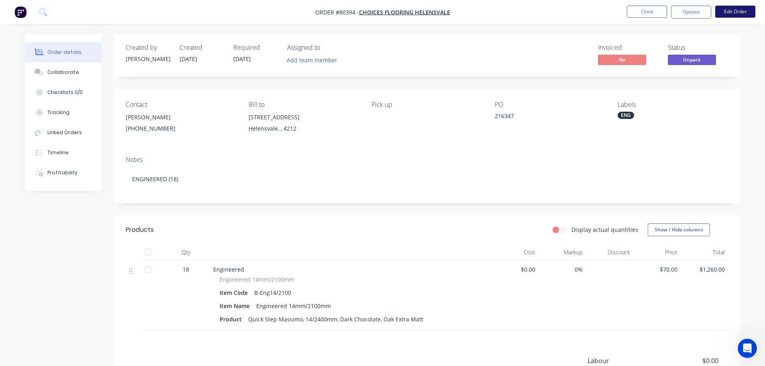
click at [737, 13] on button "Edit Order" at bounding box center [736, 12] width 40 height 12
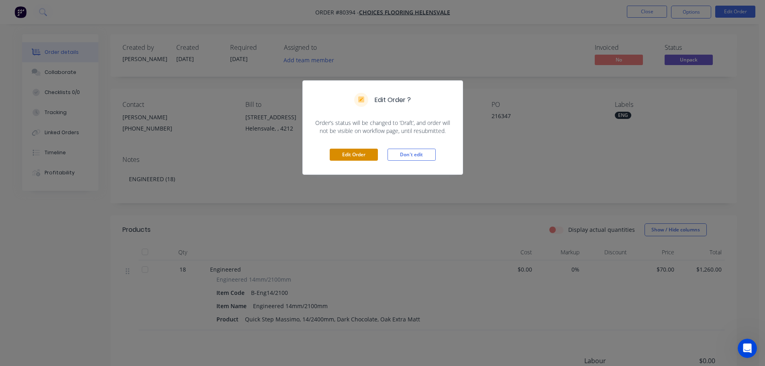
click at [361, 155] on button "Edit Order" at bounding box center [354, 155] width 48 height 12
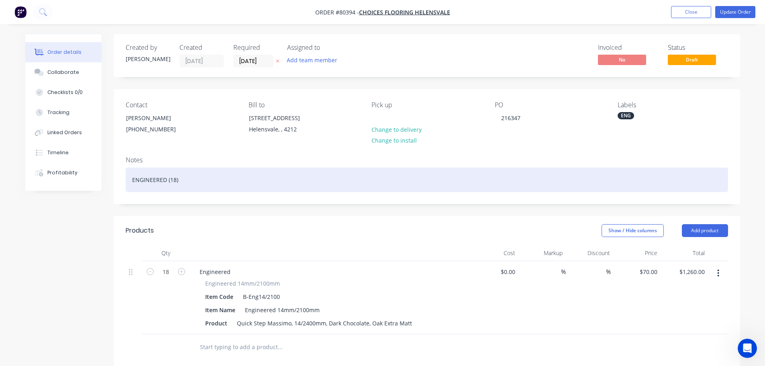
click at [175, 180] on div "ENGINEERED (18)" at bounding box center [427, 180] width 603 height 25
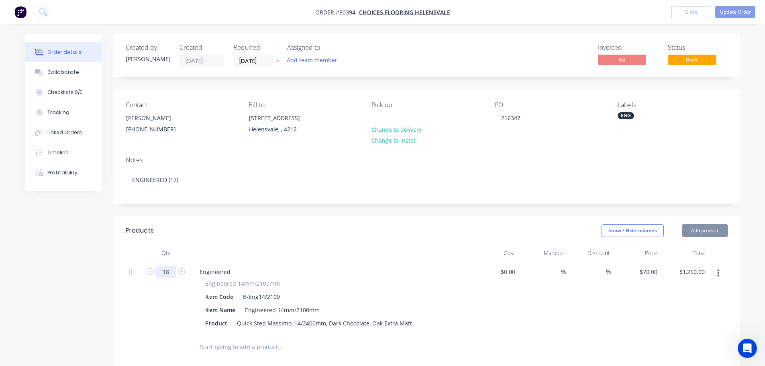
click at [168, 274] on input "18" at bounding box center [165, 272] width 21 height 12
type input "17"
type input "$1,190.00"
click at [737, 11] on button "Update Order" at bounding box center [736, 12] width 40 height 12
